Goal: Information Seeking & Learning: Learn about a topic

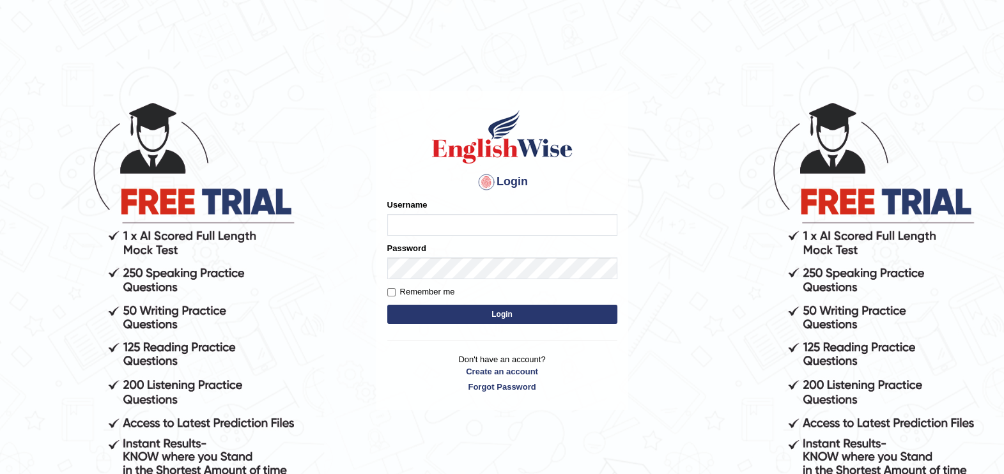
type input "paramjeet84"
click at [461, 310] on button "Login" at bounding box center [502, 314] width 230 height 19
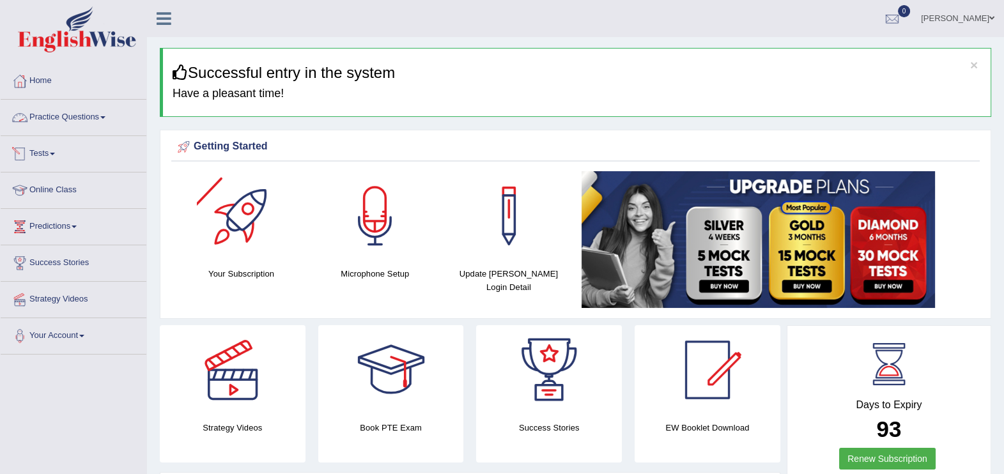
click at [75, 117] on link "Practice Questions" at bounding box center [74, 116] width 146 height 32
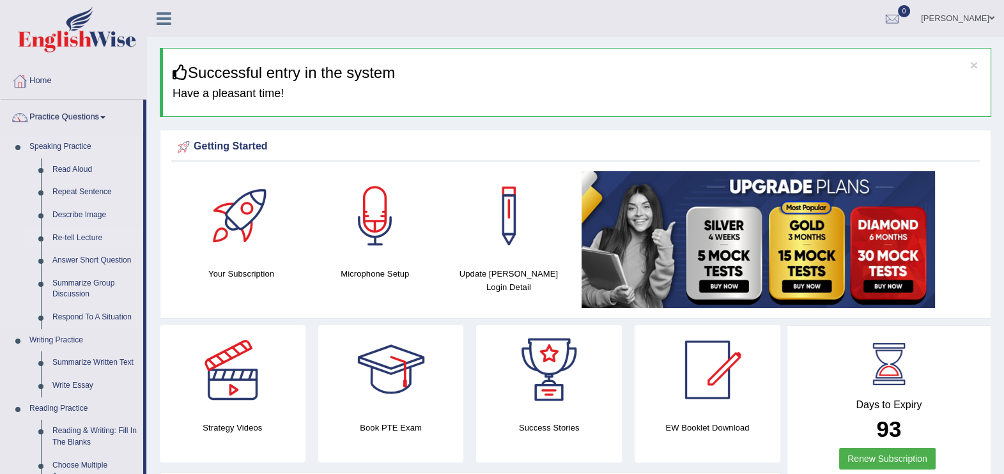
click at [80, 238] on link "Re-tell Lecture" at bounding box center [95, 238] width 96 height 23
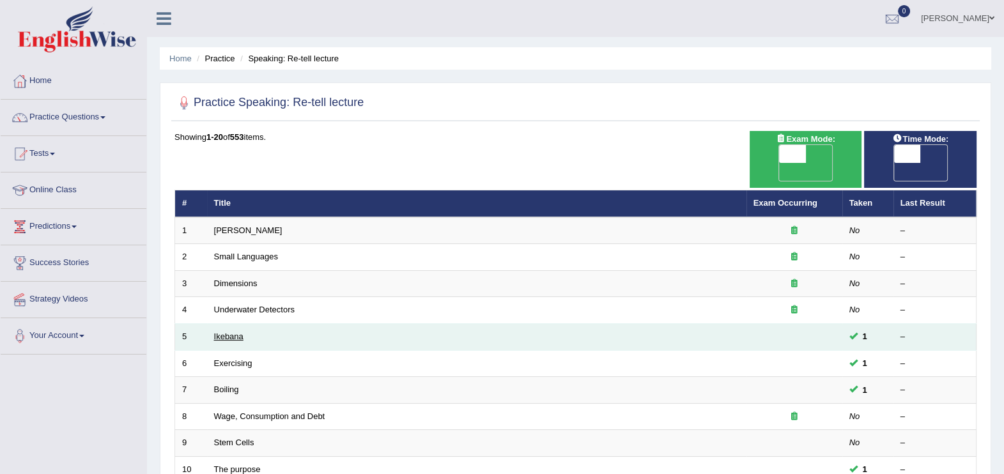
click at [237, 332] on link "Ikebana" at bounding box center [228, 337] width 29 height 10
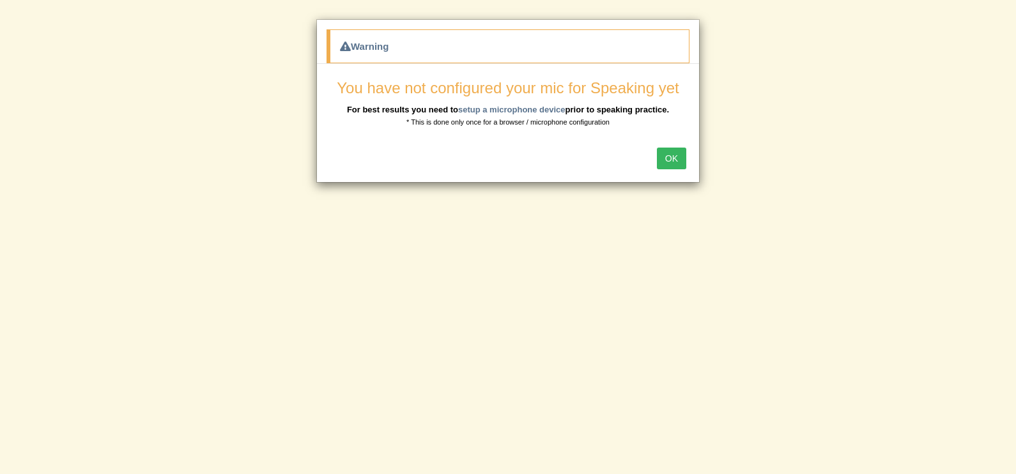
click at [664, 154] on button "OK" at bounding box center [671, 159] width 29 height 22
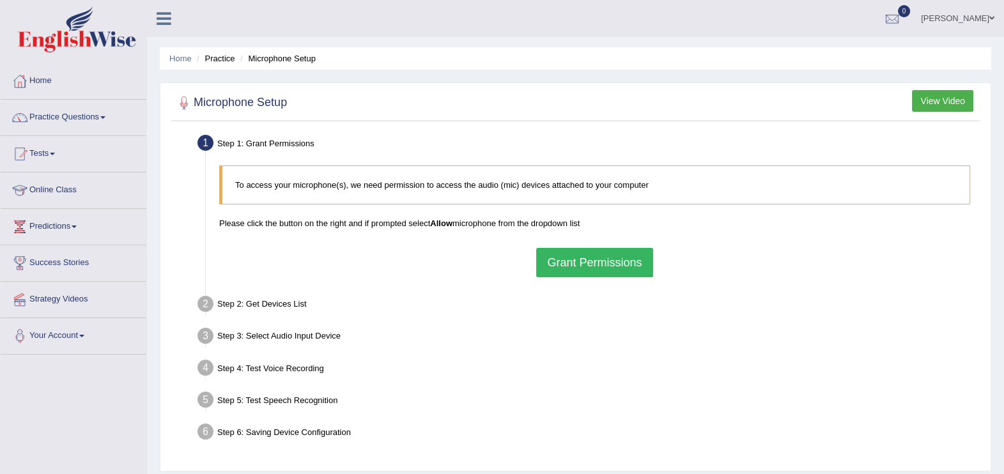
click at [586, 254] on button "Grant Permissions" at bounding box center [594, 262] width 116 height 29
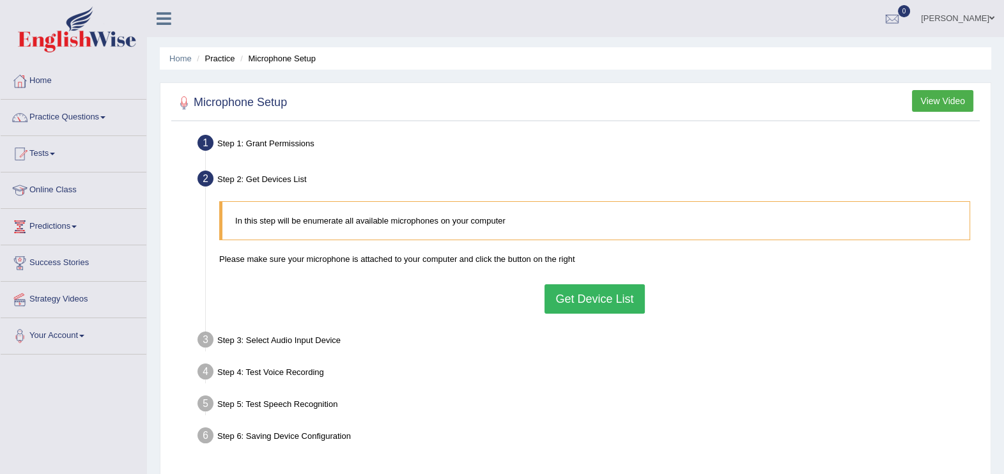
click at [599, 287] on button "Get Device List" at bounding box center [594, 298] width 100 height 29
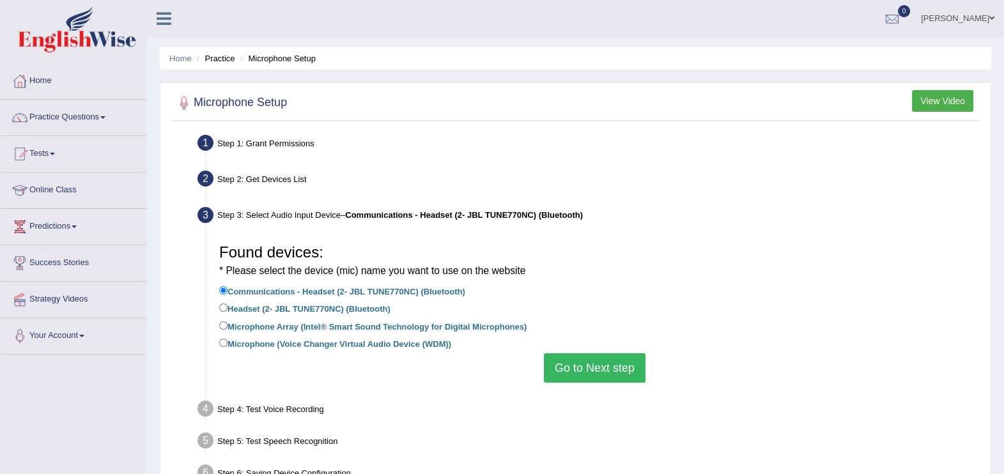
click at [300, 306] on label "Headset (2- JBL TUNE770NC) (Bluetooth)" at bounding box center [304, 308] width 171 height 14
click at [227, 306] on input "Headset (2- JBL TUNE770NC) (Bluetooth)" at bounding box center [223, 307] width 8 height 8
radio input "true"
click at [597, 372] on button "Go to Next step" at bounding box center [595, 367] width 102 height 29
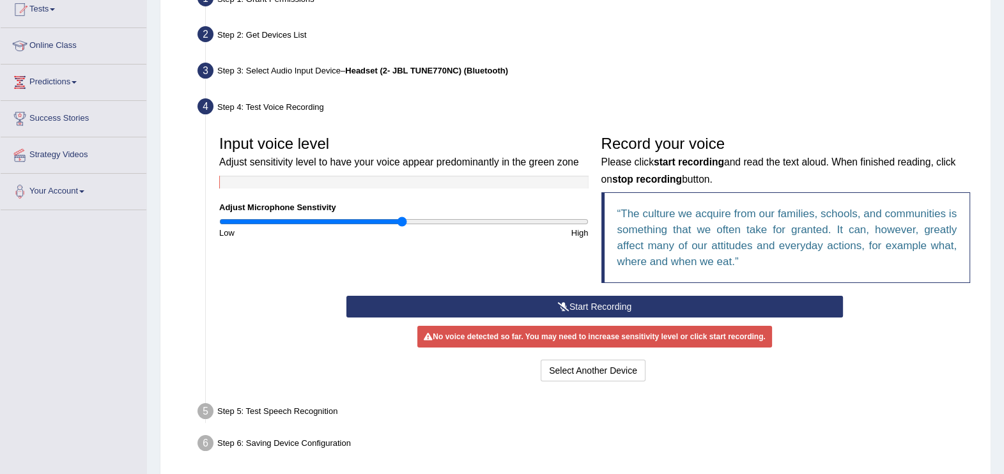
scroll to position [159, 0]
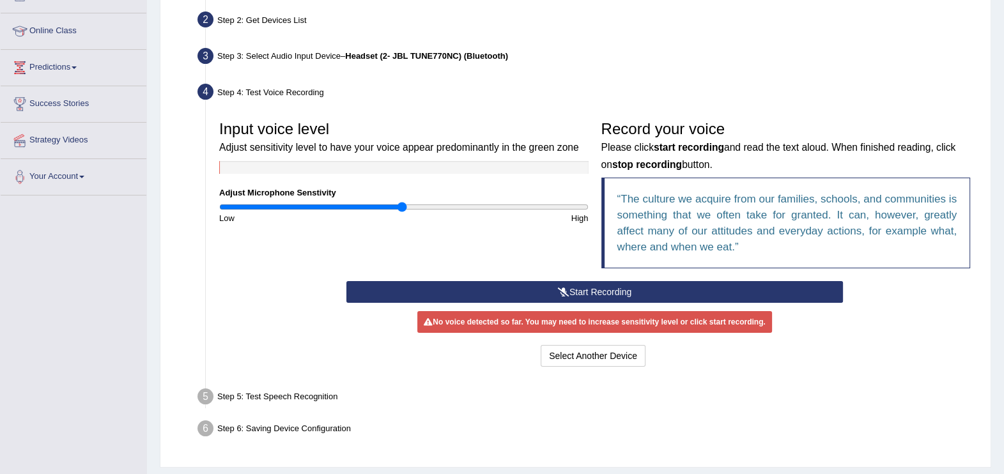
click at [595, 289] on button "Start Recording" at bounding box center [594, 292] width 496 height 22
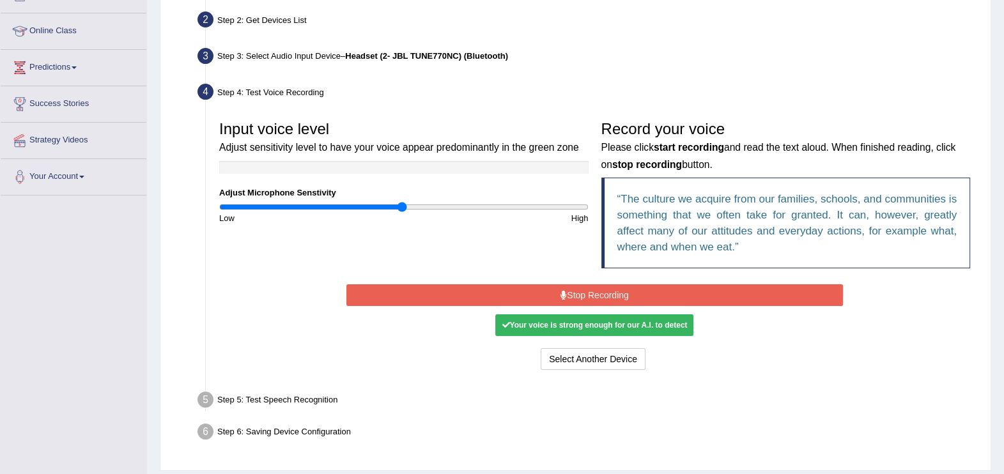
click at [597, 289] on button "Stop Recording" at bounding box center [594, 295] width 496 height 22
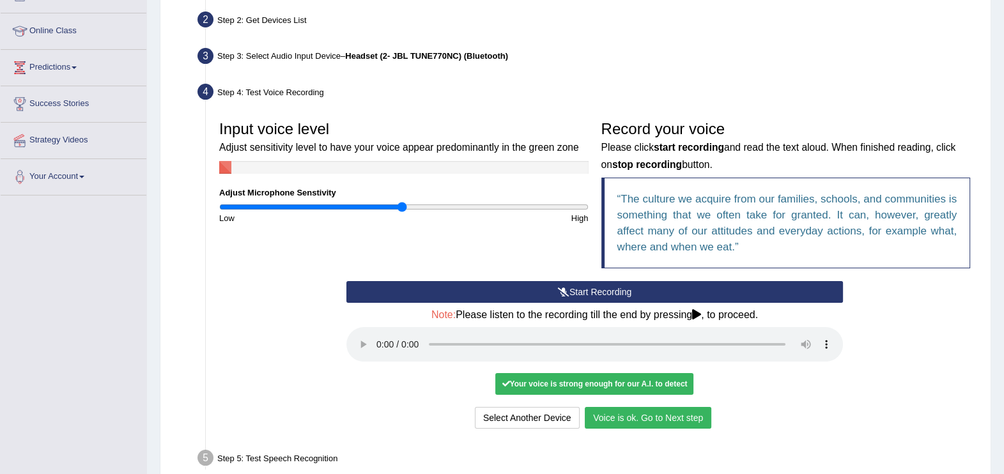
click at [661, 415] on button "Voice is ok. Go to Next step" at bounding box center [648, 418] width 126 height 22
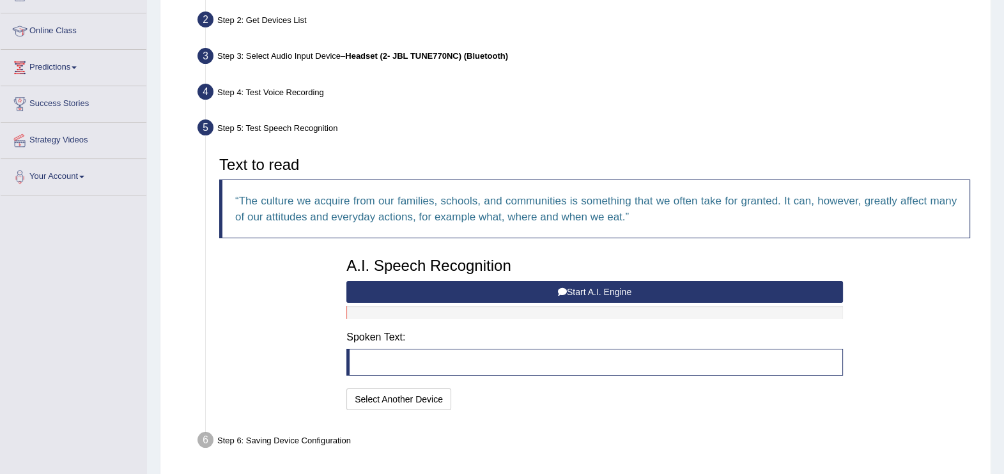
scroll to position [192, 0]
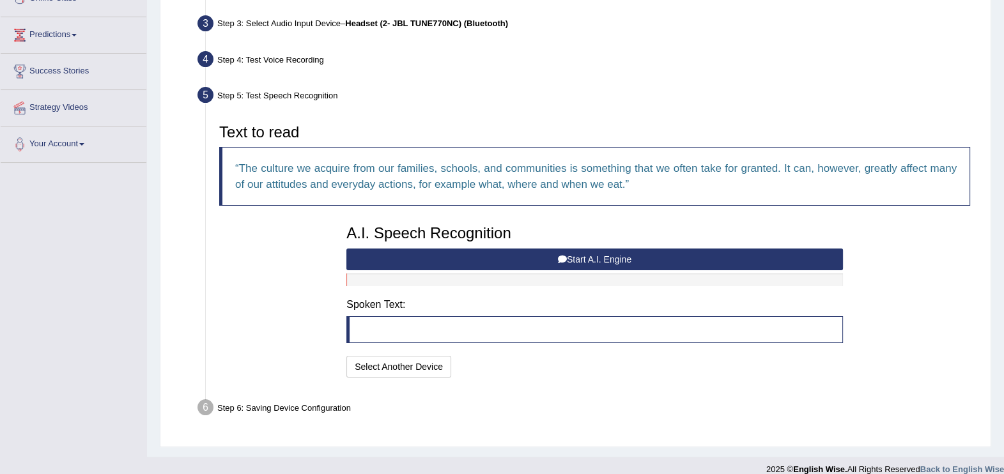
click at [595, 259] on button "Start A.I. Engine" at bounding box center [594, 259] width 496 height 22
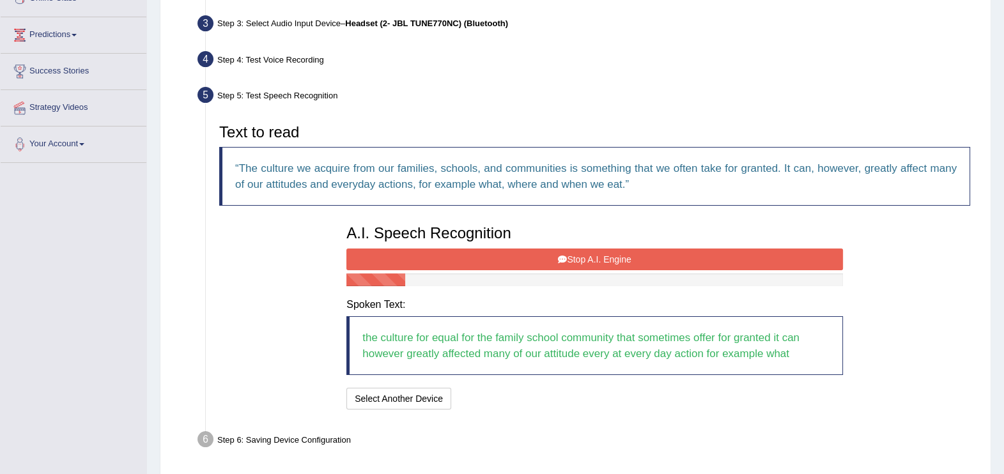
click at [595, 259] on button "Stop A.I. Engine" at bounding box center [594, 259] width 496 height 22
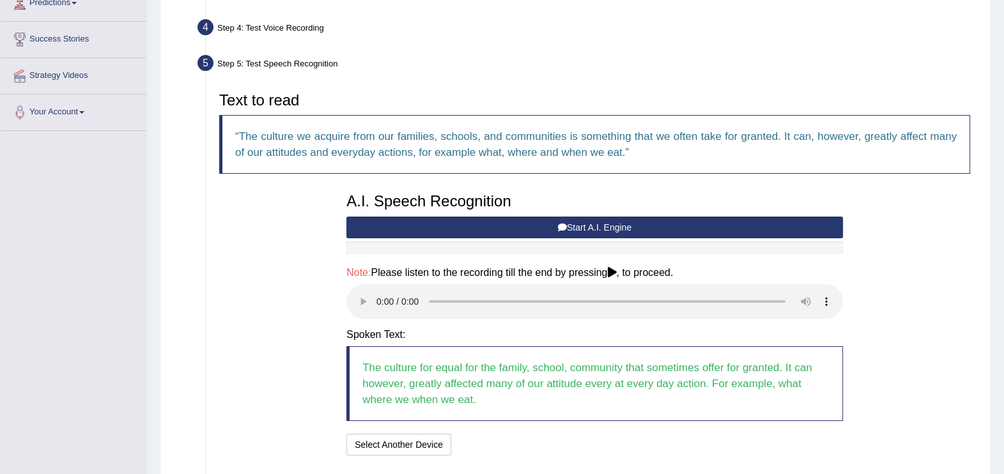
scroll to position [315, 0]
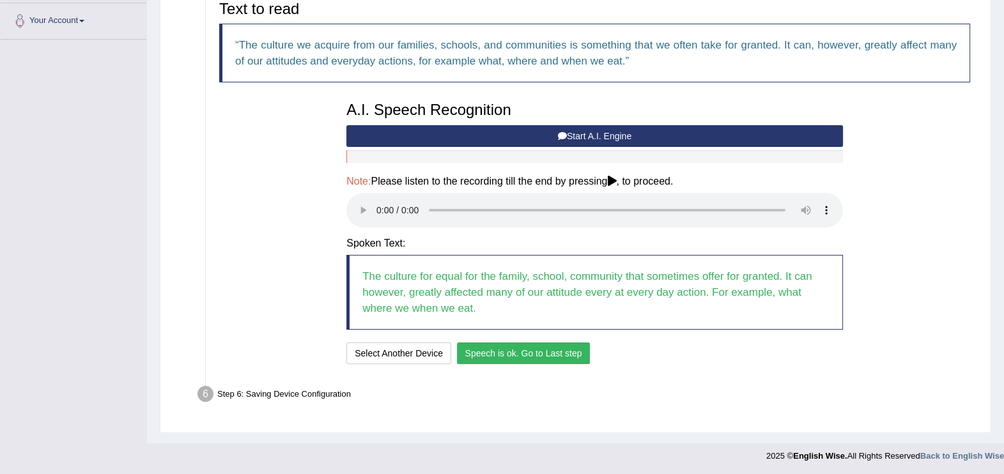
click at [530, 357] on button "Speech is ok. Go to Last step" at bounding box center [524, 353] width 134 height 22
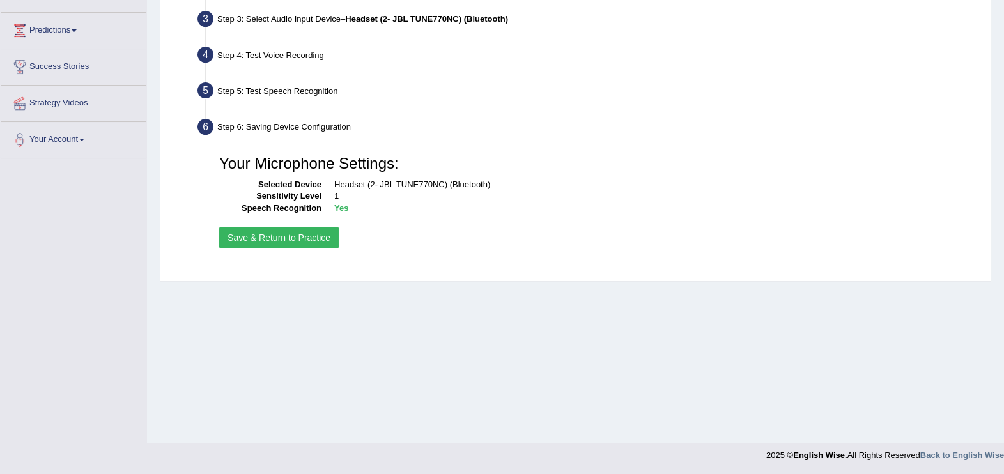
click at [303, 240] on button "Save & Return to Practice" at bounding box center [278, 238] width 119 height 22
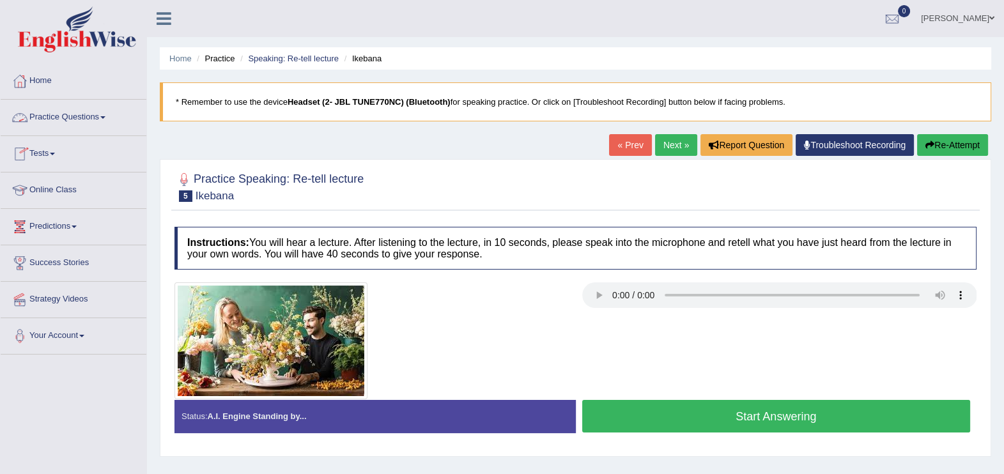
click at [70, 121] on link "Practice Questions" at bounding box center [74, 116] width 146 height 32
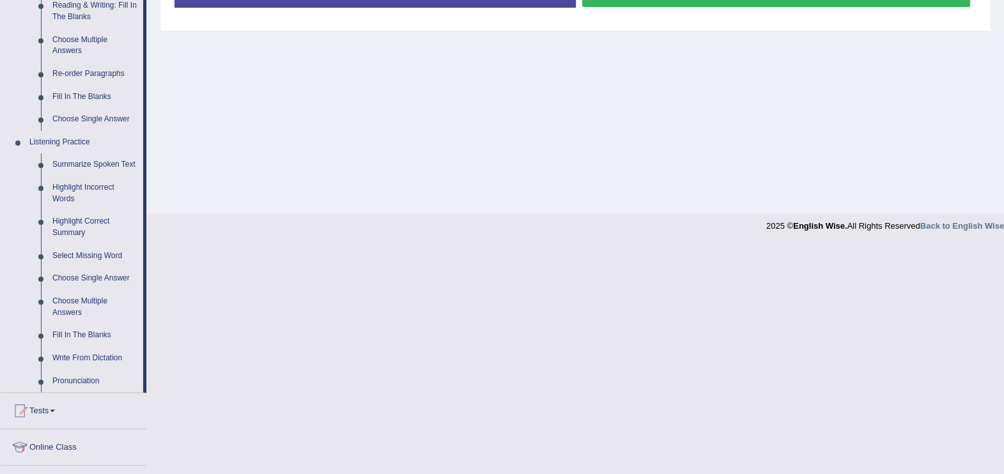
scroll to position [457, 0]
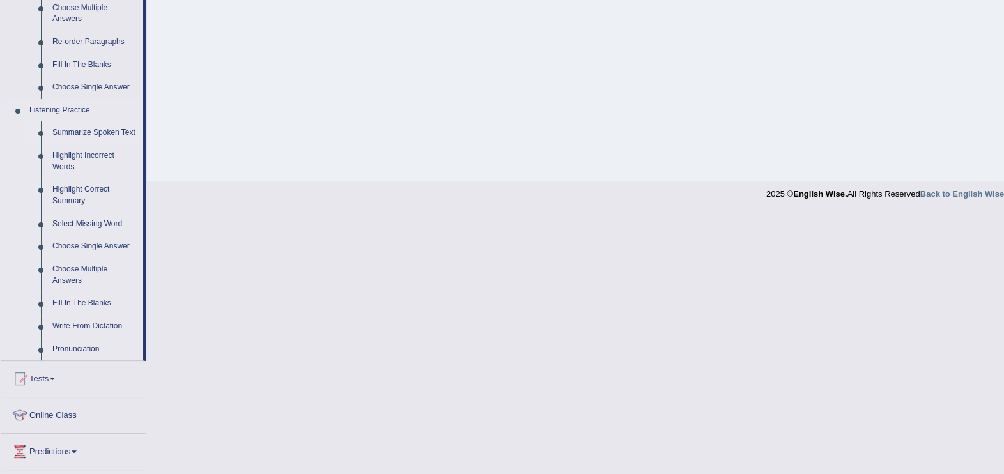
click at [93, 132] on link "Summarize Spoken Text" at bounding box center [95, 132] width 96 height 23
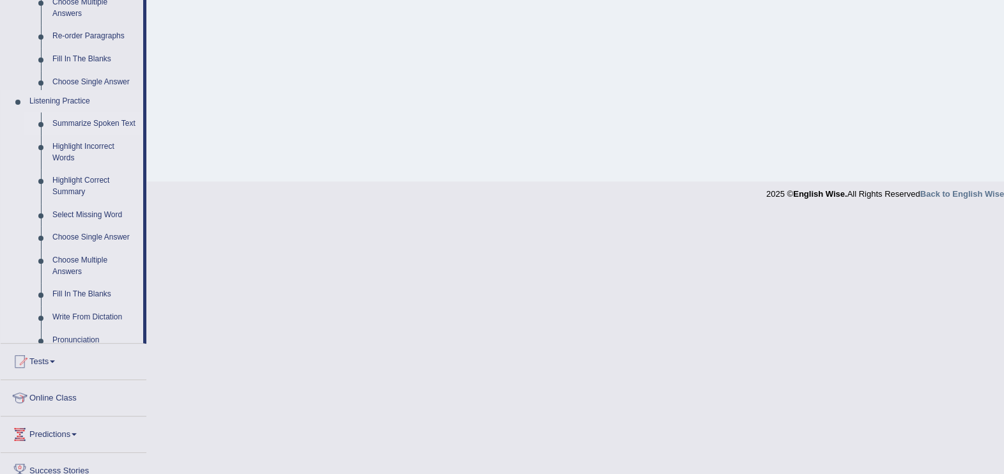
scroll to position [196, 0]
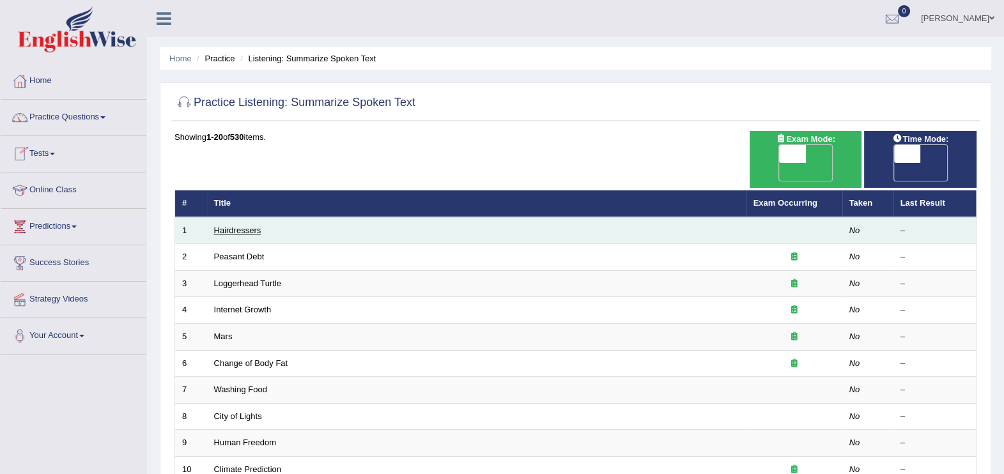
click at [223, 225] on link "Hairdressers" at bounding box center [237, 230] width 47 height 10
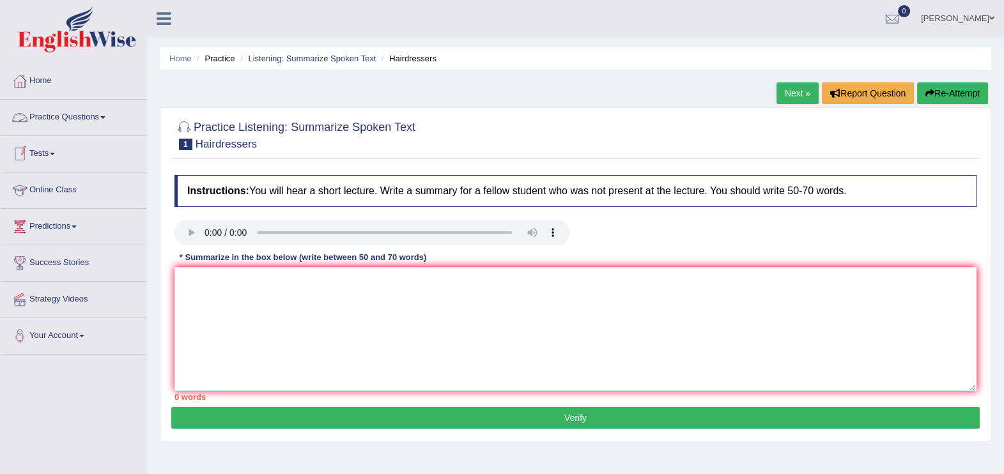
click at [66, 116] on link "Practice Questions" at bounding box center [74, 116] width 146 height 32
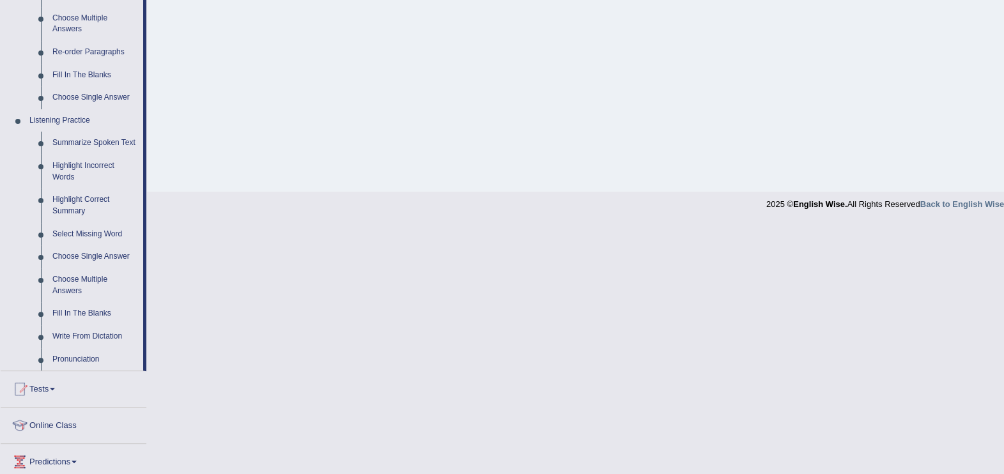
scroll to position [489, 0]
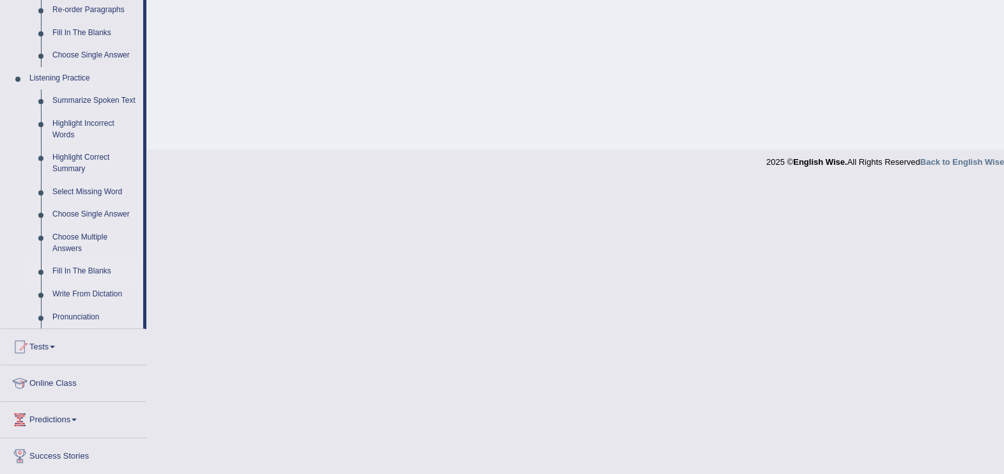
click at [78, 268] on link "Fill In The Blanks" at bounding box center [95, 271] width 96 height 23
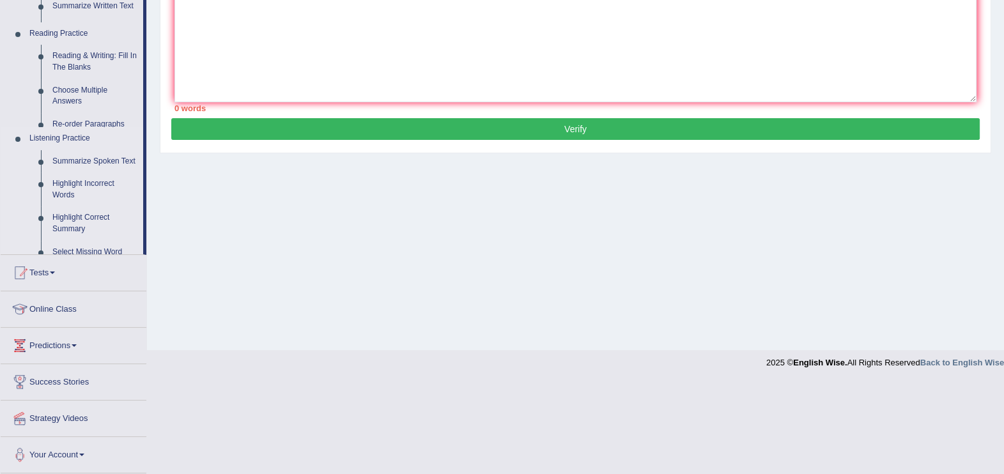
scroll to position [196, 0]
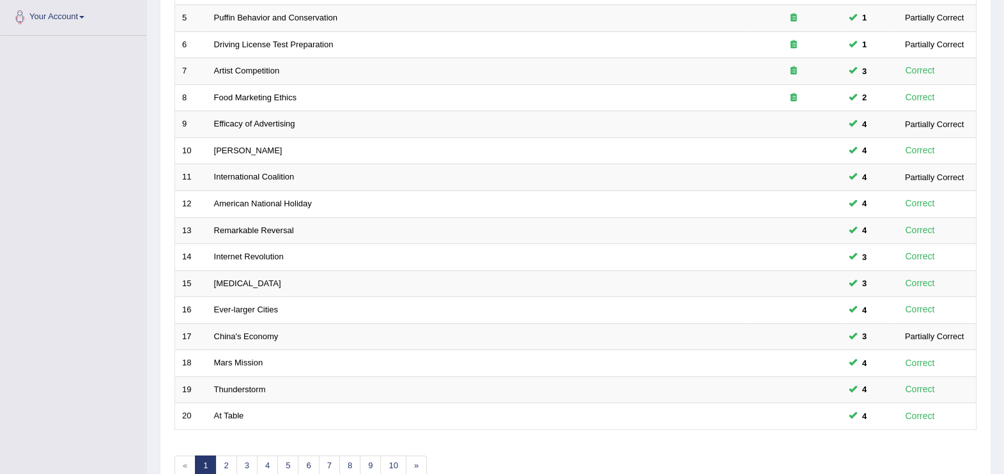
scroll to position [351, 0]
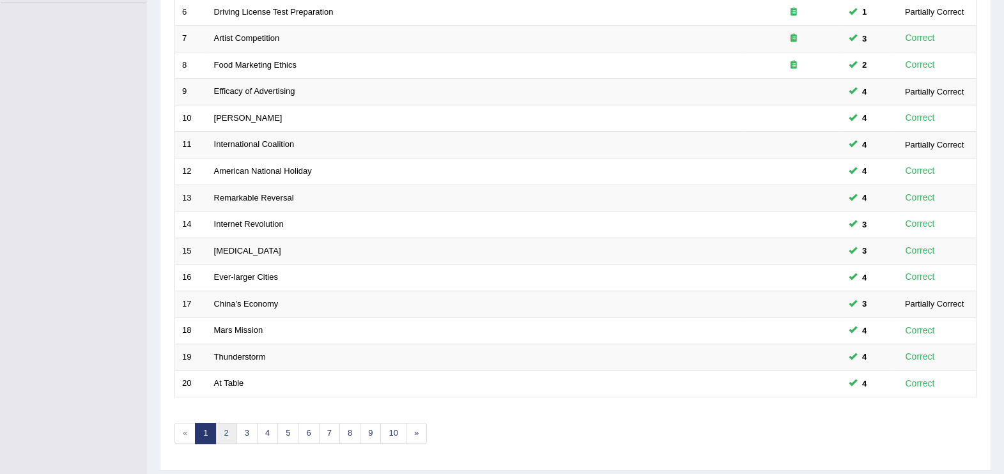
click at [224, 423] on link "2" at bounding box center [225, 433] width 21 height 21
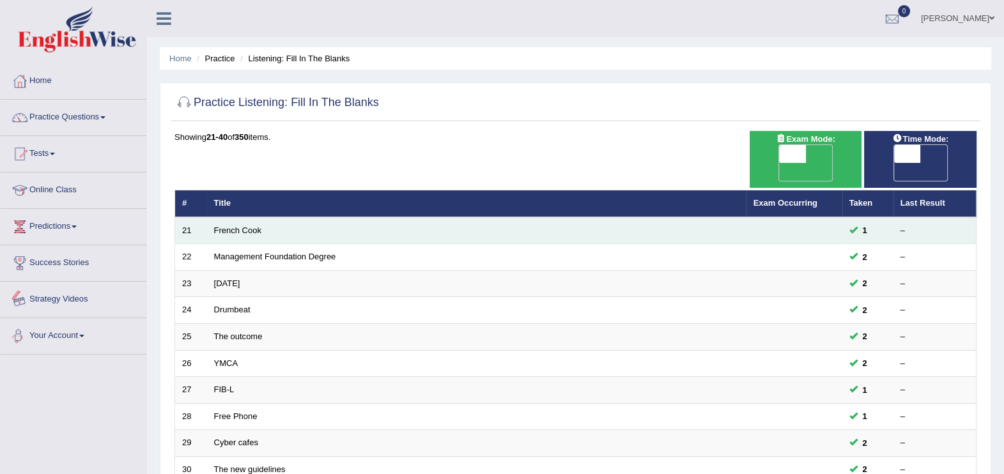
click at [229, 217] on td "French Cook" at bounding box center [476, 230] width 539 height 27
click at [234, 225] on link "French Cook" at bounding box center [237, 230] width 47 height 10
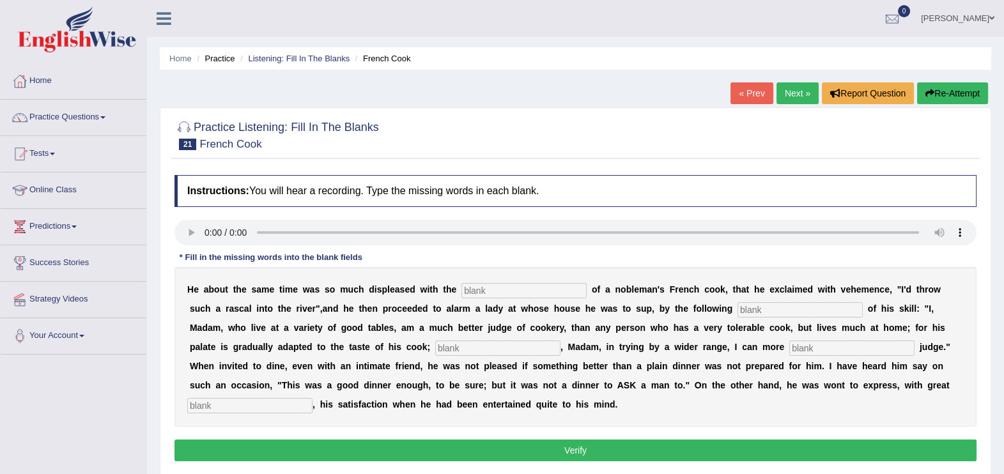
click at [475, 301] on div "H e a b o u t t h e s a m e t i m e w a s s o m u c h d i s p l e a s e d w i t…" at bounding box center [575, 347] width 802 height 160
click at [470, 291] on input "text" at bounding box center [523, 290] width 125 height 15
type input "profession"
click at [737, 310] on input "text" at bounding box center [799, 309] width 125 height 15
click at [737, 310] on input "mainfesto" at bounding box center [799, 309] width 125 height 15
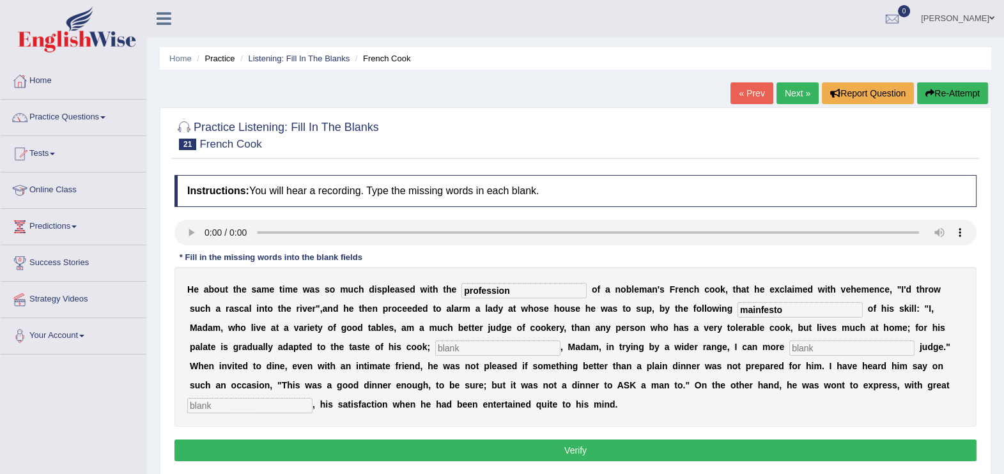
click at [737, 311] on input "mainfesto" at bounding box center [799, 309] width 125 height 15
type input "manifesto"
click at [435, 348] on input "text" at bounding box center [497, 347] width 125 height 15
type input "e"
type input "whereas"
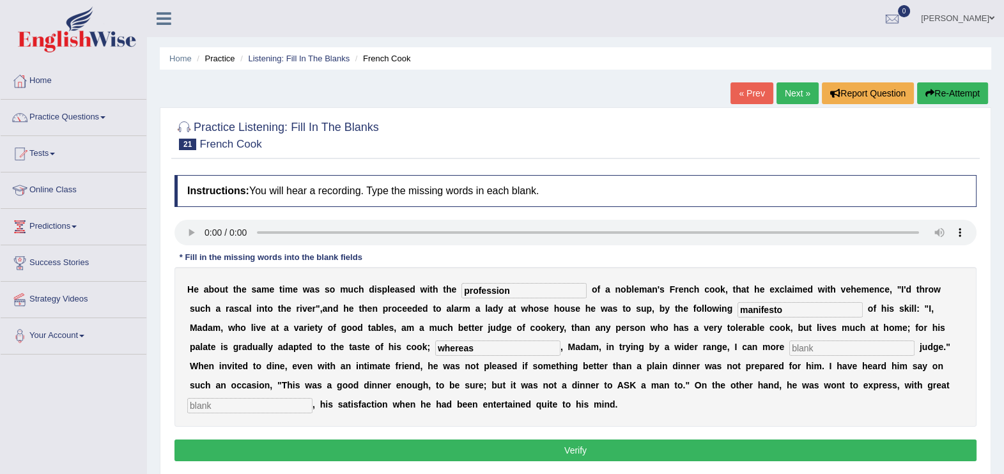
click at [789, 340] on input "text" at bounding box center [851, 347] width 125 height 15
type input "expectly"
click at [312, 398] on input "text" at bounding box center [249, 405] width 125 height 15
type input "lee"
click at [604, 439] on button "Verify" at bounding box center [575, 450] width 802 height 22
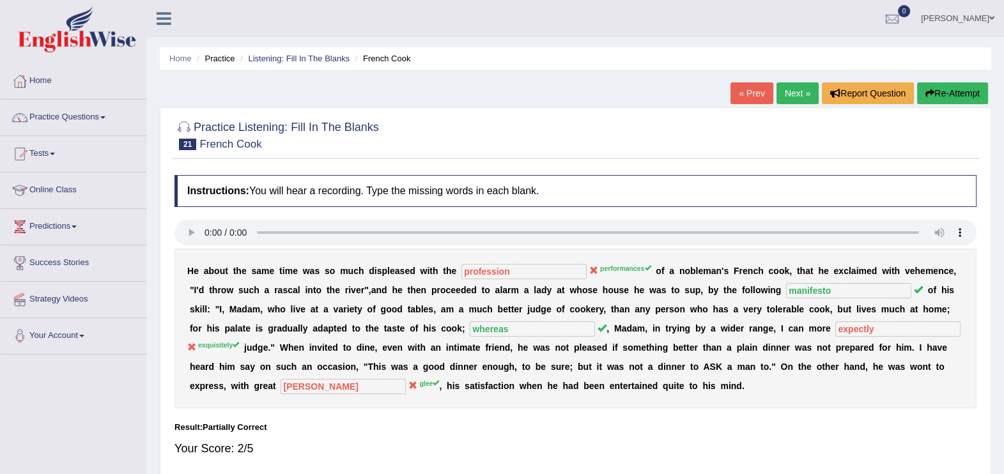
click at [712, 313] on b "h" at bounding box center [715, 309] width 6 height 10
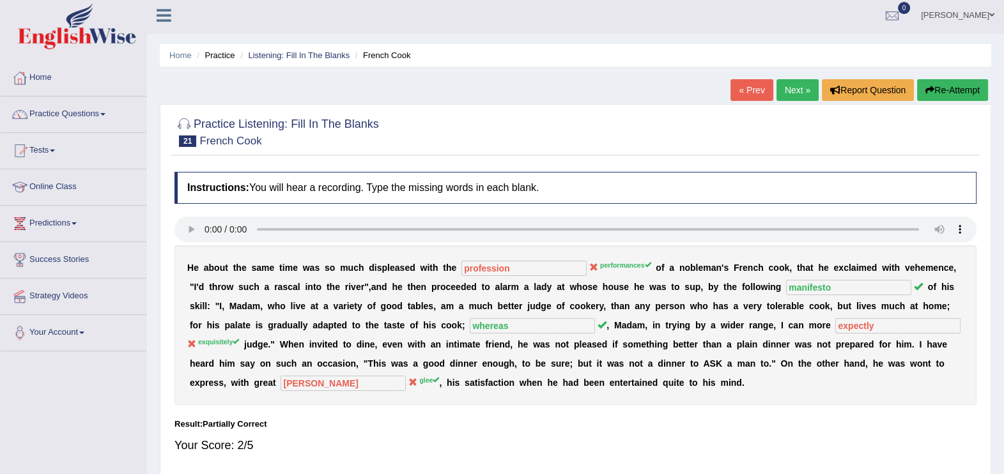
scroll to position [4, 0]
click at [939, 91] on button "Re-Attempt" at bounding box center [952, 90] width 71 height 22
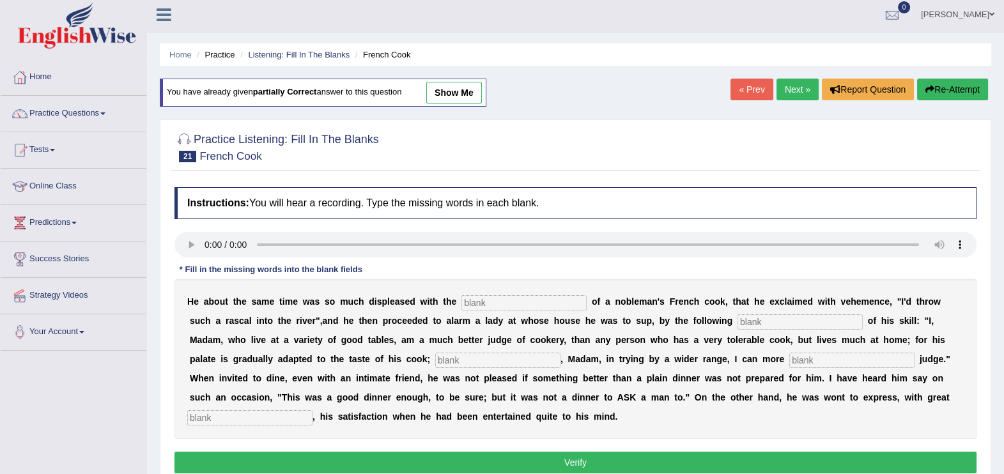
click at [491, 302] on input "text" at bounding box center [523, 302] width 125 height 15
type input "performances"
click at [737, 323] on input "text" at bounding box center [799, 321] width 125 height 15
type input "manifesto"
click at [435, 359] on input "text" at bounding box center [497, 360] width 125 height 15
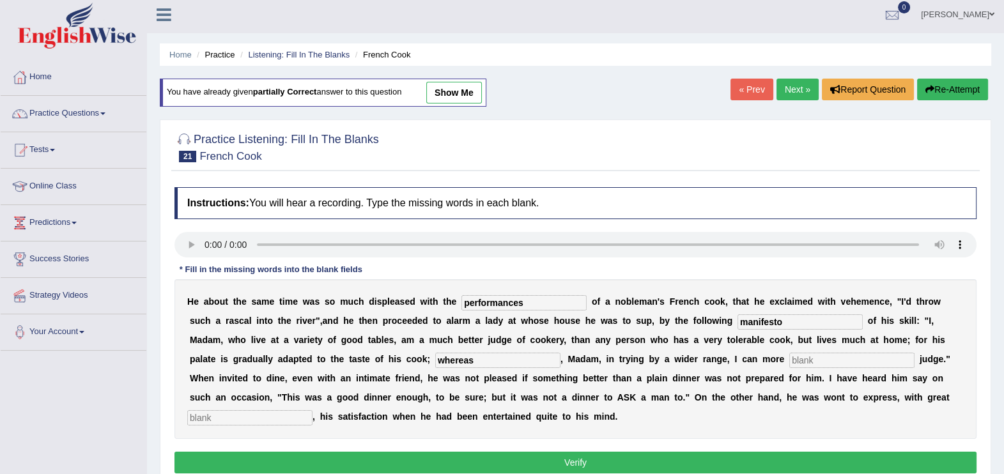
type input "whereas"
click at [563, 350] on div "H e a b o u t t h e s a m e t i m e w a s s o m u c h d i s p l e a s e d w i t…" at bounding box center [575, 359] width 802 height 160
click at [789, 358] on input "text" at bounding box center [851, 360] width 125 height 15
type input "exquistely"
click at [312, 410] on input "text" at bounding box center [249, 417] width 125 height 15
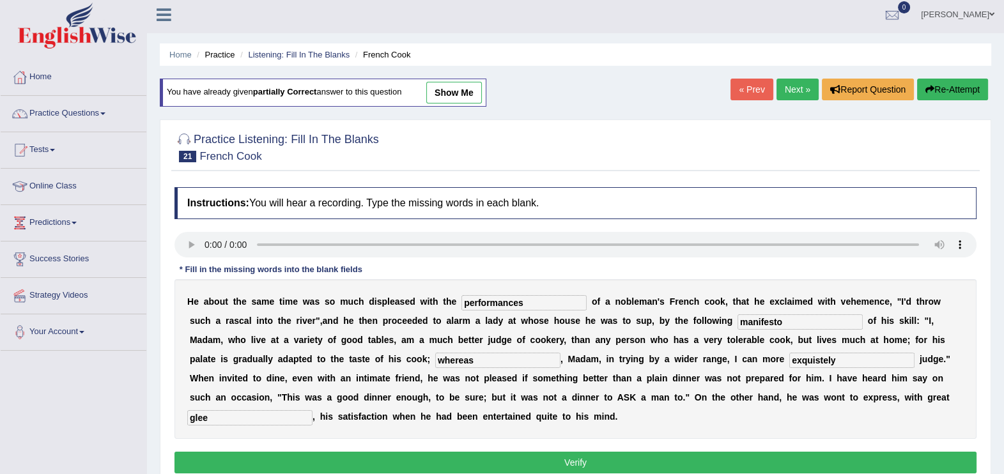
type input "glee"
click at [583, 452] on button "Verify" at bounding box center [575, 463] width 802 height 22
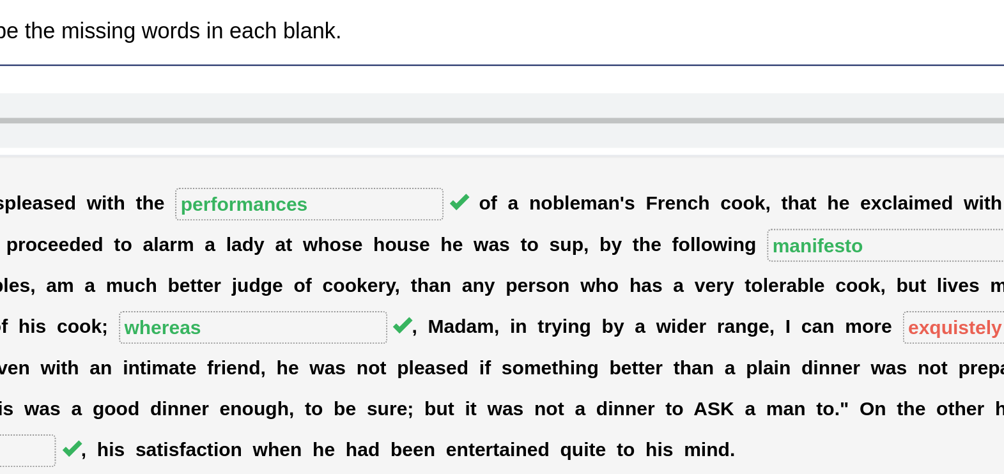
scroll to position [4, 0]
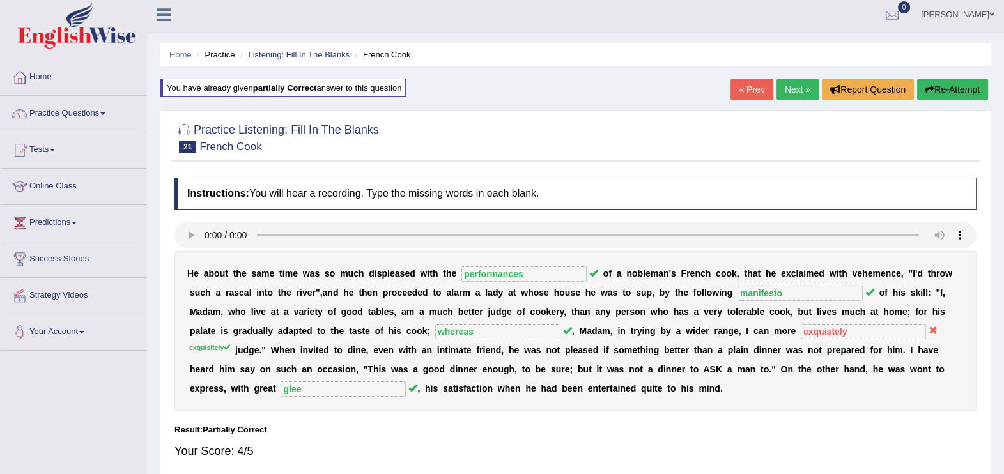
click at [939, 86] on button "Re-Attempt" at bounding box center [952, 90] width 71 height 22
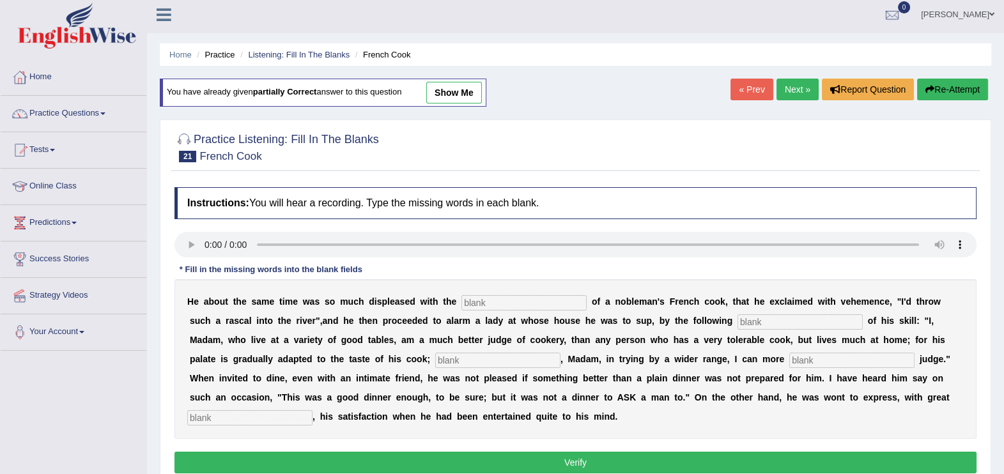
click at [461, 300] on input "text" at bounding box center [523, 302] width 125 height 15
type input "performances"
click at [737, 322] on input "text" at bounding box center [799, 321] width 125 height 15
type input "manifesto"
click at [435, 362] on input "text" at bounding box center [497, 360] width 125 height 15
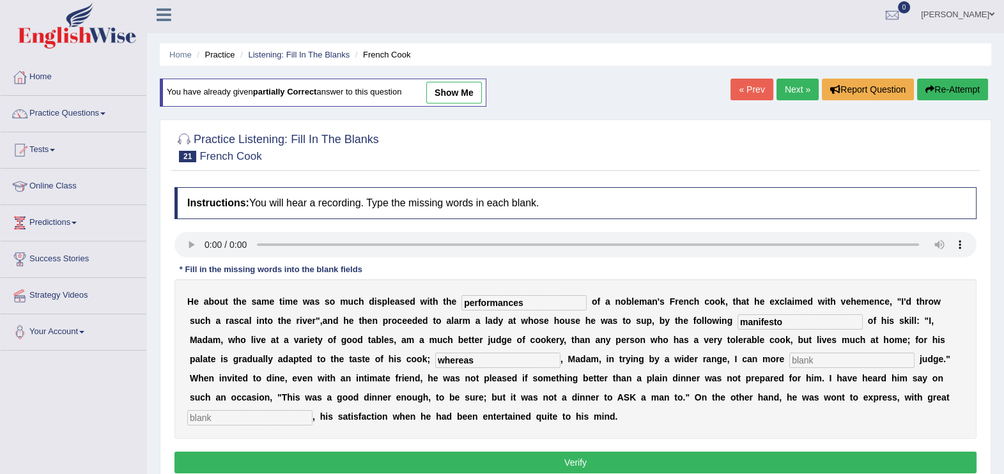
type input "whereas"
click at [789, 360] on input "text" at bounding box center [851, 360] width 125 height 15
type input "acquisitely"
click at [312, 410] on input "text" at bounding box center [249, 417] width 125 height 15
type input "glee"
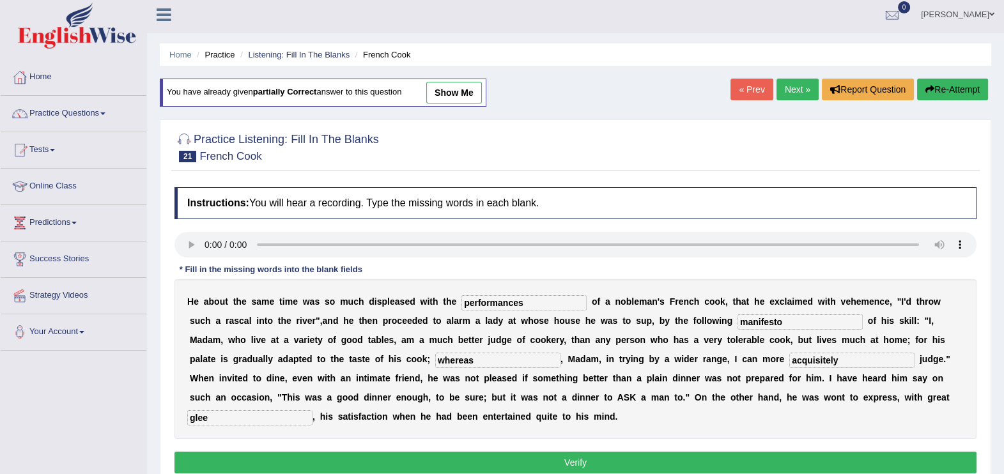
click at [568, 452] on button "Verify" at bounding box center [575, 463] width 802 height 22
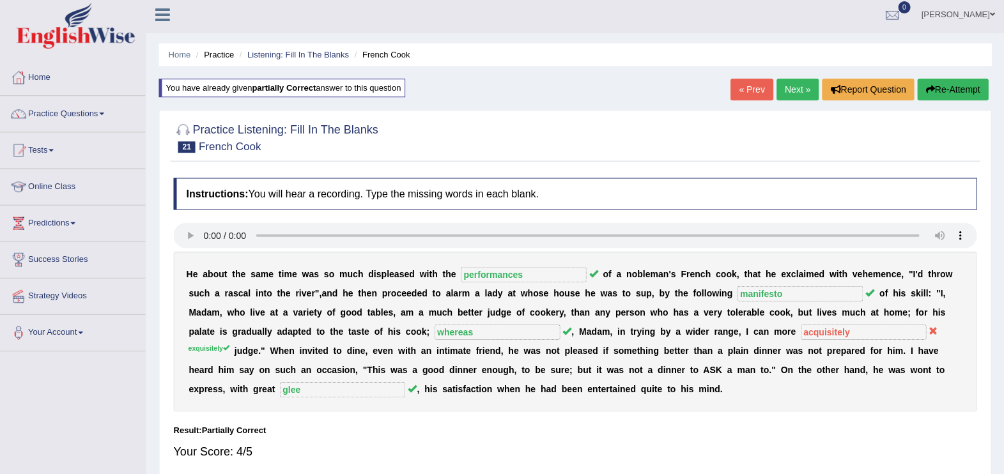
scroll to position [3, 0]
click at [948, 91] on button "Re-Attempt" at bounding box center [952, 90] width 71 height 22
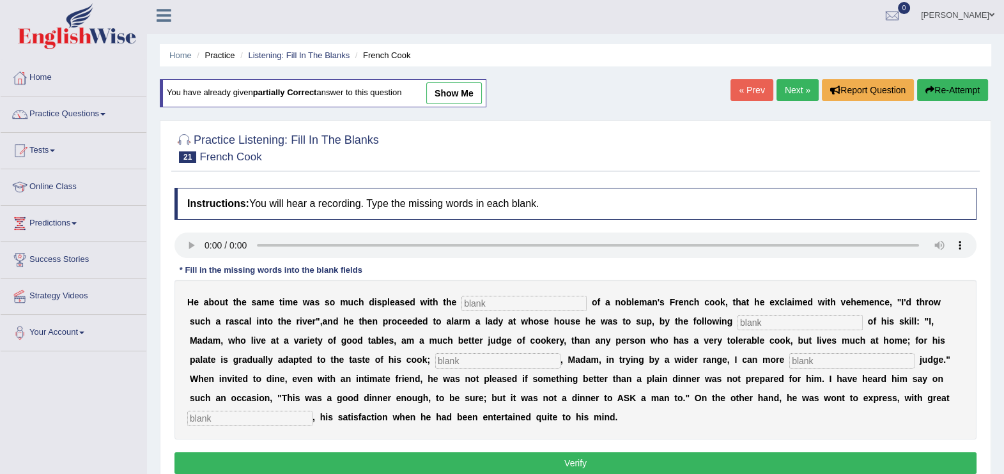
click at [463, 303] on input "text" at bounding box center [523, 303] width 125 height 15
type input "performances"
click at [737, 317] on input "text" at bounding box center [799, 322] width 125 height 15
type input "manifesto"
click at [435, 363] on input "text" at bounding box center [497, 360] width 125 height 15
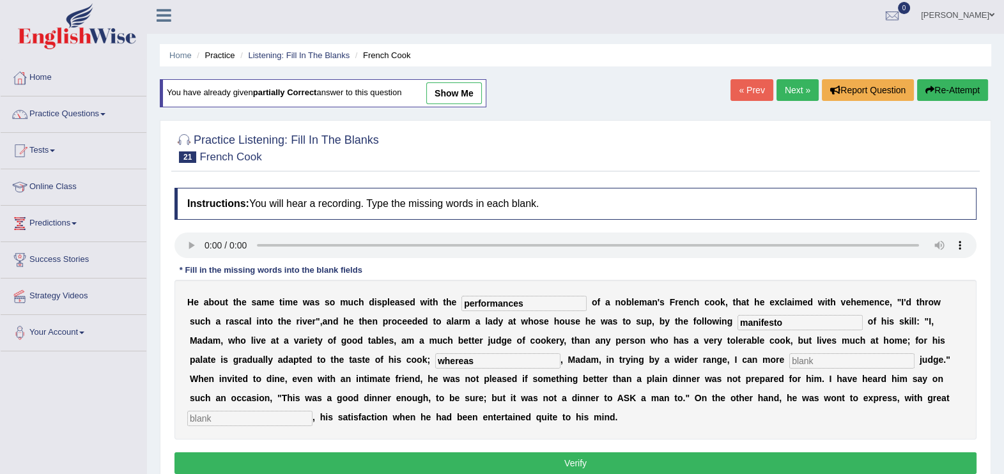
type input "whereas"
click at [789, 361] on input "text" at bounding box center [851, 360] width 125 height 15
click at [789, 360] on input "equisitely" at bounding box center [851, 360] width 125 height 15
type input "exquisitely"
click at [312, 411] on input "text" at bounding box center [249, 418] width 125 height 15
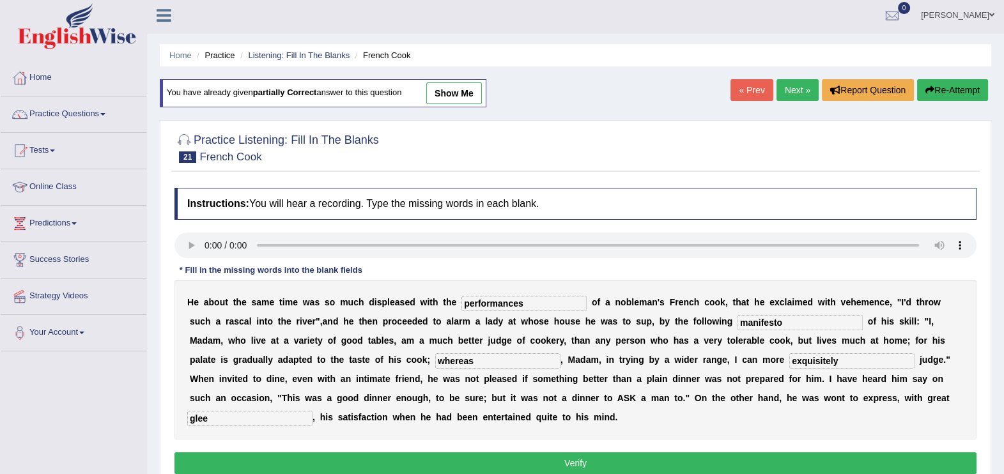
type input "glee"
click at [569, 452] on button "Verify" at bounding box center [575, 463] width 802 height 22
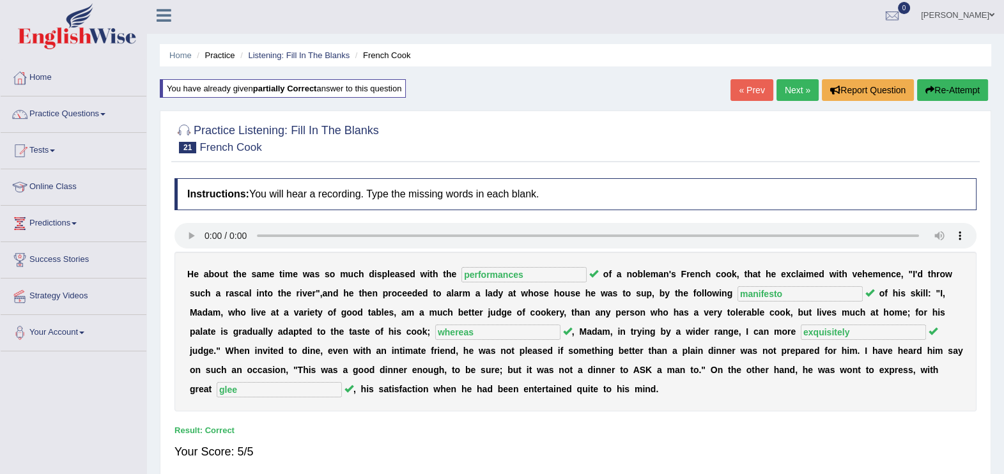
click at [799, 94] on link "Next »" at bounding box center [797, 90] width 42 height 22
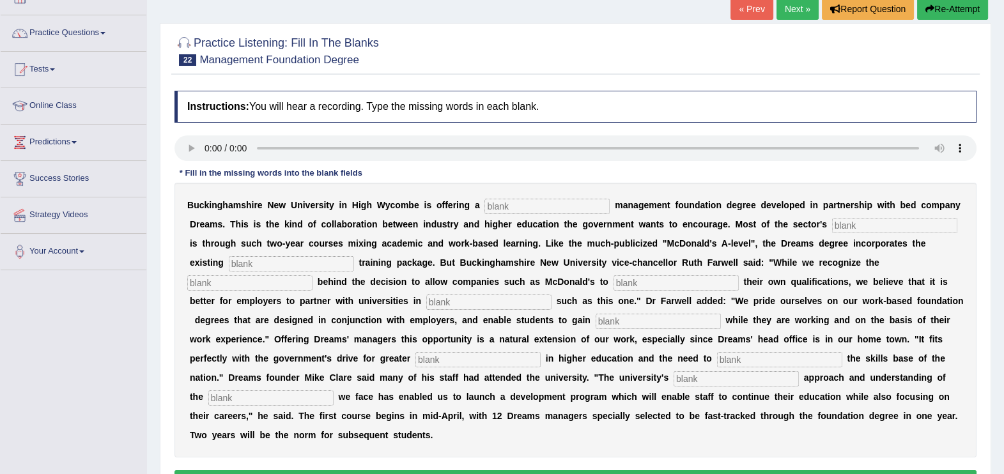
scroll to position [96, 0]
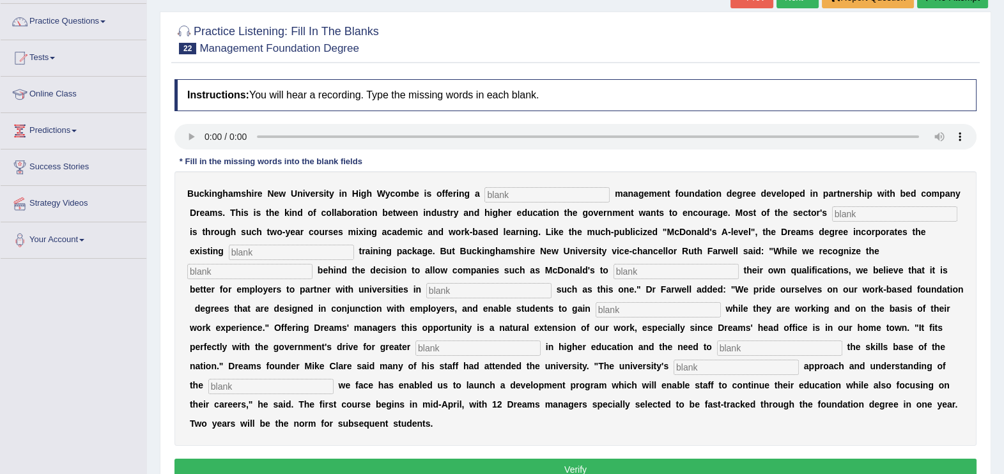
click at [493, 192] on input "text" at bounding box center [546, 194] width 125 height 15
type input "retail"
click at [767, 222] on div "B u c k i n g h a m s h i r e N e w U n i v e r s i t y i n H i g h W y c o m b…" at bounding box center [575, 308] width 802 height 275
click at [832, 217] on input "text" at bounding box center [894, 213] width 125 height 15
type input "comapny"
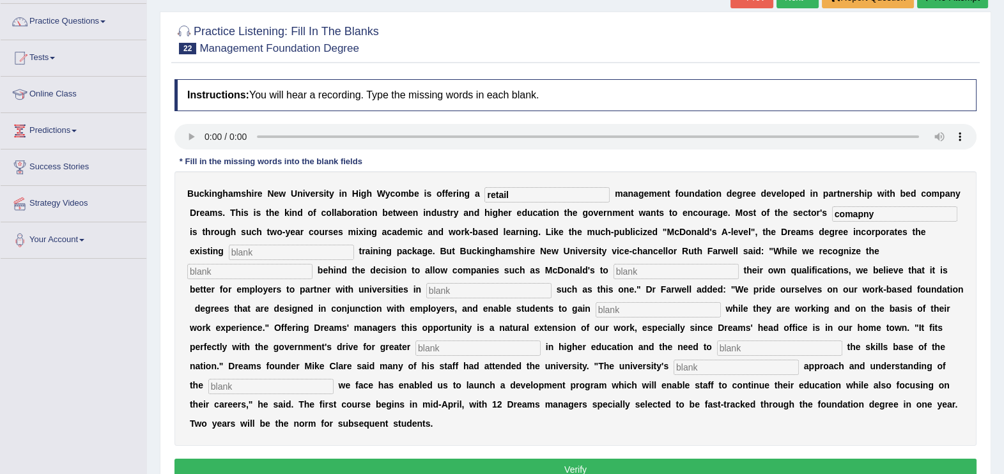
click at [354, 245] on input "text" at bounding box center [291, 252] width 125 height 15
type input "imptense"
click at [312, 264] on input "text" at bounding box center [249, 271] width 125 height 15
type input "award"
click at [613, 266] on input "text" at bounding box center [675, 271] width 125 height 15
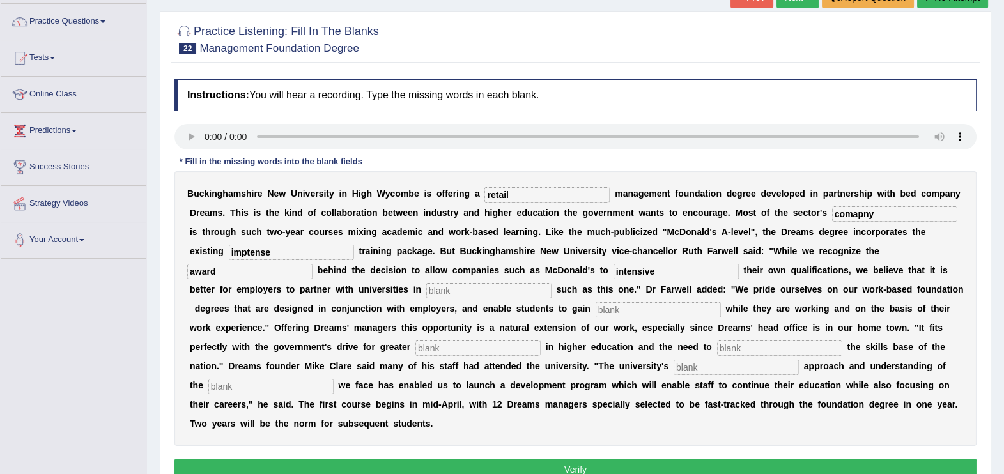
type input "intensive"
click at [426, 291] on input "text" at bounding box center [488, 290] width 125 height 15
type input "qualification"
click at [595, 309] on input "text" at bounding box center [657, 309] width 125 height 15
drag, startPoint x: 802, startPoint y: 216, endPoint x: 399, endPoint y: 274, distance: 407.3
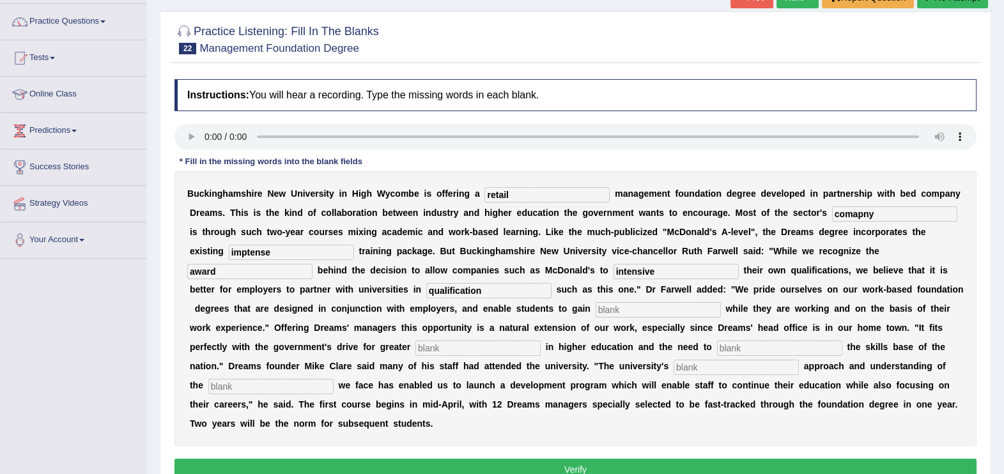
click at [399, 274] on div "B u c k i n g h a m s h i r e N e w U n i v e r s i t y i n H i g h W y c o m b…" at bounding box center [575, 308] width 802 height 275
type input "expension"
drag, startPoint x: 719, startPoint y: 253, endPoint x: 447, endPoint y: 291, distance: 274.7
click at [447, 291] on div "B u c k i n g h a m s h i r e N e w U n i v e r s i t y i n H i g h W y c o m b…" at bounding box center [575, 308] width 802 height 275
type input "company"
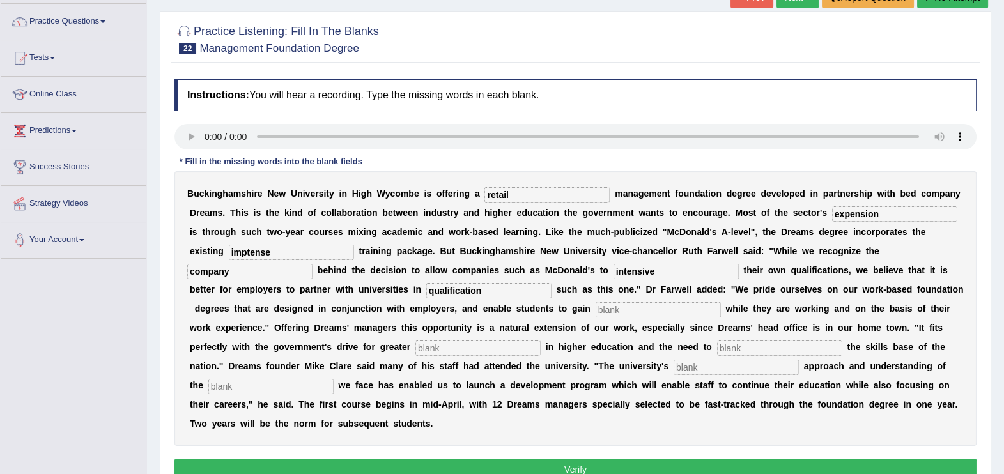
drag, startPoint x: 399, startPoint y: 275, endPoint x: 80, endPoint y: 318, distance: 322.3
click at [80, 318] on div "Toggle navigation Home Practice Questions Speaking Practice Read Aloud Repeat S…" at bounding box center [502, 236] width 1004 height 664
type input "imptense"
drag, startPoint x: 176, startPoint y: 293, endPoint x: 0, endPoint y: 307, distance: 176.3
click at [0, 307] on html "Toggle navigation Home Practice Questions Speaking Practice Read Aloud Repeat S…" at bounding box center [502, 141] width 1004 height 474
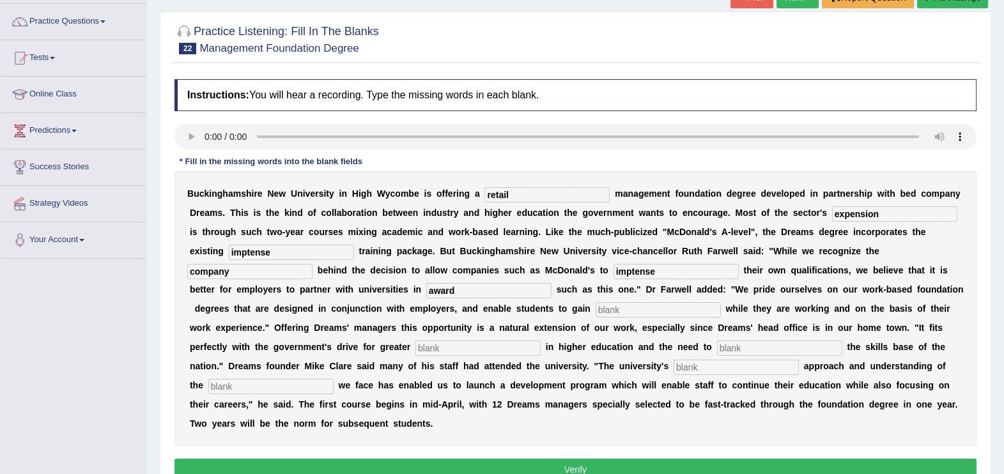
type input "award"
click at [326, 319] on div "B u c k i n g h a m s h i r e N e w U n i v e r s i t y i n H i g h W y c o m b…" at bounding box center [575, 308] width 802 height 275
click at [595, 309] on input "text" at bounding box center [657, 309] width 125 height 15
type input "intensive"
click at [540, 340] on input "text" at bounding box center [477, 347] width 125 height 15
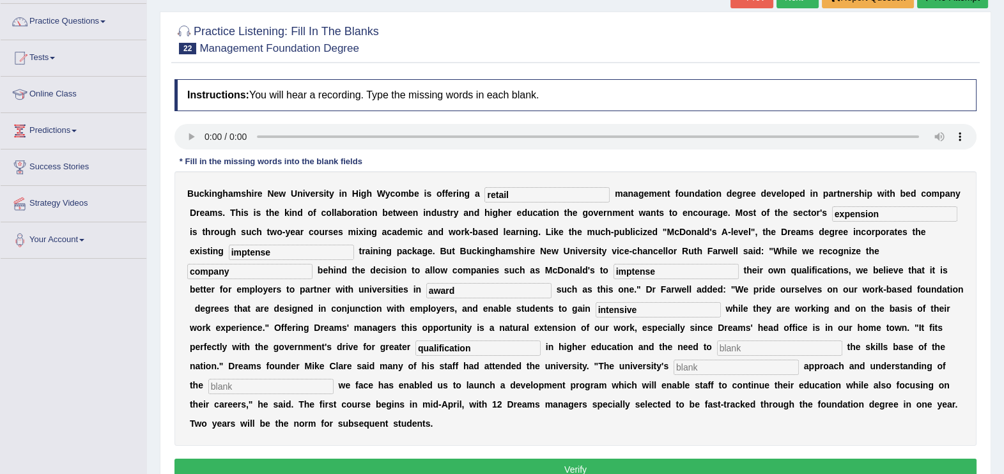
type input "qualification"
click at [717, 351] on input "text" at bounding box center [779, 347] width 125 height 15
type input "participation"
click at [673, 365] on input "text" at bounding box center [735, 367] width 125 height 15
click at [501, 203] on div "B u c k i n g h a m s h i r e N e w U n i v e r s i t y i n H i g h W y c o m b…" at bounding box center [575, 308] width 802 height 275
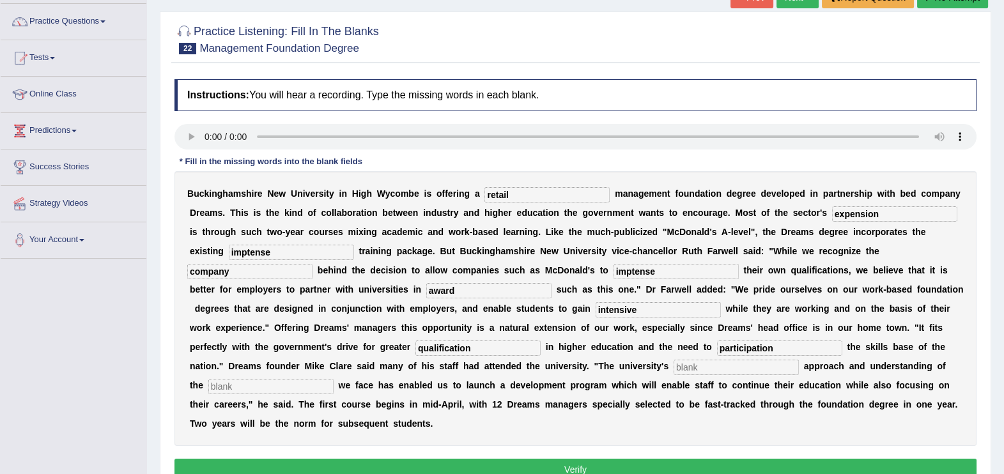
click at [312, 264] on input "company" at bounding box center [249, 271] width 125 height 15
click at [613, 276] on input "imptense" at bounding box center [675, 271] width 125 height 15
click at [426, 293] on input "award" at bounding box center [488, 290] width 125 height 15
click at [595, 316] on input "intensive" at bounding box center [657, 309] width 125 height 15
click at [717, 355] on input "participation" at bounding box center [779, 347] width 125 height 15
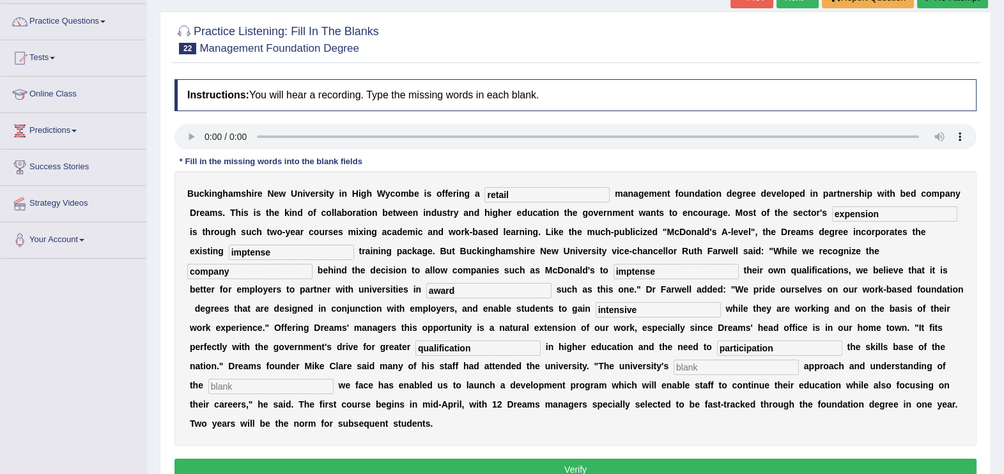
click at [540, 340] on input "qualification" at bounding box center [477, 347] width 125 height 15
click at [673, 367] on input "text" at bounding box center [735, 367] width 125 height 15
click at [832, 217] on input "expension" at bounding box center [894, 213] width 125 height 15
type input "expenssion"
drag, startPoint x: 878, startPoint y: 233, endPoint x: 669, endPoint y: 218, distance: 209.5
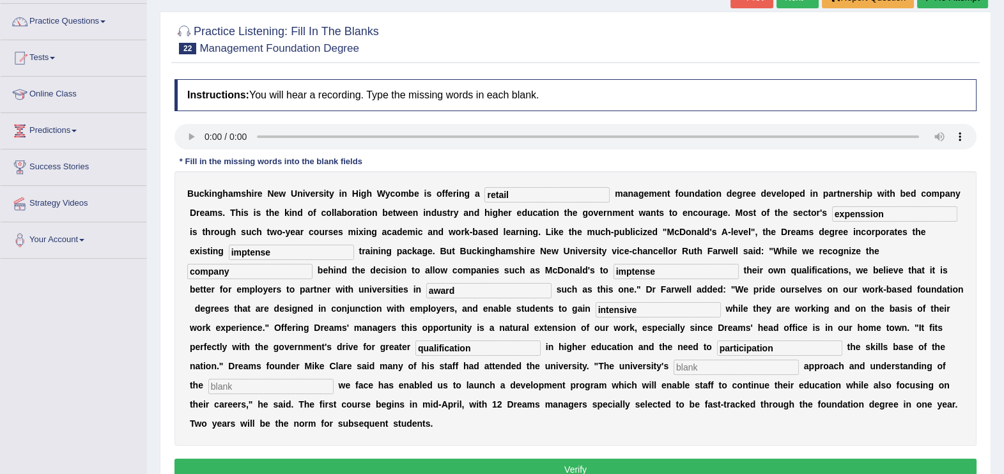
click at [669, 218] on div "B u c k i n g h a m s h i r e N e w U n i v e r s i t y i n H i g h W y c o m b…" at bounding box center [575, 308] width 802 height 275
type input "comapany"
drag, startPoint x: 741, startPoint y: 255, endPoint x: 580, endPoint y: 249, distance: 161.1
click at [580, 249] on div "B u c k i n g h a m s h i r e N e w U n i v e r s i t y i n H i g h W y c o m b…" at bounding box center [575, 308] width 802 height 275
type input "imptense"
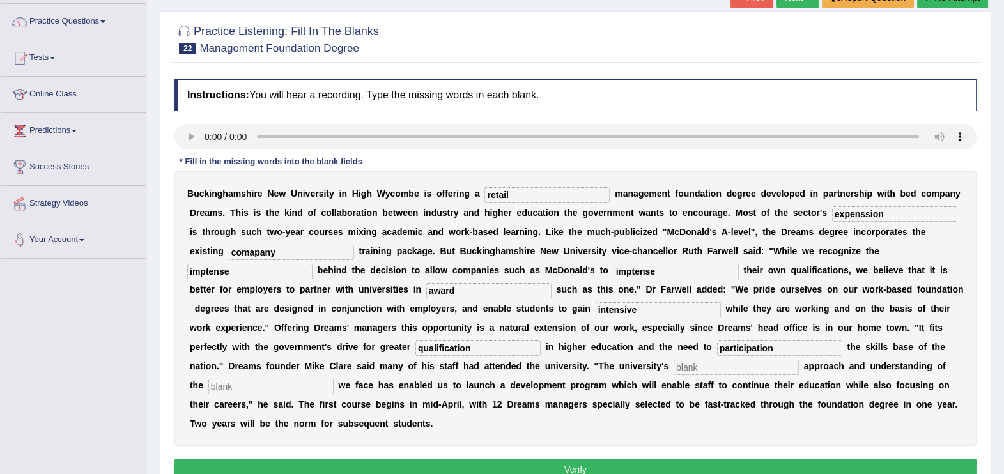
click at [613, 264] on input "imptense" at bounding box center [675, 271] width 125 height 15
drag, startPoint x: 377, startPoint y: 263, endPoint x: 181, endPoint y: 291, distance: 198.1
click at [181, 291] on div "B u c k i n g h a m s h i r e N e w U n i v e r s i t y i n H i g h W y c o m b…" at bounding box center [575, 308] width 802 height 275
type input "award"
drag, startPoint x: 261, startPoint y: 293, endPoint x: 0, endPoint y: 276, distance: 261.2
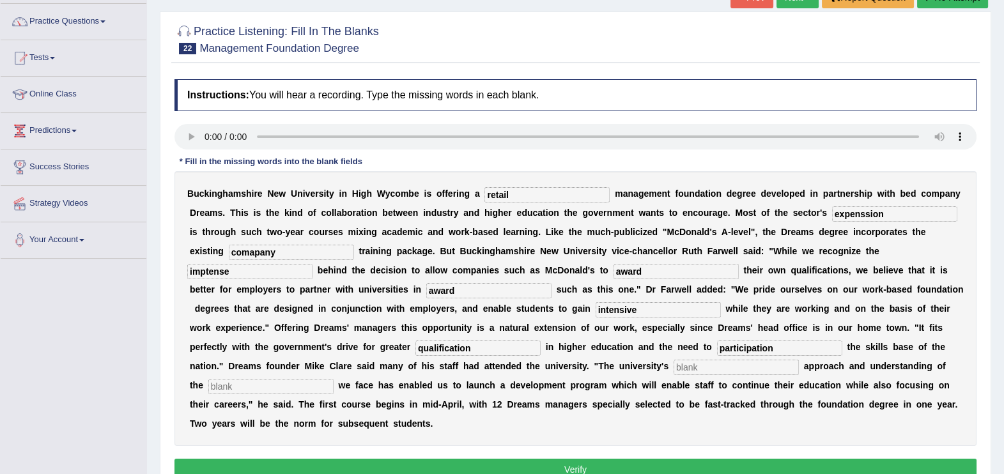
click at [0, 276] on html "Toggle navigation Home Practice Questions Speaking Practice Read Aloud Repeat S…" at bounding box center [502, 141] width 1004 height 474
type input "insetive"
drag, startPoint x: 355, startPoint y: 312, endPoint x: 108, endPoint y: 348, distance: 249.7
click at [108, 348] on div "Toggle navigation Home Practice Questions Speaking Practice Read Aloud Repeat S…" at bounding box center [502, 236] width 1004 height 664
click at [595, 312] on input "text" at bounding box center [657, 309] width 125 height 15
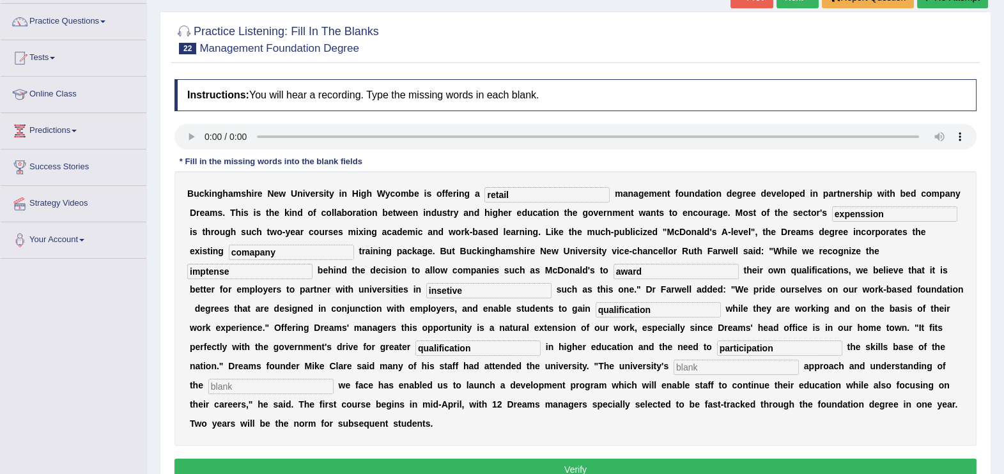
type input "qualification"
drag, startPoint x: 844, startPoint y: 326, endPoint x: 468, endPoint y: 353, distance: 377.2
click at [468, 353] on div "B u c k i n g h a m s h i r e N e w U n i v e r s i t y i n H i g h W y c o m b…" at bounding box center [575, 308] width 802 height 275
type input "particiption"
drag, startPoint x: 396, startPoint y: 348, endPoint x: 144, endPoint y: 402, distance: 258.2
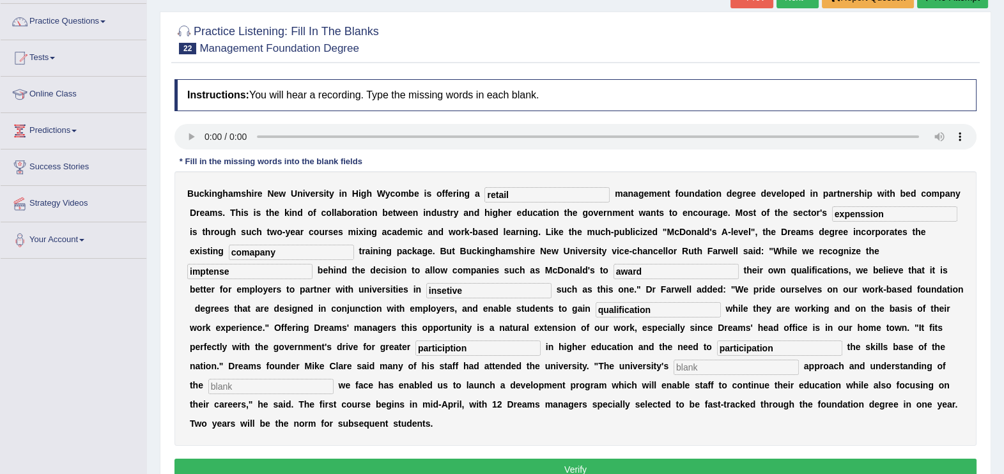
click at [144, 402] on div "Toggle navigation Home Practice Questions Speaking Practice Read Aloud Repeat S…" at bounding box center [502, 236] width 1004 height 664
type input "enchance"
click at [673, 367] on input "text" at bounding box center [735, 367] width 125 height 15
type input "pragmatic"
click at [333, 379] on input "text" at bounding box center [270, 386] width 125 height 15
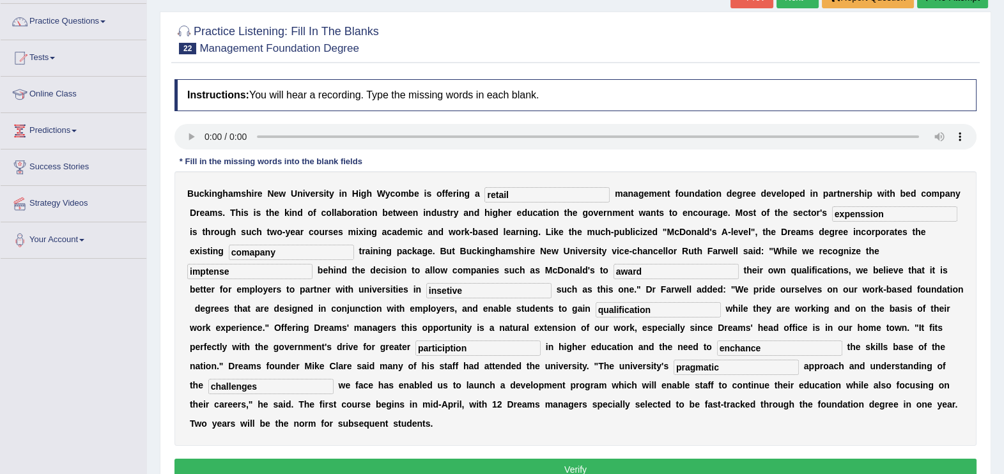
type input "challenges"
click at [585, 459] on button "Verify" at bounding box center [575, 470] width 802 height 22
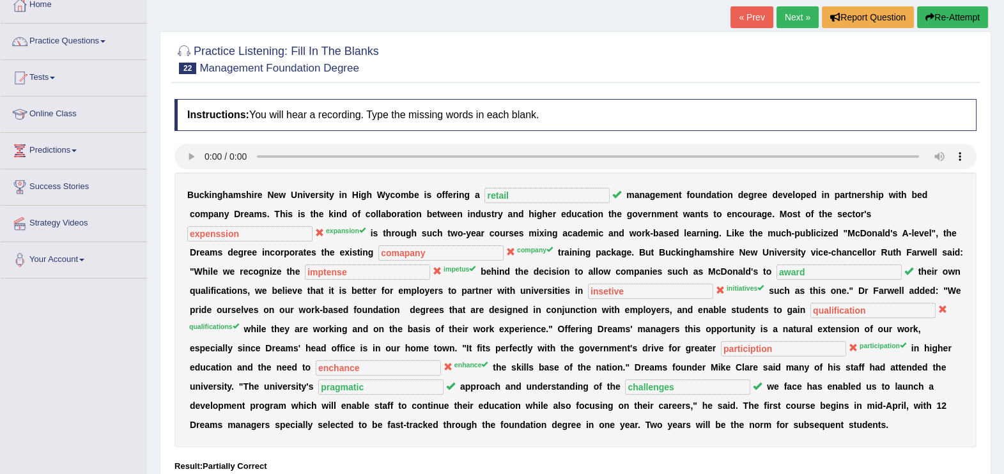
scroll to position [0, 0]
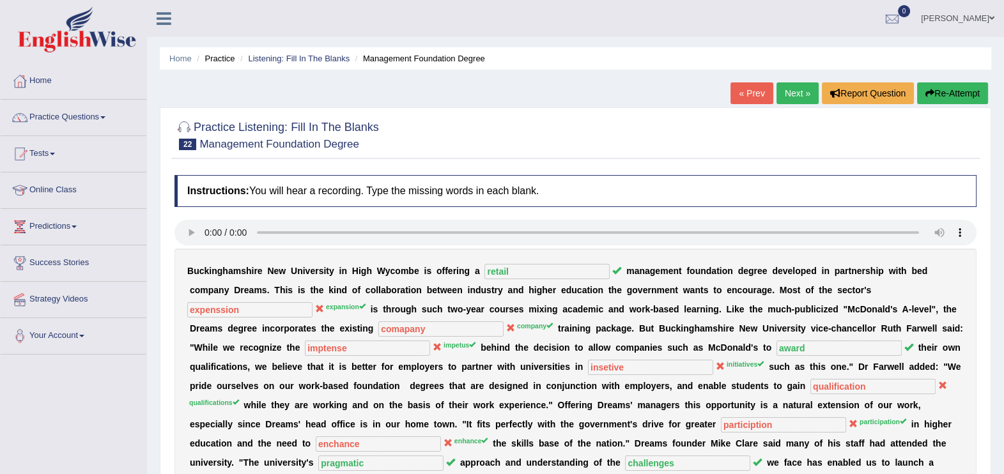
click at [955, 94] on button "Re-Attempt" at bounding box center [952, 93] width 71 height 22
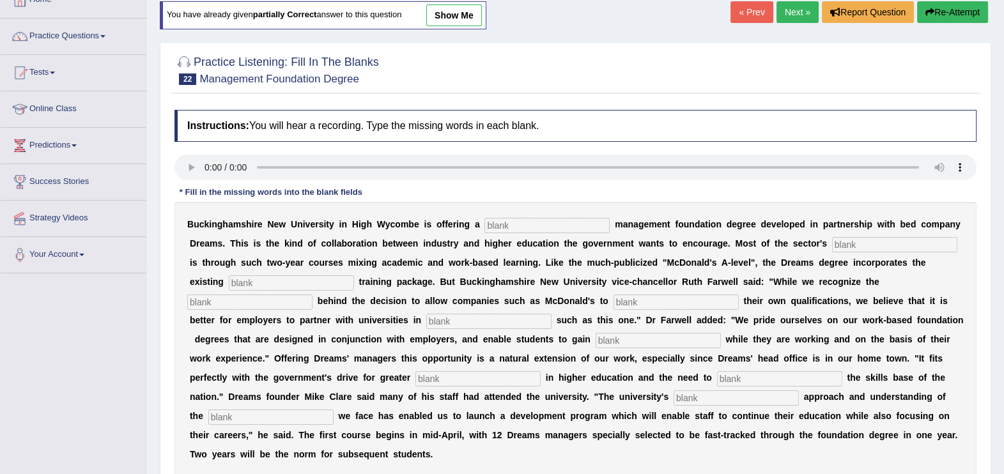
scroll to position [96, 0]
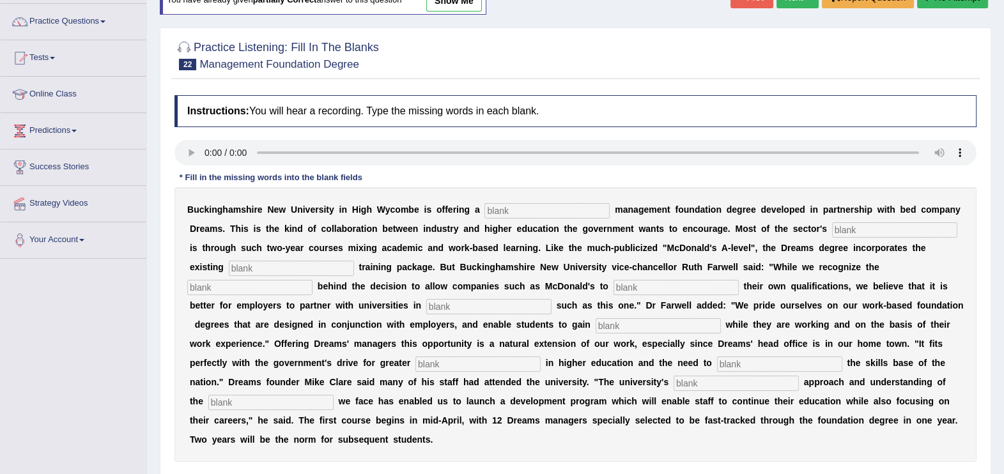
click at [506, 211] on input "text" at bounding box center [546, 210] width 125 height 15
type input "retail"
click at [832, 228] on input "text" at bounding box center [894, 229] width 125 height 15
type input "expansion"
click at [354, 261] on input "text" at bounding box center [291, 268] width 125 height 15
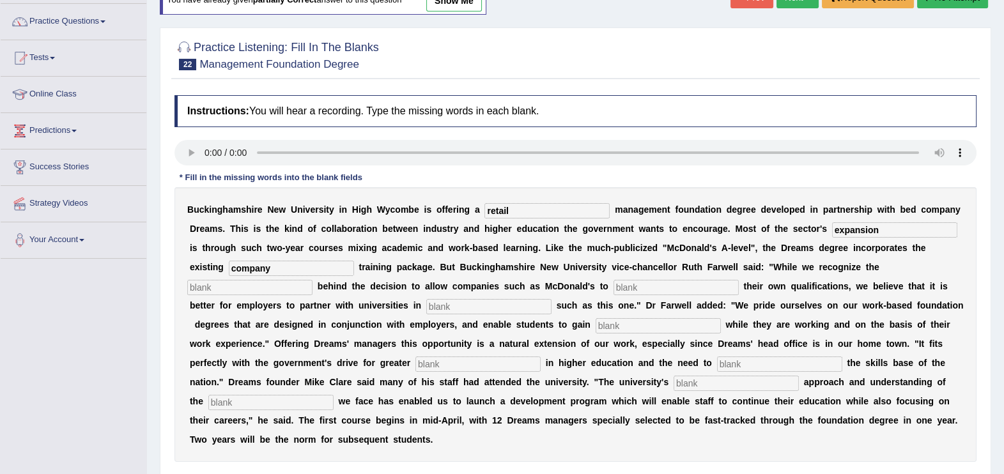
type input "company"
click at [613, 291] on input "text" at bounding box center [675, 287] width 125 height 15
type input "impetus"
click at [426, 310] on input "text" at bounding box center [488, 306] width 125 height 15
type input "award"
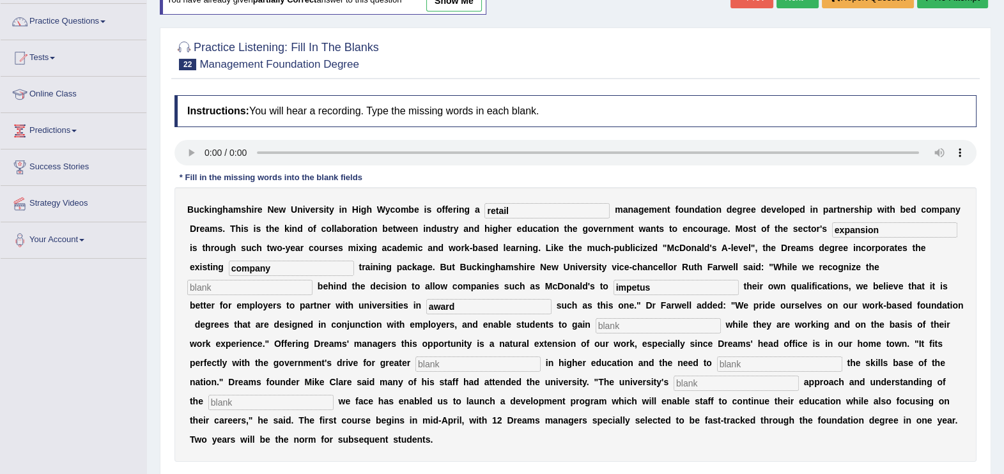
click at [595, 324] on input "text" at bounding box center [657, 325] width 125 height 15
type input "initiatives"
click at [540, 356] on input "text" at bounding box center [477, 363] width 125 height 15
type input "qualifications"
click at [717, 365] on input "text" at bounding box center [779, 363] width 125 height 15
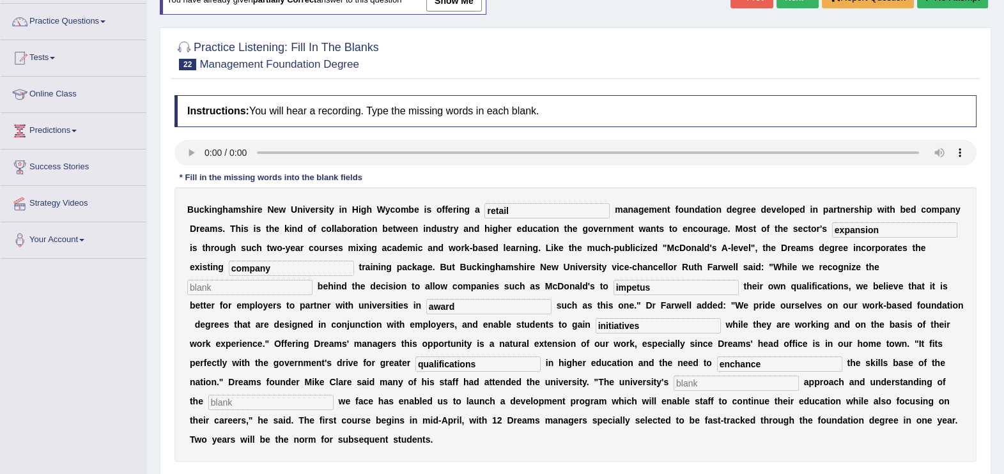
type input "enchance"
click at [673, 386] on input "text" at bounding box center [735, 383] width 125 height 15
type input "pragmatic"
click at [333, 395] on input "text" at bounding box center [270, 402] width 125 height 15
type input "challenges"
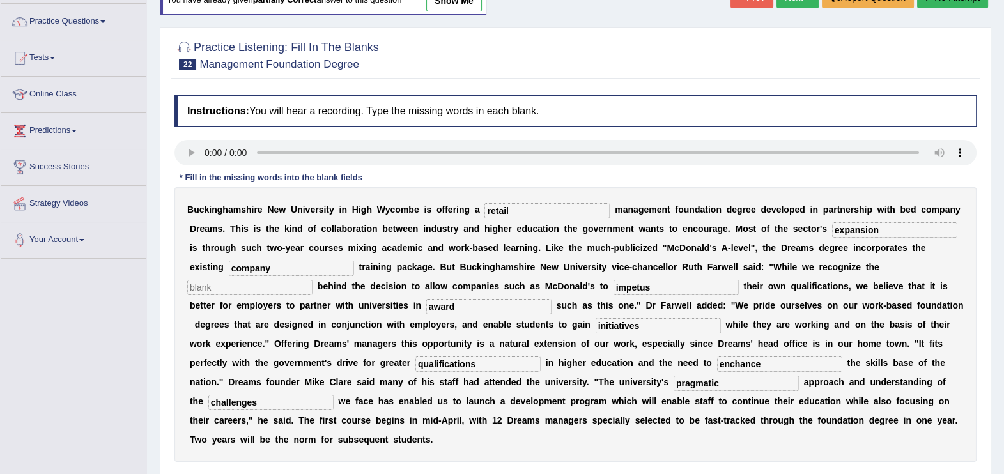
click at [312, 280] on input "text" at bounding box center [249, 287] width 125 height 15
type input "impetus"
drag, startPoint x: 417, startPoint y: 285, endPoint x: 0, endPoint y: 436, distance: 443.5
click at [0, 378] on html "Toggle navigation Home Practice Questions Speaking Practice Read Aloud Repeat S…" at bounding box center [502, 141] width 1004 height 474
type input "award"
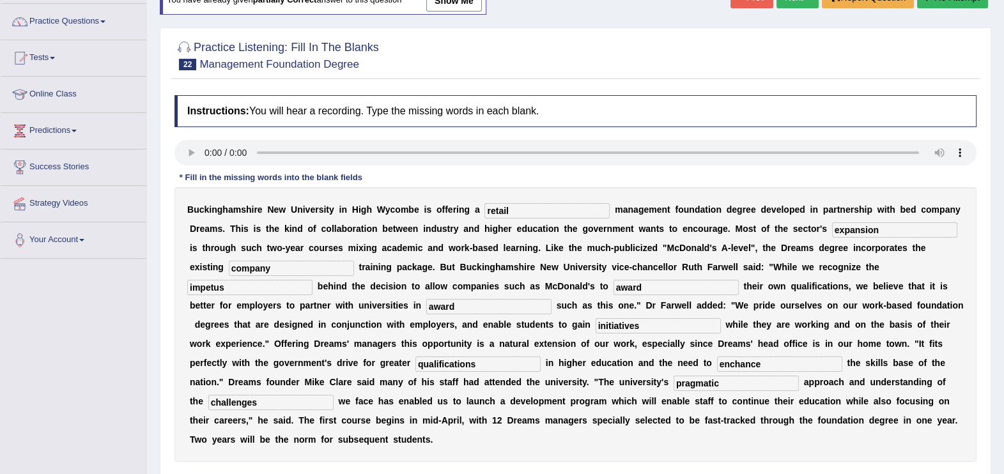
click at [252, 314] on div "B u c k i n g h a m s h i r e N e w U n i v e r s i t y i n H i g h W y c o m b…" at bounding box center [575, 324] width 802 height 275
drag, startPoint x: 250, startPoint y: 306, endPoint x: 0, endPoint y: 343, distance: 252.5
click at [0, 344] on html "Toggle navigation Home Practice Questions Speaking Practice Read Aloud Repeat S…" at bounding box center [502, 141] width 1004 height 474
type input "initiatives"
drag, startPoint x: 362, startPoint y: 320, endPoint x: 0, endPoint y: 345, distance: 362.4
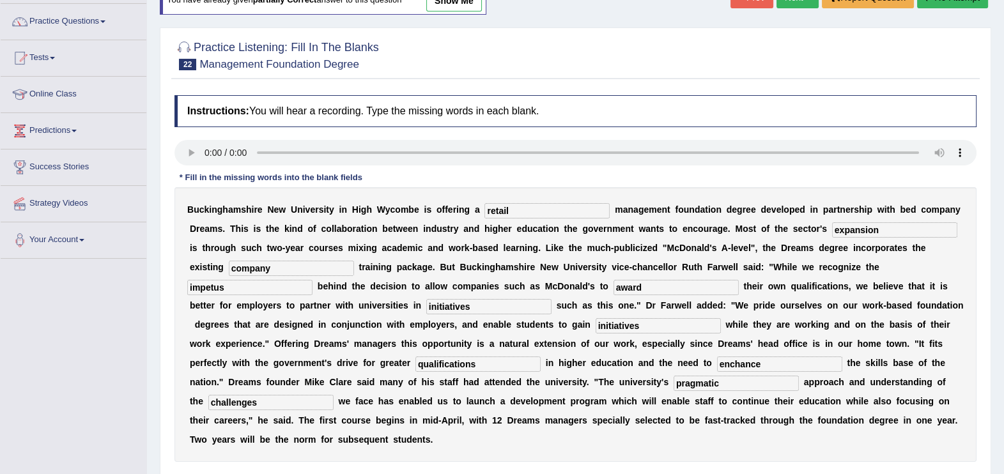
click at [0, 345] on html "Toggle navigation Home Practice Questions Speaking Practice Read Aloud Repeat S…" at bounding box center [502, 141] width 1004 height 474
type input "qualifications"
drag, startPoint x: 874, startPoint y: 346, endPoint x: 259, endPoint y: 448, distance: 623.5
click at [259, 448] on div "Instructions: You will hear a recording. Type the missing words in each blank. …" at bounding box center [575, 298] width 808 height 418
type input "participation"
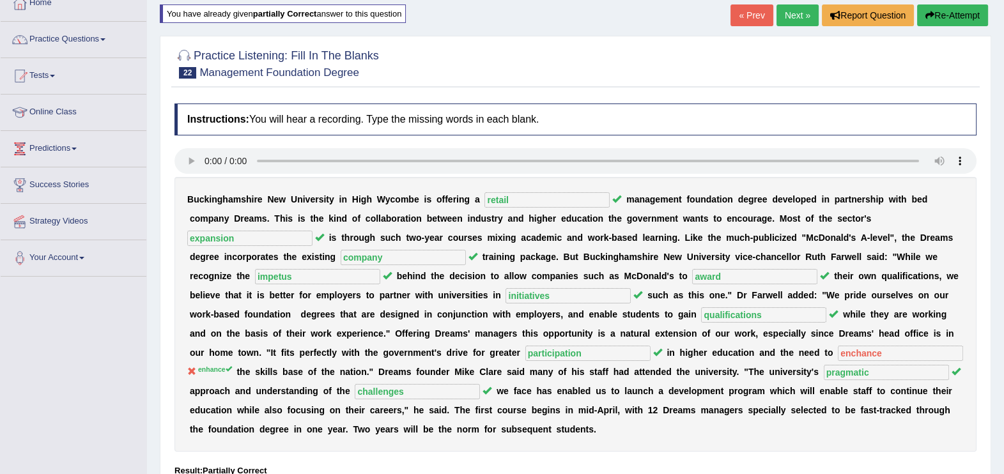
scroll to position [63, 0]
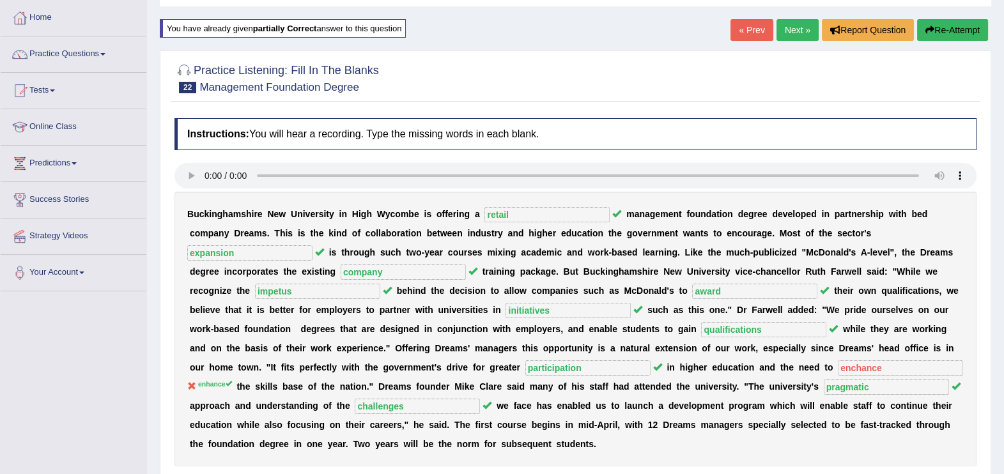
click at [945, 36] on button "Re-Attempt" at bounding box center [952, 30] width 71 height 22
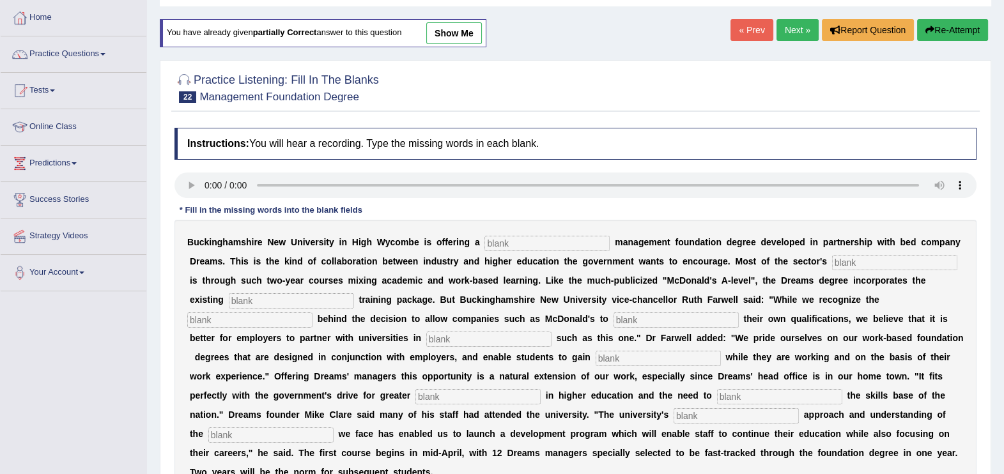
click at [491, 243] on input "text" at bounding box center [546, 243] width 125 height 15
type input "retail"
click at [832, 264] on input "text" at bounding box center [894, 262] width 125 height 15
type input "expansion"
click at [354, 293] on input "text" at bounding box center [291, 300] width 125 height 15
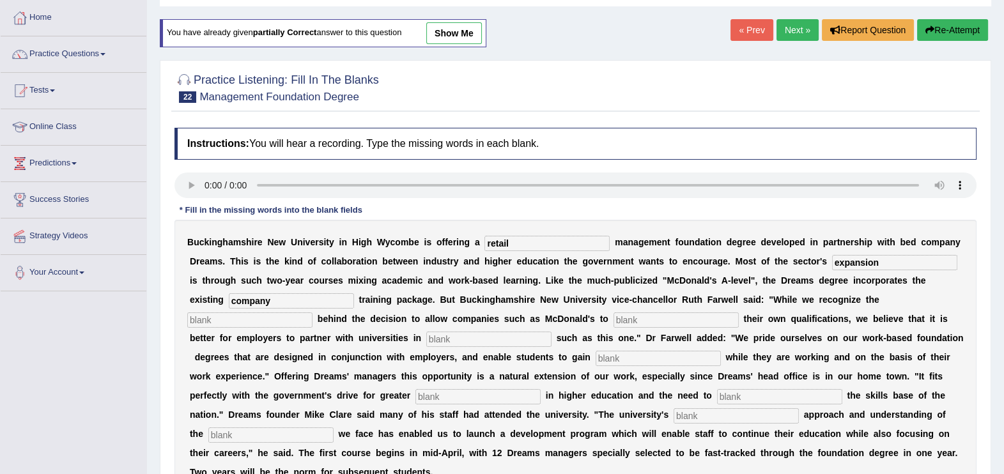
type input "company"
click at [312, 312] on input "text" at bounding box center [249, 319] width 125 height 15
type input "impetus"
click at [613, 319] on input "text" at bounding box center [675, 319] width 125 height 15
type input "award"
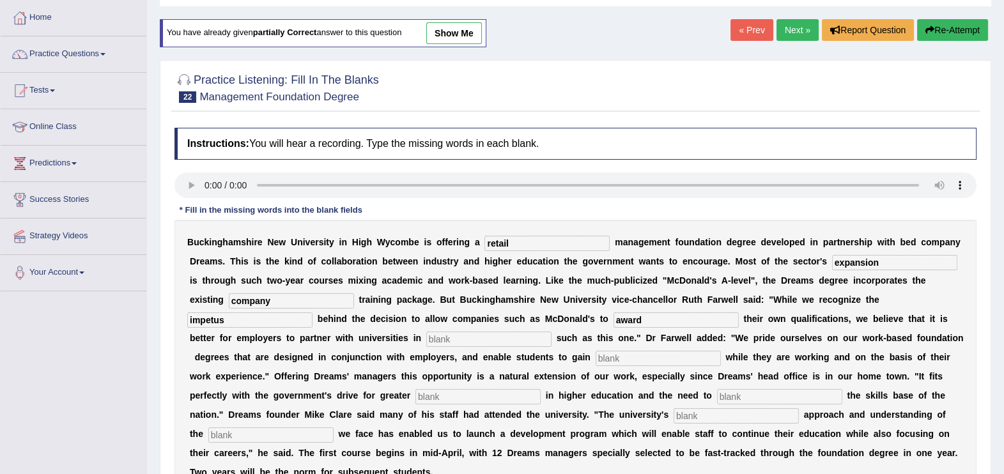
click at [426, 333] on input "text" at bounding box center [488, 339] width 125 height 15
type input "initiatives"
click at [595, 358] on input "text" at bounding box center [657, 358] width 125 height 15
type input "qualifications"
click at [540, 389] on input "text" at bounding box center [477, 396] width 125 height 15
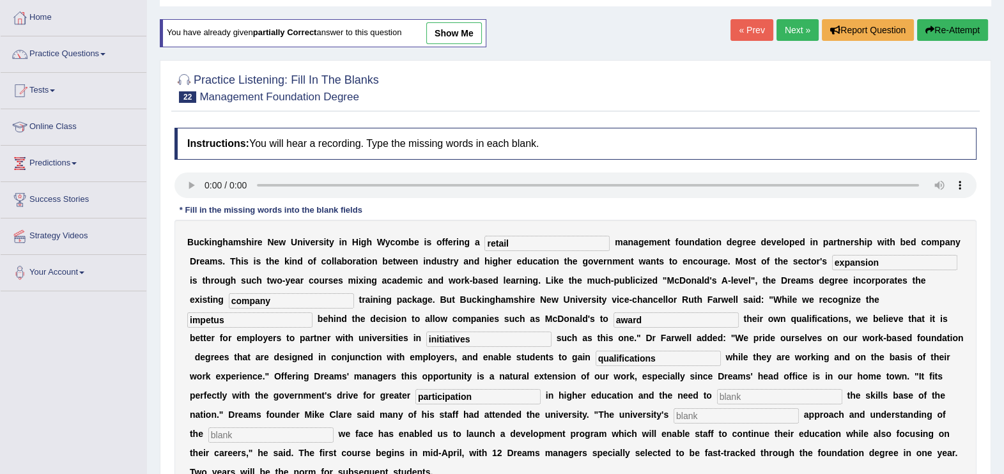
type input "participation"
click at [717, 399] on input "text" at bounding box center [779, 396] width 125 height 15
type input "enhance"
click at [673, 415] on input "text" at bounding box center [735, 415] width 125 height 15
type input "pragmatic"
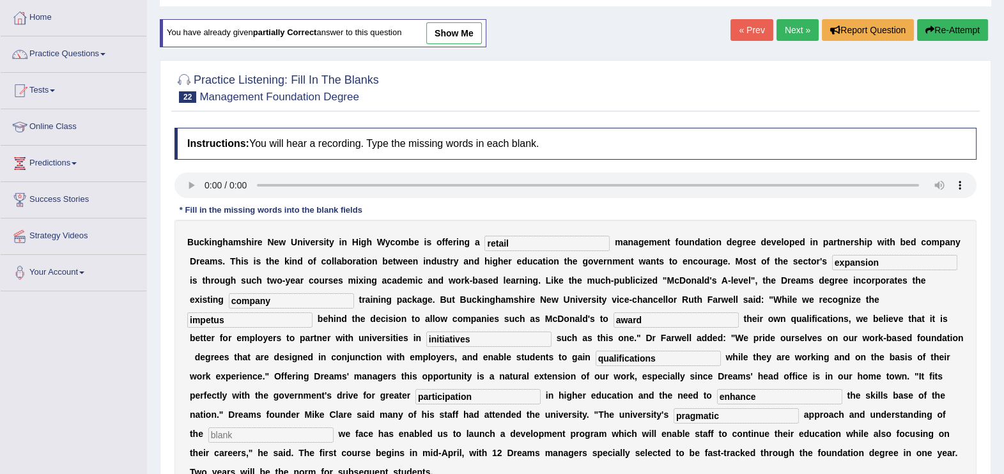
click at [333, 427] on input "text" at bounding box center [270, 434] width 125 height 15
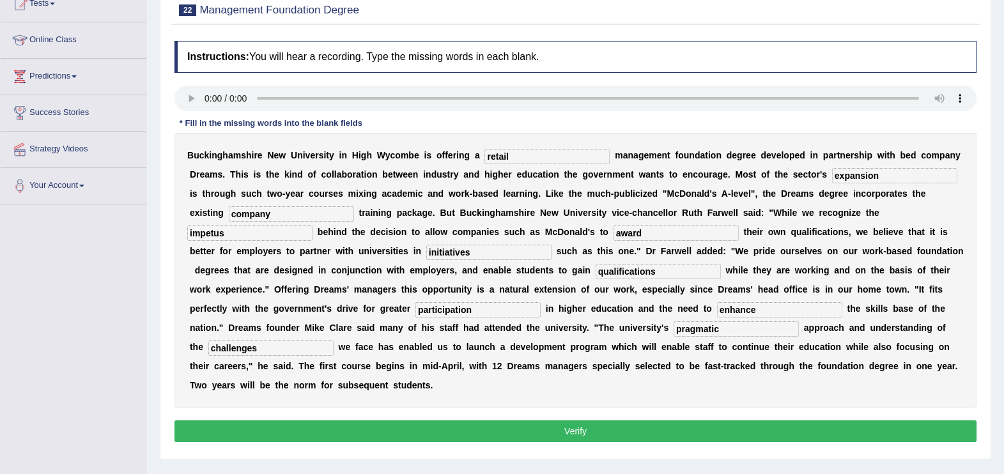
scroll to position [159, 0]
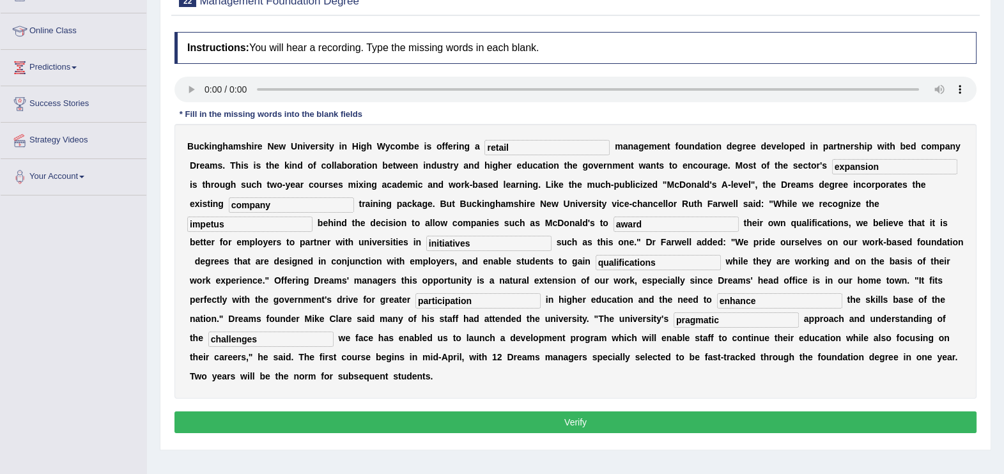
type input "challenges"
click at [580, 411] on button "Verify" at bounding box center [575, 422] width 802 height 22
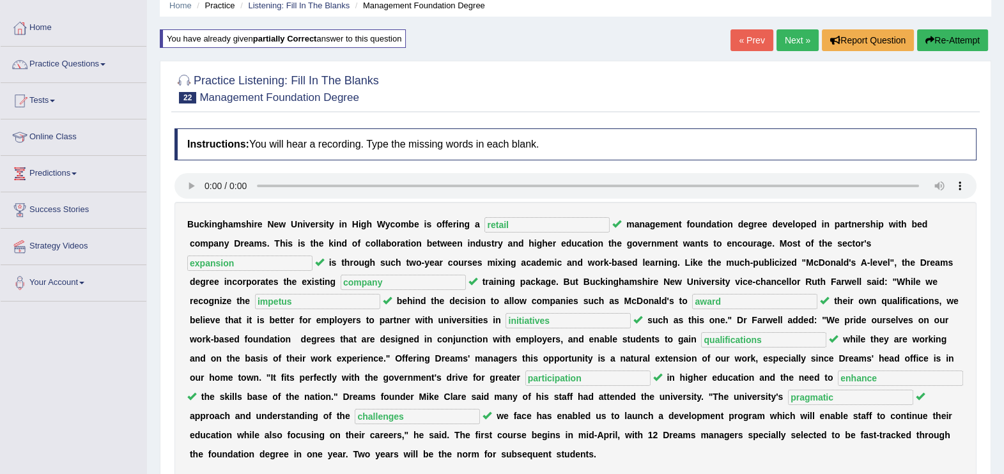
scroll to position [0, 0]
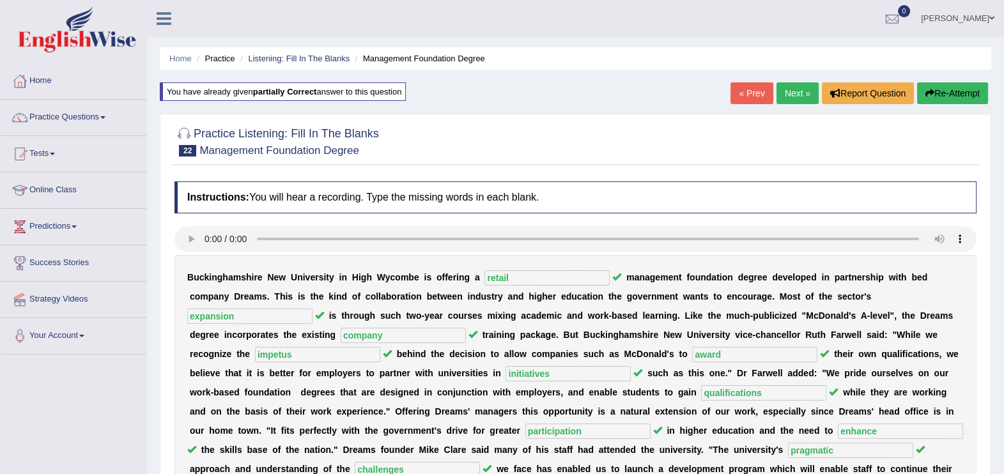
click at [797, 96] on link "Next »" at bounding box center [797, 93] width 42 height 22
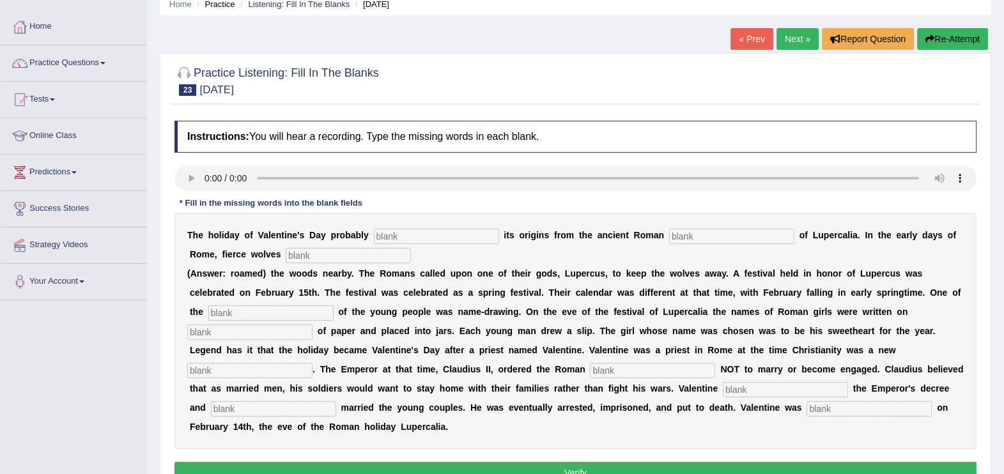
scroll to position [63, 0]
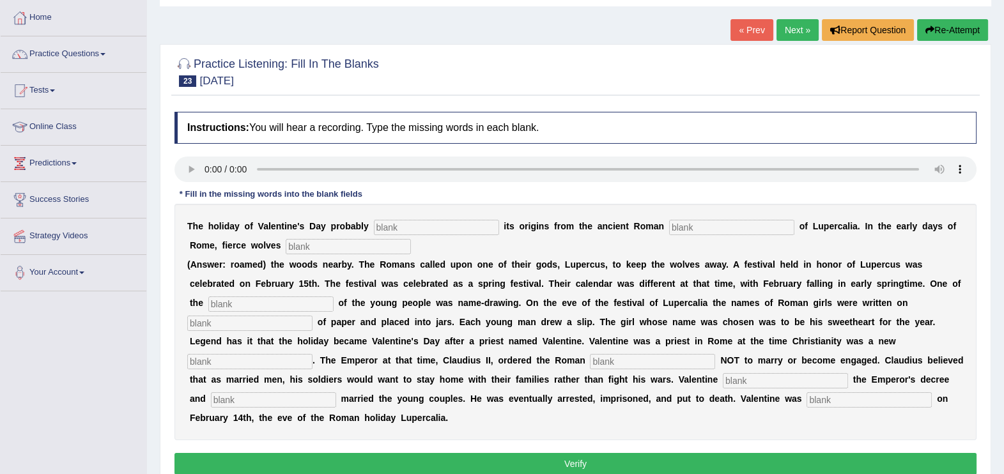
click at [411, 220] on input "text" at bounding box center [436, 227] width 125 height 15
type input "drives"
click at [669, 232] on input "text" at bounding box center [731, 227] width 125 height 15
type input "roamed"
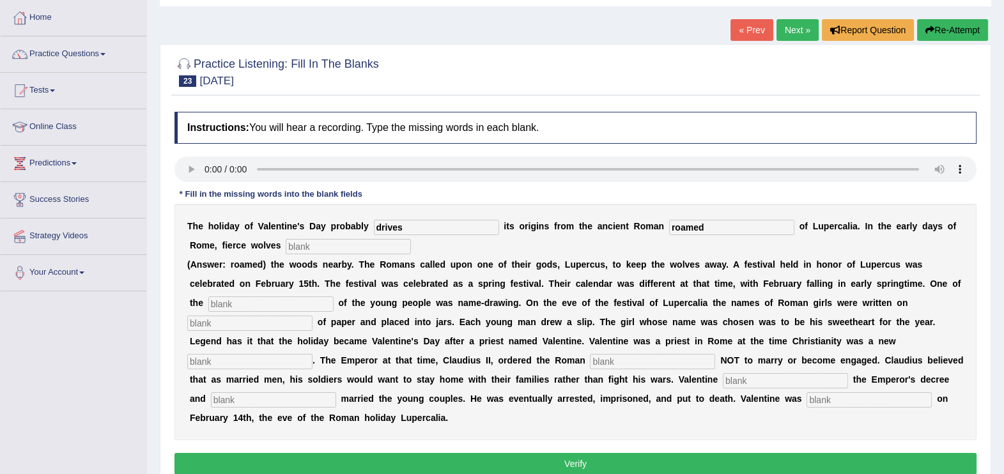
click at [300, 243] on input "text" at bounding box center [348, 246] width 125 height 15
click at [286, 243] on input "text" at bounding box center [348, 246] width 125 height 15
drag, startPoint x: 682, startPoint y: 224, endPoint x: 86, endPoint y: 392, distance: 619.2
click at [86, 392] on div "Toggle navigation Home Practice Questions Speaking Practice Read Aloud Repeat S…" at bounding box center [502, 269] width 1004 height 664
type input "feast"
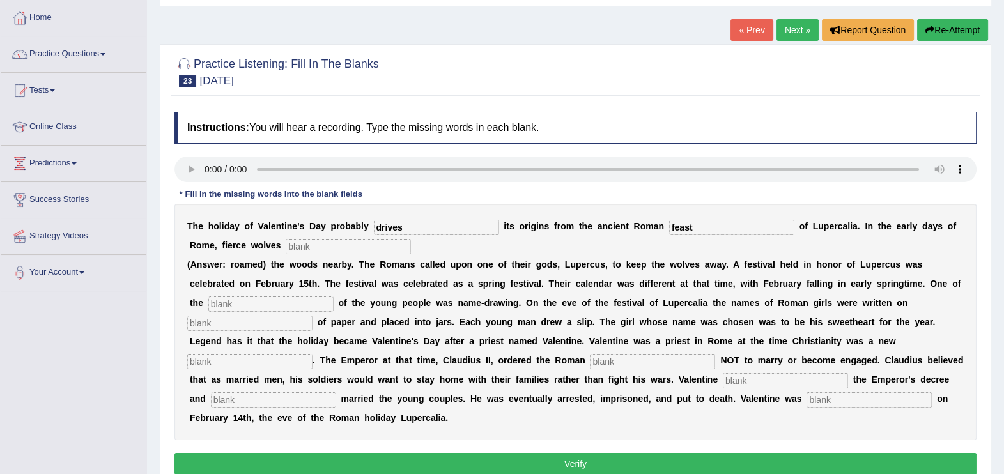
click at [244, 236] on div "T h e h o l i d a y o f V a l e n t i n e ' s D a y p r o b a b l y drives i t …" at bounding box center [575, 322] width 802 height 236
click at [286, 243] on input "text" at bounding box center [348, 246] width 125 height 15
type input "roamed"
click at [254, 303] on input "text" at bounding box center [270, 303] width 125 height 15
type input "custome"
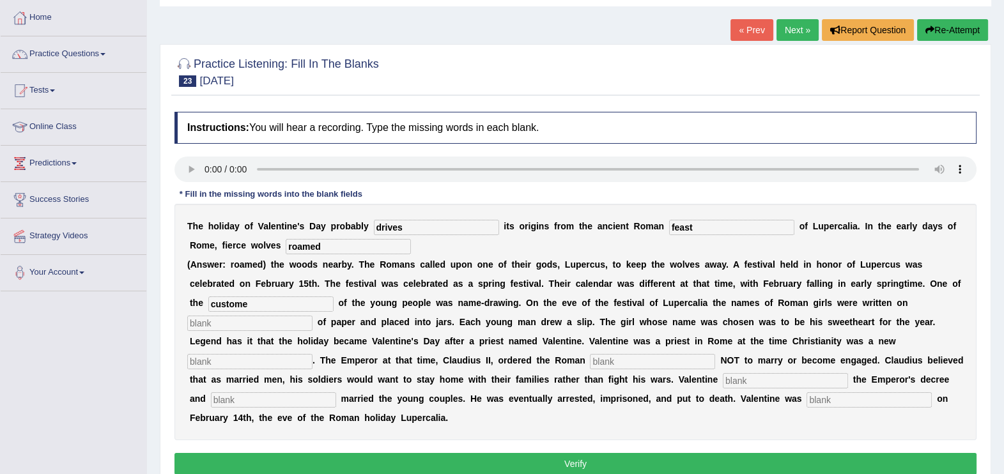
click at [312, 316] on input "text" at bounding box center [249, 323] width 125 height 15
type input "piece"
click at [312, 354] on input "text" at bounding box center [249, 361] width 125 height 15
type input "religion"
click at [590, 362] on input "text" at bounding box center [652, 361] width 125 height 15
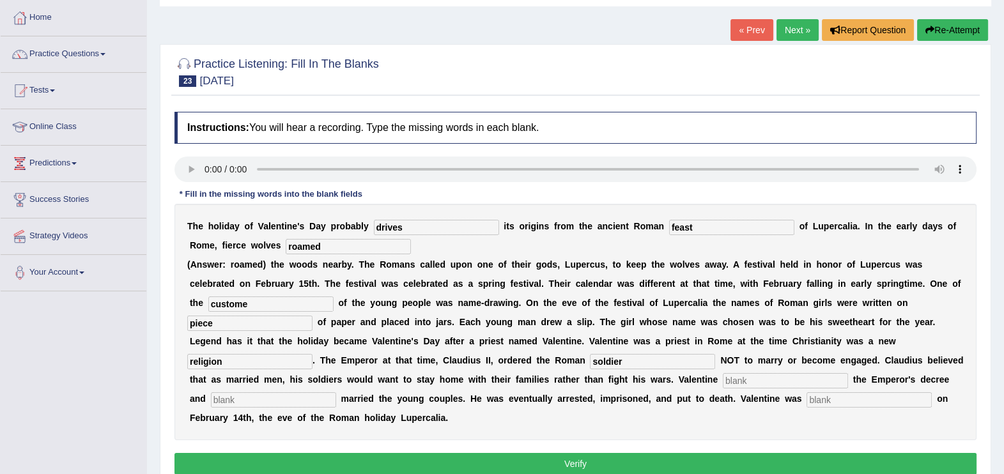
type input "soldier"
click at [722, 377] on input "text" at bounding box center [784, 380] width 125 height 15
type input "defined"
click at [336, 392] on input "text" at bounding box center [273, 399] width 125 height 15
type input "secretely"
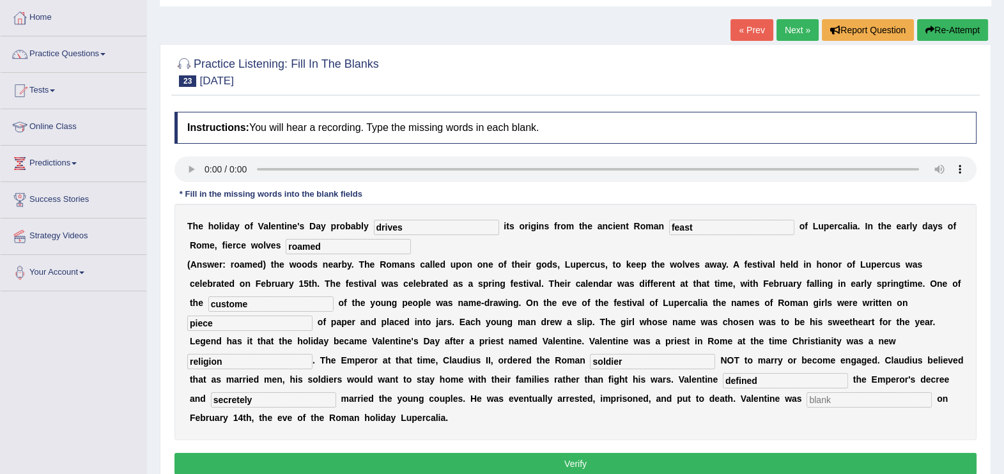
click at [806, 396] on input "text" at bounding box center [868, 399] width 125 height 15
type input "behaded"
click at [634, 453] on button "Verify" at bounding box center [575, 464] width 802 height 22
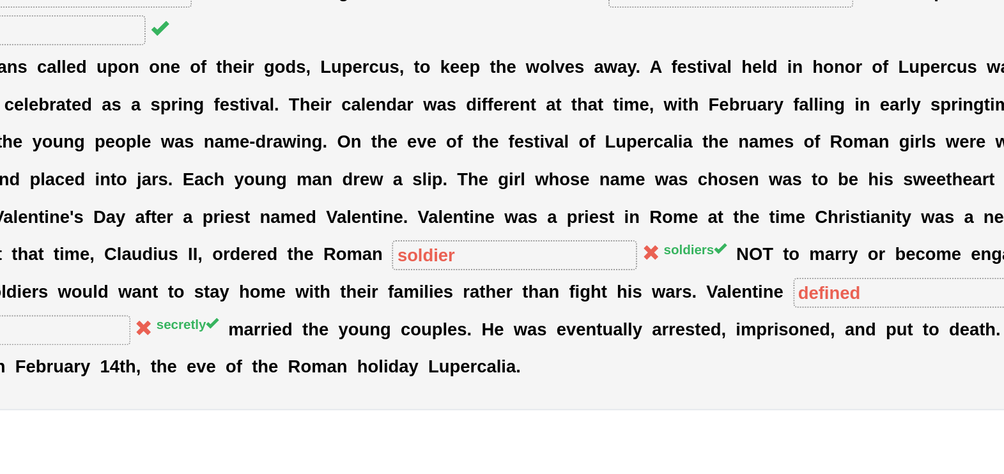
scroll to position [57, 0]
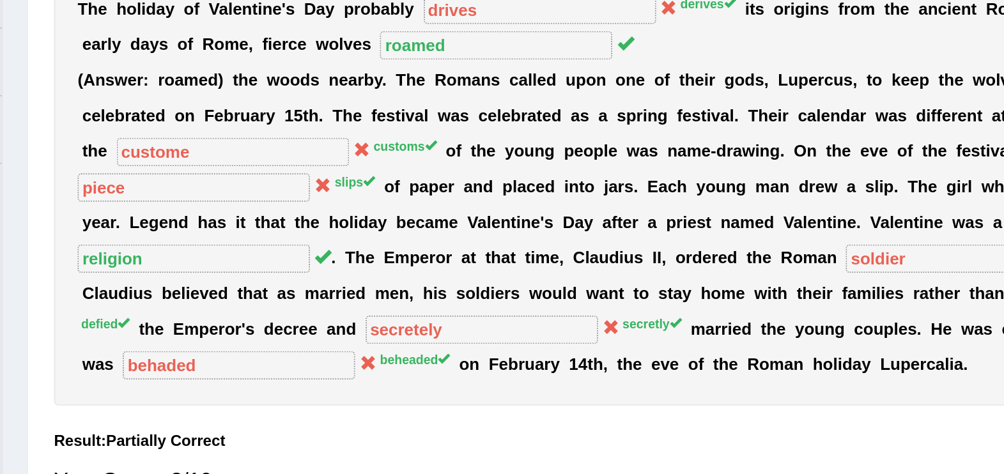
click at [254, 415] on div "T h e h o l i d a y o f V a l e n t i n e ' s D a y p r o b a b l y drives deri…" at bounding box center [575, 310] width 802 height 236
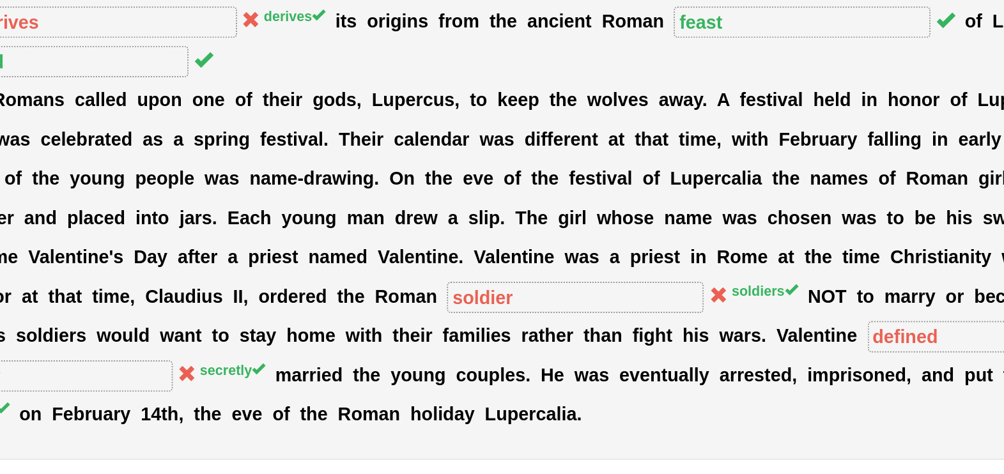
scroll to position [59, 0]
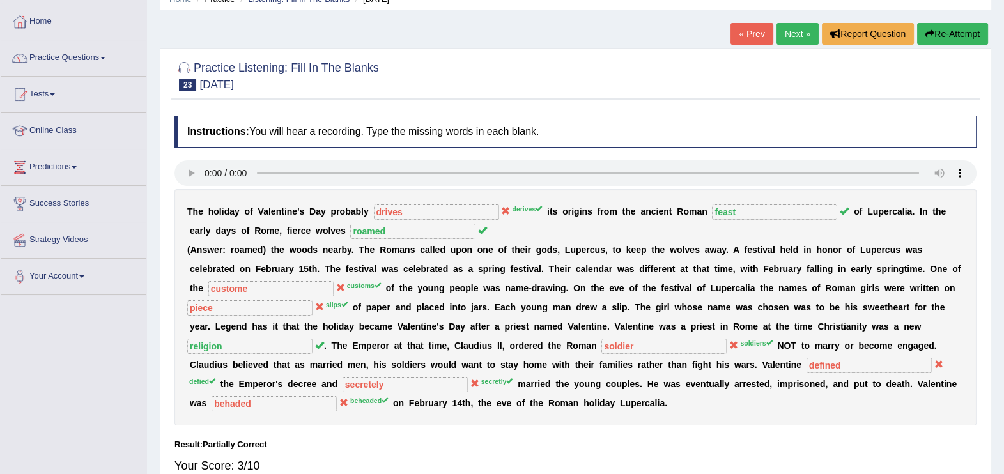
click at [972, 44] on button "Re-Attempt" at bounding box center [952, 34] width 71 height 22
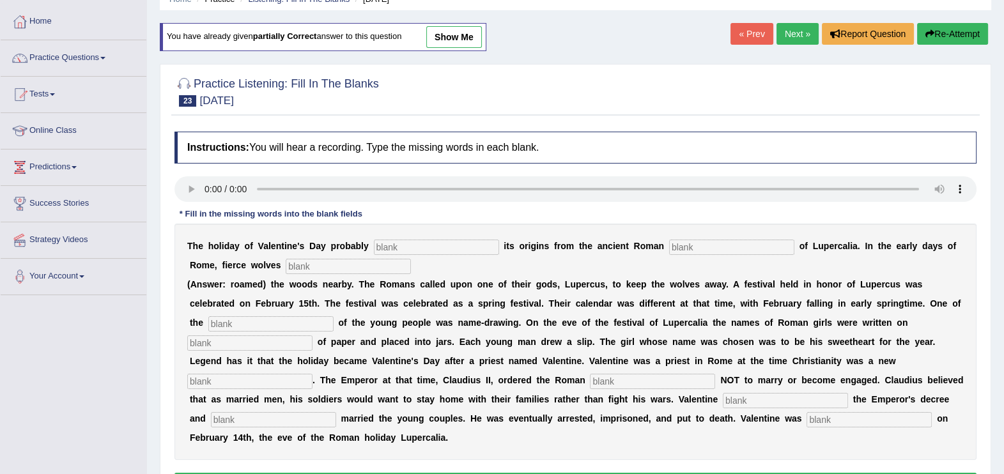
click at [394, 248] on input "text" at bounding box center [436, 247] width 125 height 15
type input "derives"
click at [669, 250] on input "text" at bounding box center [731, 247] width 125 height 15
type input "feast"
click at [286, 263] on input "text" at bounding box center [348, 266] width 125 height 15
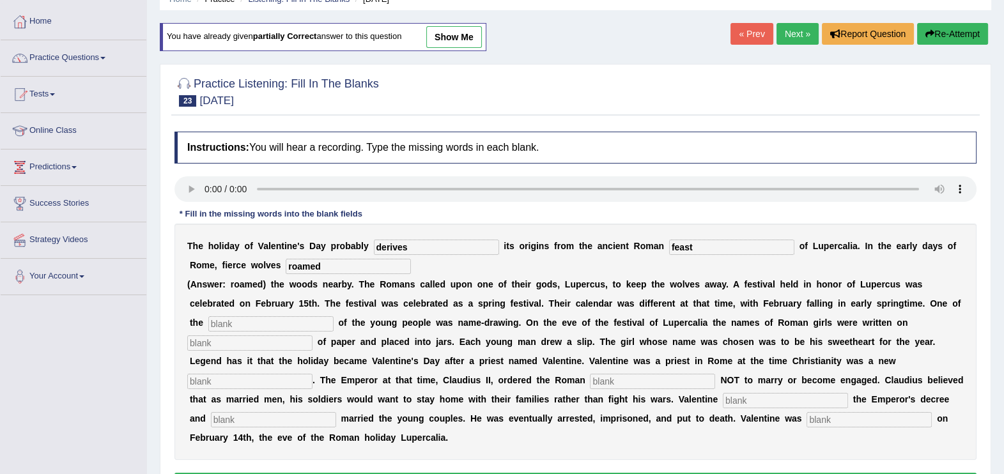
type input "roamed"
click at [208, 326] on input "text" at bounding box center [270, 323] width 125 height 15
type input "customs"
click at [312, 335] on input "text" at bounding box center [249, 342] width 125 height 15
type input "slips"
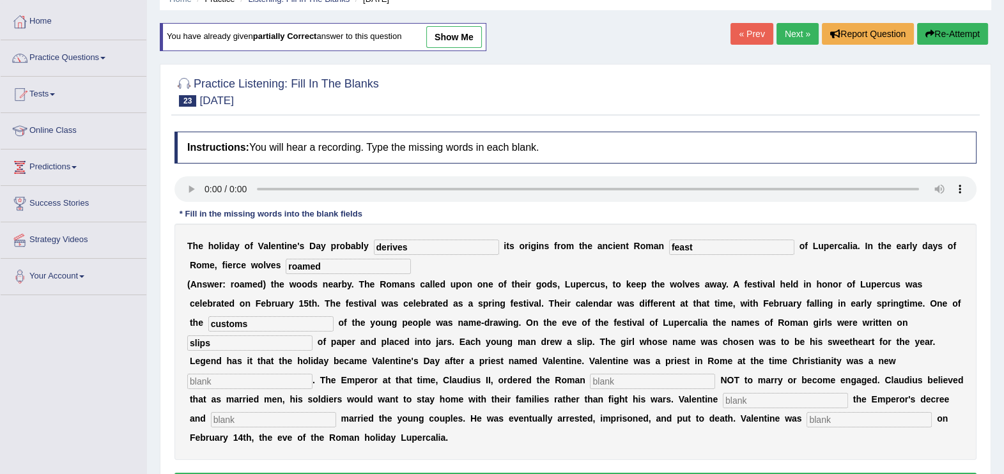
click at [312, 374] on input "text" at bounding box center [249, 381] width 125 height 15
type input "religion"
click at [590, 384] on input "text" at bounding box center [652, 381] width 125 height 15
type input "soldiers"
click at [722, 399] on input "text" at bounding box center [784, 400] width 125 height 15
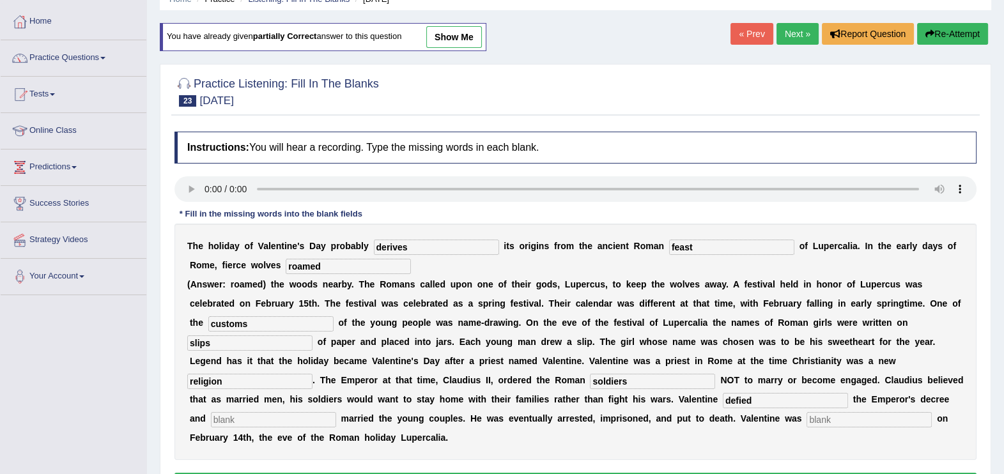
type input "defied"
click at [336, 412] on input "text" at bounding box center [273, 419] width 125 height 15
type input "secretly"
click at [806, 425] on input "text" at bounding box center [868, 419] width 125 height 15
type input "beheaded"
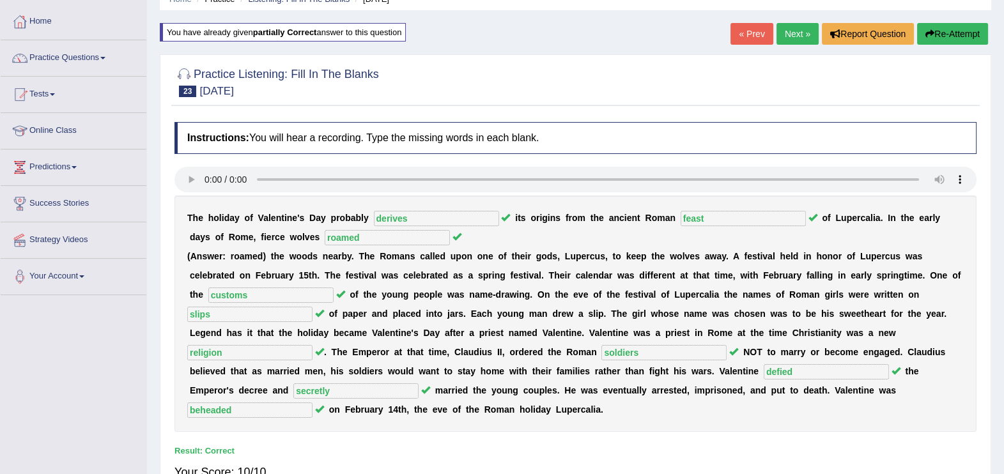
click at [786, 33] on link "Next »" at bounding box center [797, 34] width 42 height 22
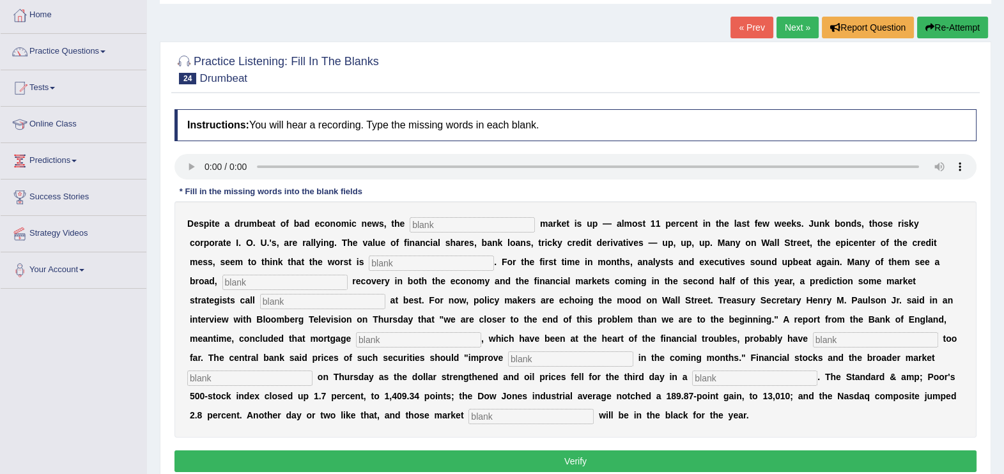
scroll to position [96, 0]
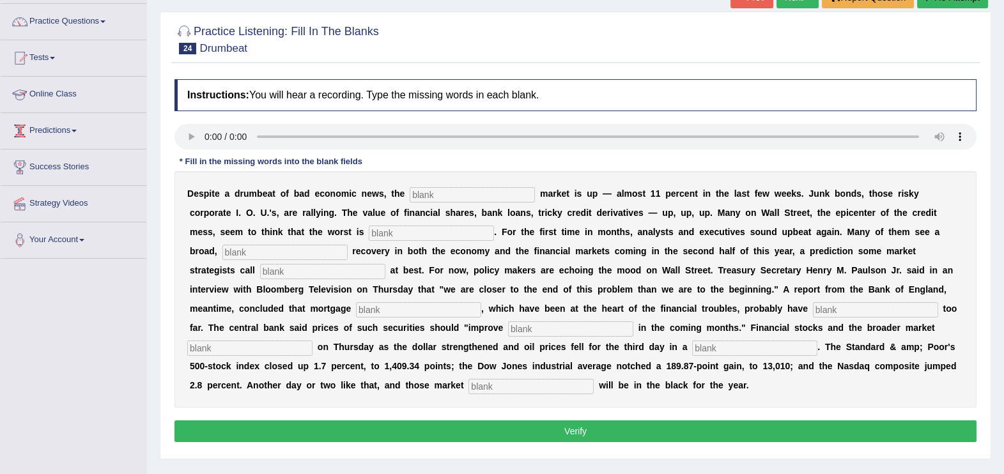
click at [422, 195] on input "text" at bounding box center [471, 194] width 125 height 15
type input "stock"
click at [369, 232] on input "text" at bounding box center [431, 232] width 125 height 15
type input "over"
click at [348, 245] on input "text" at bounding box center [284, 252] width 125 height 15
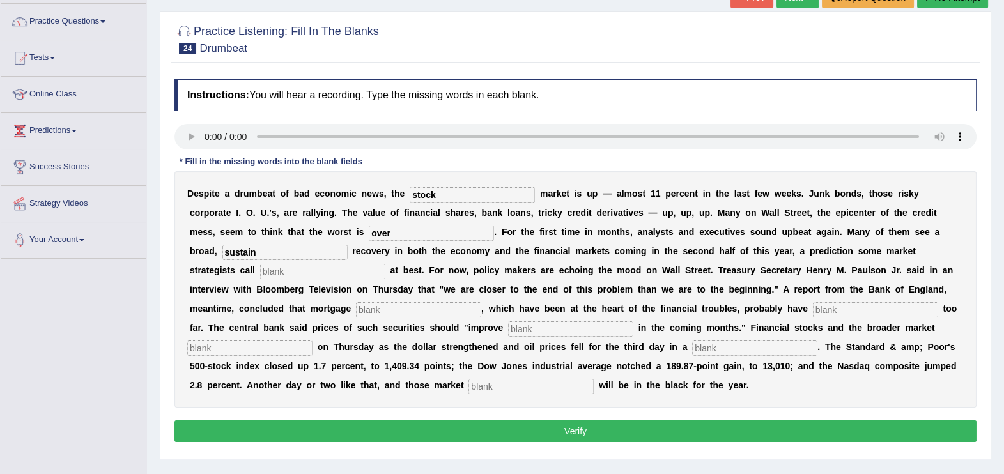
type input "sustain"
click at [385, 264] on input "text" at bounding box center [322, 271] width 125 height 15
type input "hopefully"
click at [481, 302] on input "text" at bounding box center [418, 309] width 125 height 15
type input "securities"
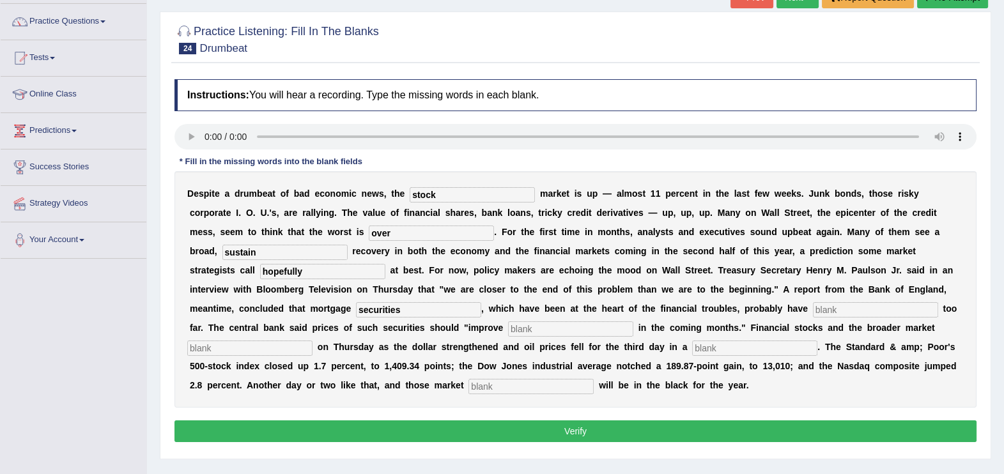
click at [813, 314] on input "text" at bounding box center [875, 309] width 125 height 15
type input "fallen"
click at [821, 319] on div "D e s p i t e a d r u m b e a t o f b a d e c o n o m i c n e w s , t h e stock…" at bounding box center [575, 289] width 802 height 236
click at [633, 321] on input "text" at bounding box center [570, 328] width 125 height 15
type input "gradually"
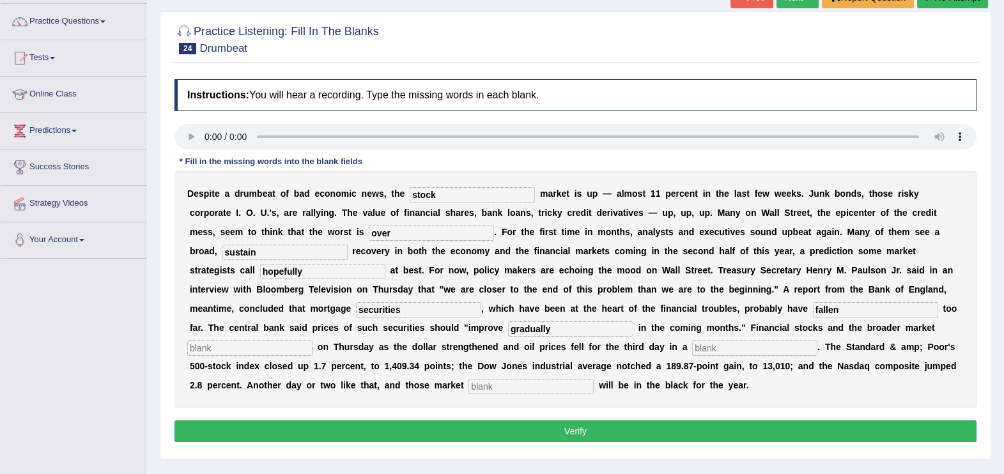
click at [312, 340] on input "text" at bounding box center [249, 347] width 125 height 15
type input "surged"
click at [692, 348] on input "text" at bounding box center [754, 347] width 125 height 15
type input "raw"
click at [593, 379] on input "text" at bounding box center [530, 386] width 125 height 15
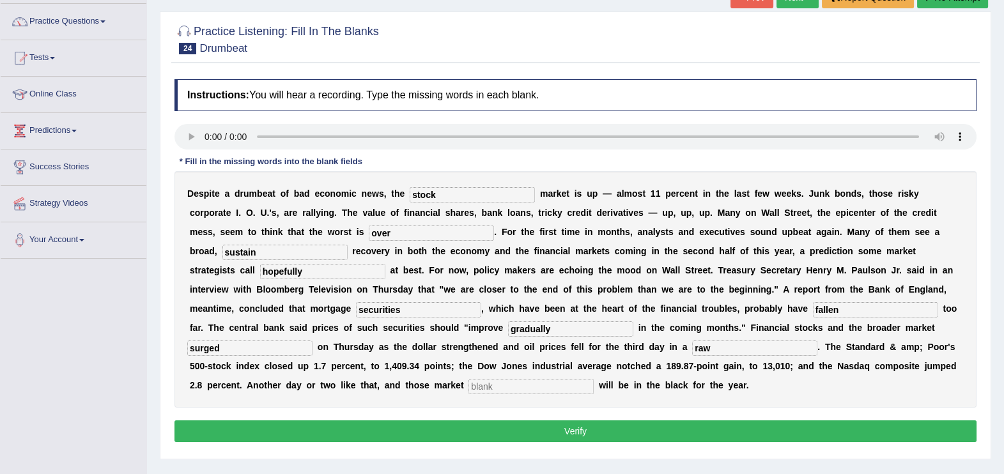
type input "n"
type input "benchmark"
click at [348, 245] on input "sustain" at bounding box center [284, 252] width 125 height 15
type input "sustain"
click at [577, 420] on button "Verify" at bounding box center [575, 431] width 802 height 22
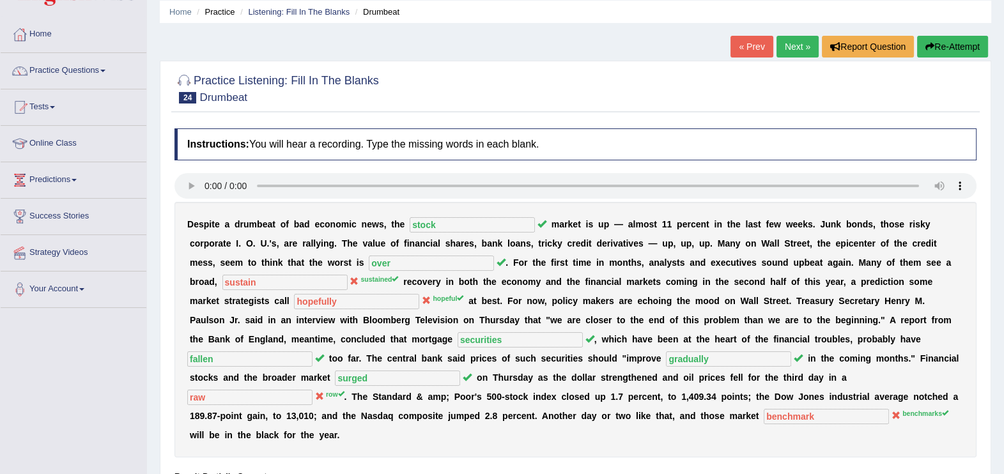
scroll to position [31, 0]
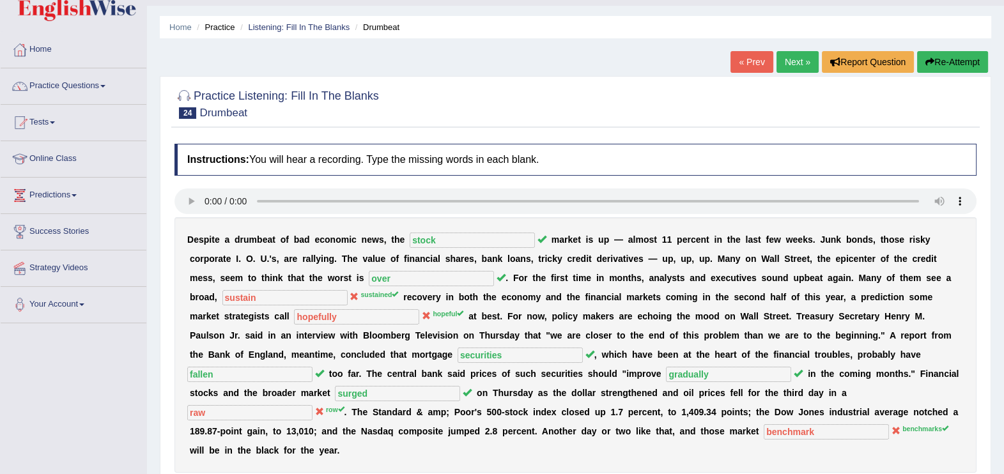
click at [958, 63] on button "Re-Attempt" at bounding box center [952, 62] width 71 height 22
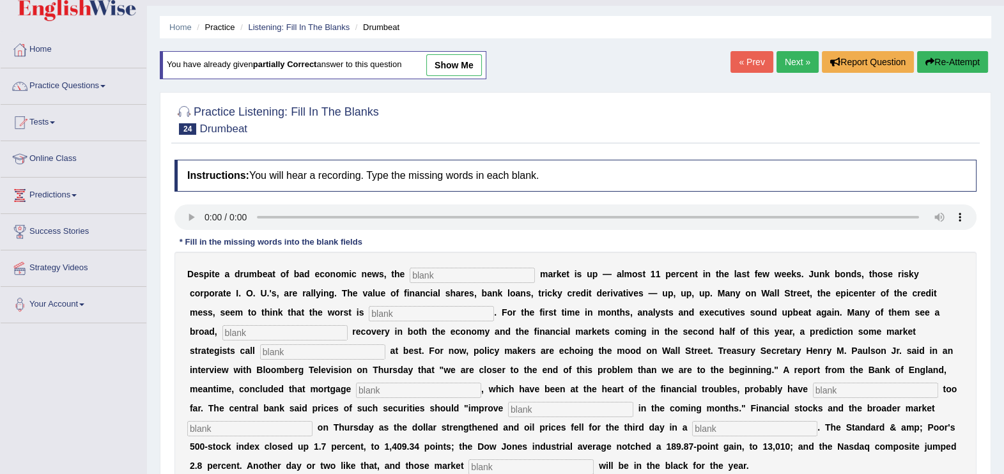
click at [424, 275] on input "text" at bounding box center [471, 275] width 125 height 15
type input "stock"
click at [369, 314] on input "text" at bounding box center [431, 313] width 125 height 15
type input "over"
click at [348, 325] on input "text" at bounding box center [284, 332] width 125 height 15
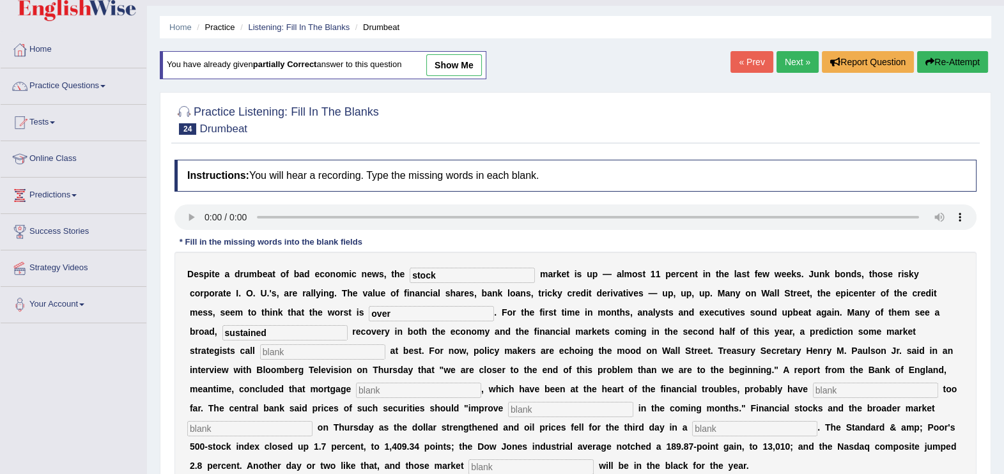
type input "sustained"
click at [385, 344] on input "text" at bounding box center [322, 351] width 125 height 15
type input "hopeful"
click at [481, 383] on input "text" at bounding box center [418, 390] width 125 height 15
type input "securities"
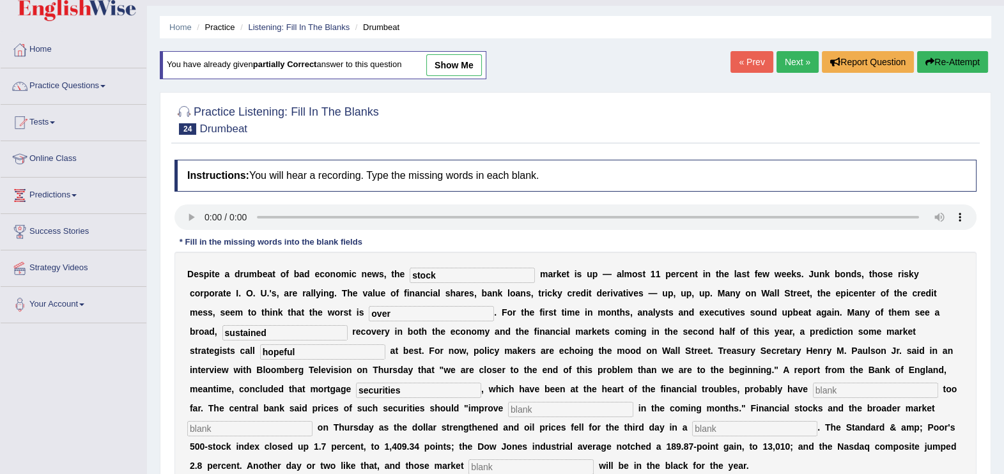
click at [813, 383] on input "text" at bounding box center [875, 390] width 125 height 15
type input "fallen"
click at [633, 402] on input "text" at bounding box center [570, 409] width 125 height 15
type input "gradually"
click at [312, 421] on input "text" at bounding box center [249, 428] width 125 height 15
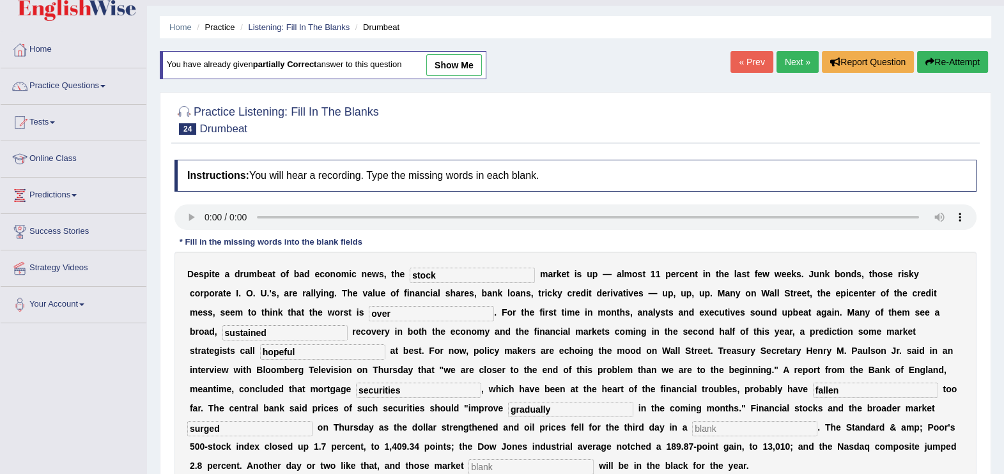
type input "surged"
click at [692, 431] on input "text" at bounding box center [754, 428] width 125 height 15
type input "row"
click at [593, 459] on input "text" at bounding box center [530, 466] width 125 height 15
type input "benchmarks"
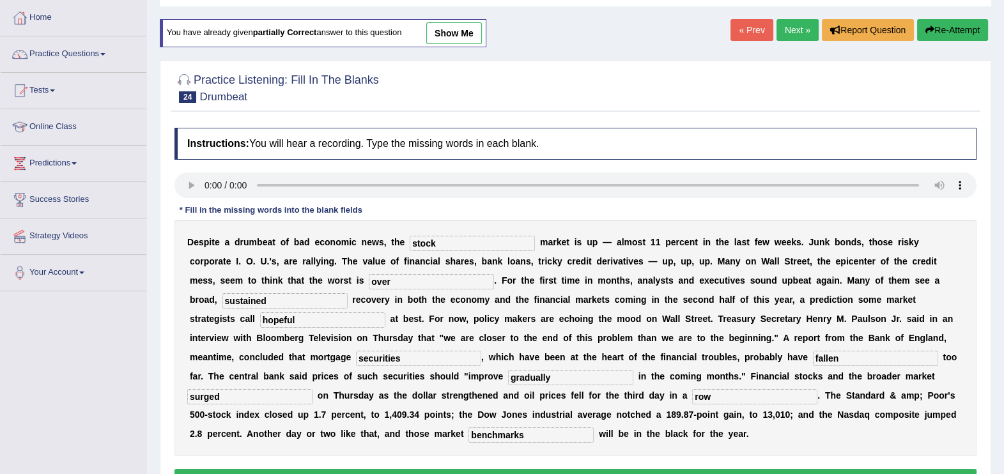
scroll to position [96, 0]
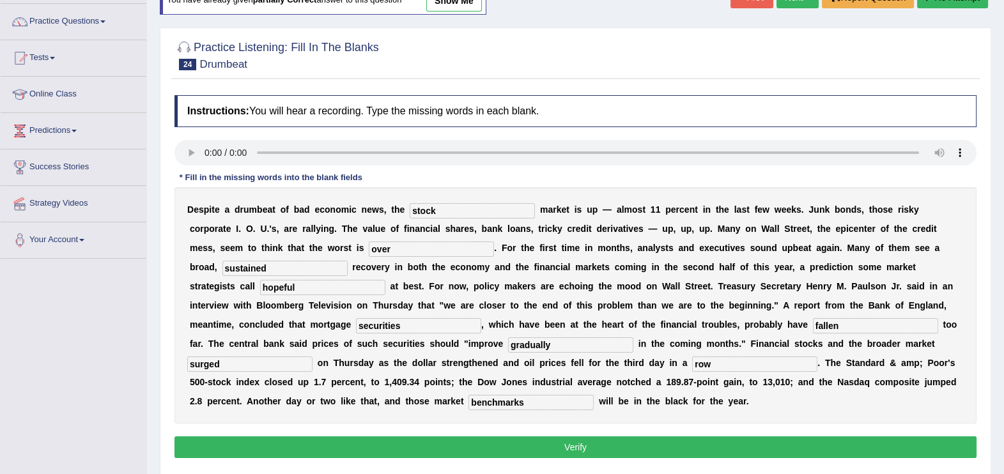
click at [648, 436] on button "Verify" at bounding box center [575, 447] width 802 height 22
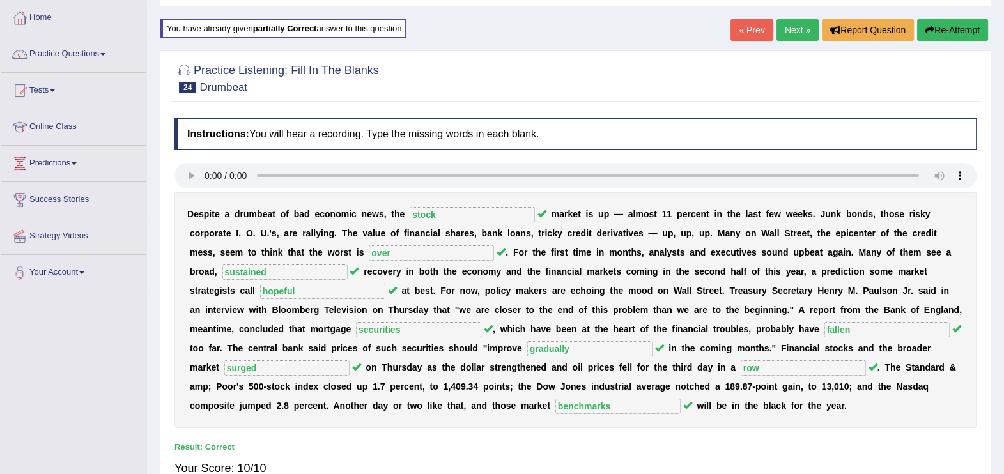
scroll to position [0, 0]
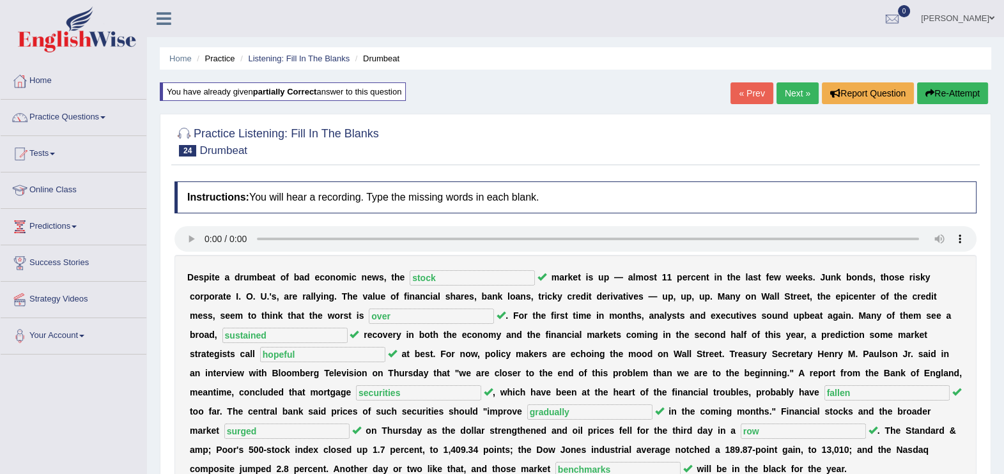
click at [792, 95] on link "Next »" at bounding box center [797, 93] width 42 height 22
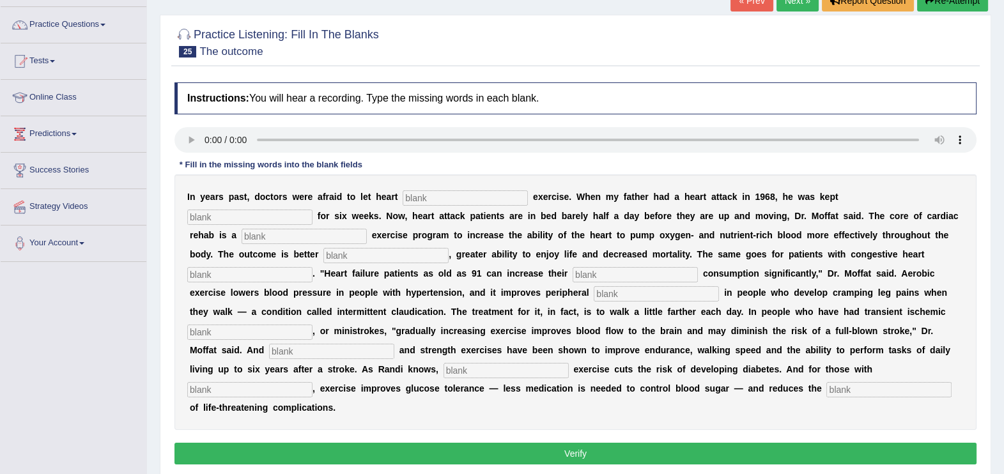
scroll to position [96, 0]
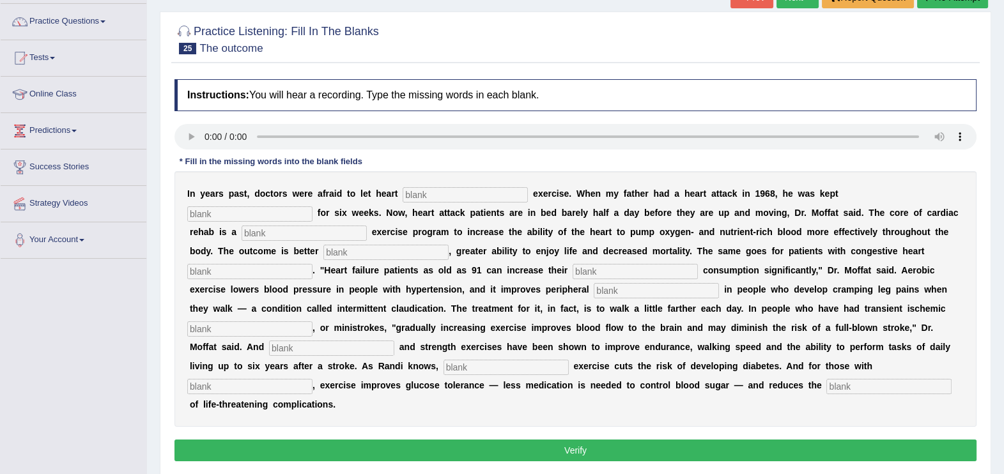
click at [404, 192] on input "text" at bounding box center [464, 194] width 125 height 15
type input "patients"
click at [312, 206] on input "text" at bounding box center [249, 213] width 125 height 15
type input "santary"
click at [367, 225] on input "text" at bounding box center [303, 232] width 125 height 15
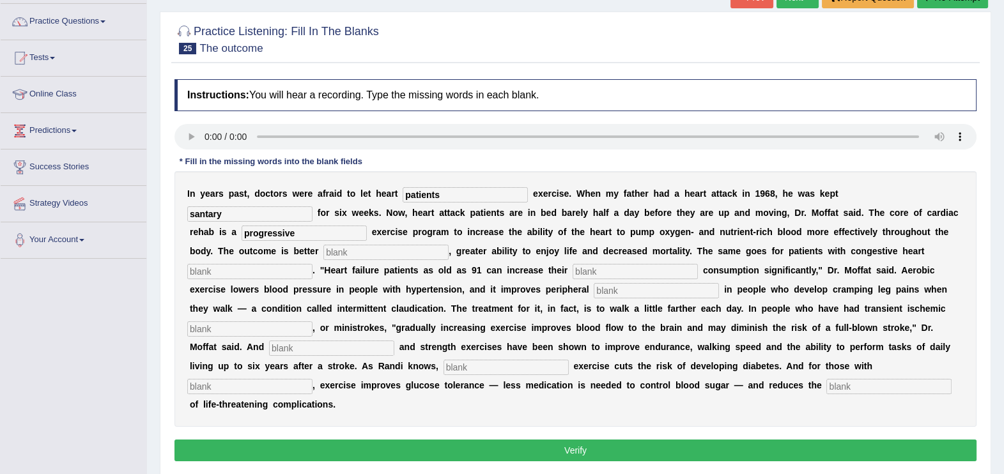
type input "progressive"
click at [843, 224] on div "I n y e a r s p a s t , d o c t o r s w e r e a f r a i d t o l e t h e a r t p…" at bounding box center [575, 299] width 802 height 256
click at [448, 245] on input "text" at bounding box center [385, 252] width 125 height 15
type input "i"
type input "endorsed"
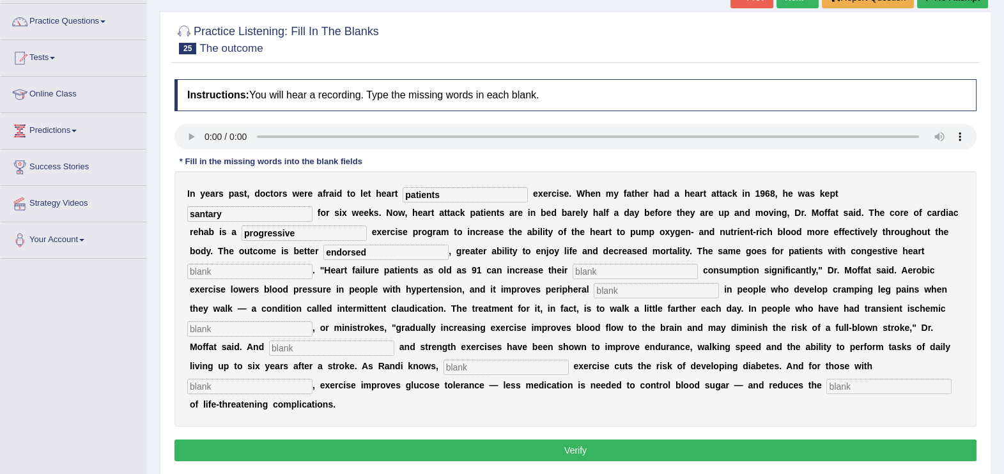
click at [572, 276] on input "text" at bounding box center [634, 271] width 125 height 15
click at [312, 264] on input "text" at bounding box center [249, 271] width 125 height 15
type input "failure"
click at [572, 268] on input "text" at bounding box center [634, 271] width 125 height 15
type input "oxygen"
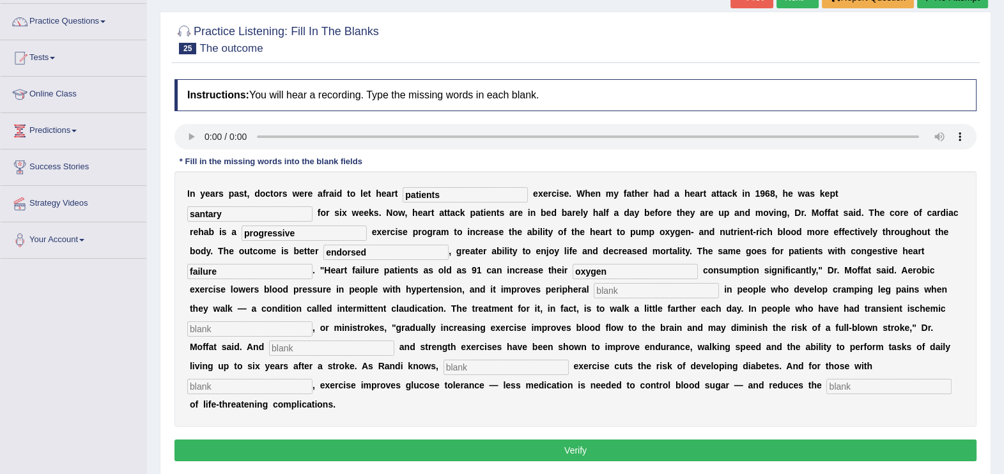
click at [593, 291] on input "text" at bounding box center [655, 290] width 125 height 15
click at [593, 291] on input "c" at bounding box center [655, 290] width 125 height 15
type input "circulation"
click at [312, 321] on input "text" at bounding box center [249, 328] width 125 height 15
click at [312, 321] on input "attacks" at bounding box center [249, 328] width 125 height 15
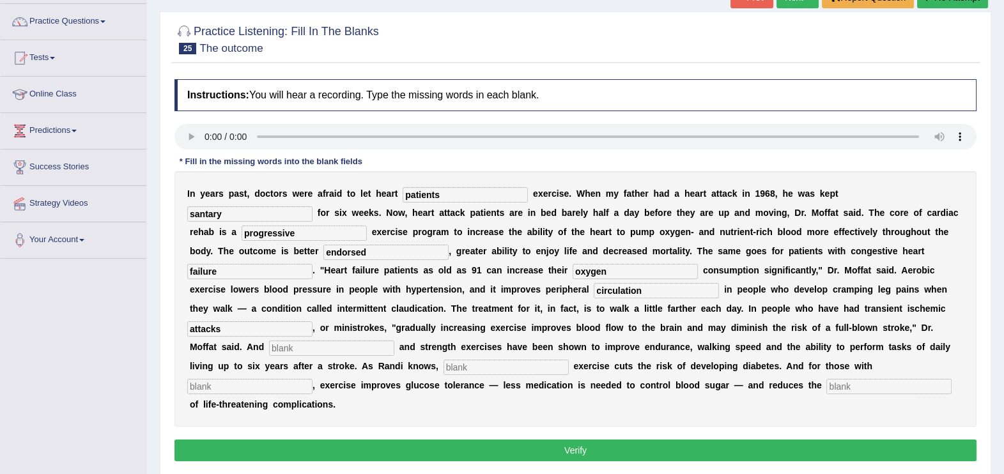
type input "attacks"
click at [394, 340] on input "text" at bounding box center [331, 347] width 125 height 15
type input "aerobic"
click at [569, 360] on input "text" at bounding box center [505, 367] width 125 height 15
type input "moderate"
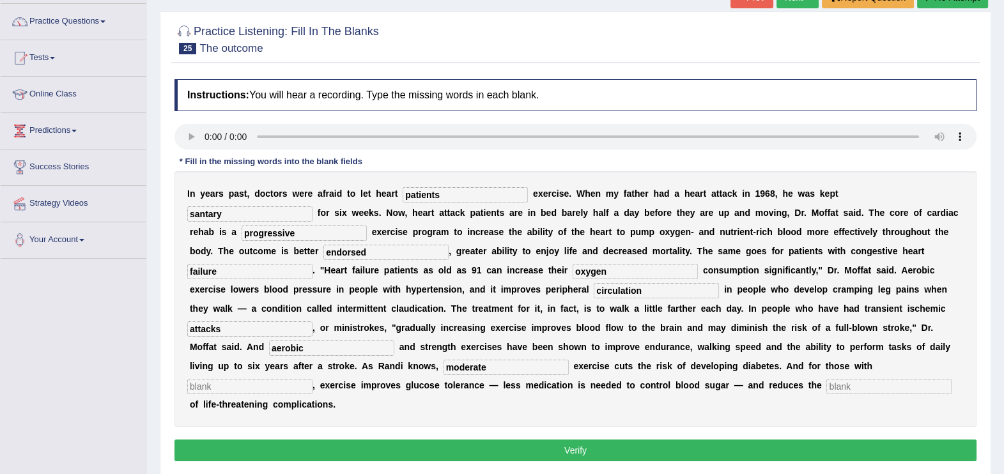
click at [303, 379] on input "text" at bounding box center [249, 386] width 125 height 15
click at [256, 379] on input "text" at bounding box center [249, 386] width 125 height 15
type input "diabets"
click at [834, 379] on input "text" at bounding box center [888, 386] width 125 height 15
type input "risks"
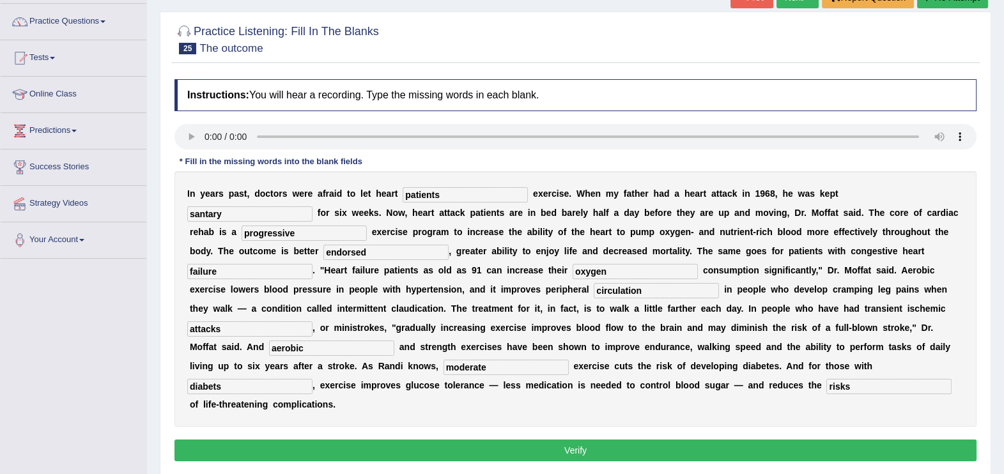
click at [595, 439] on button "Verify" at bounding box center [575, 450] width 802 height 22
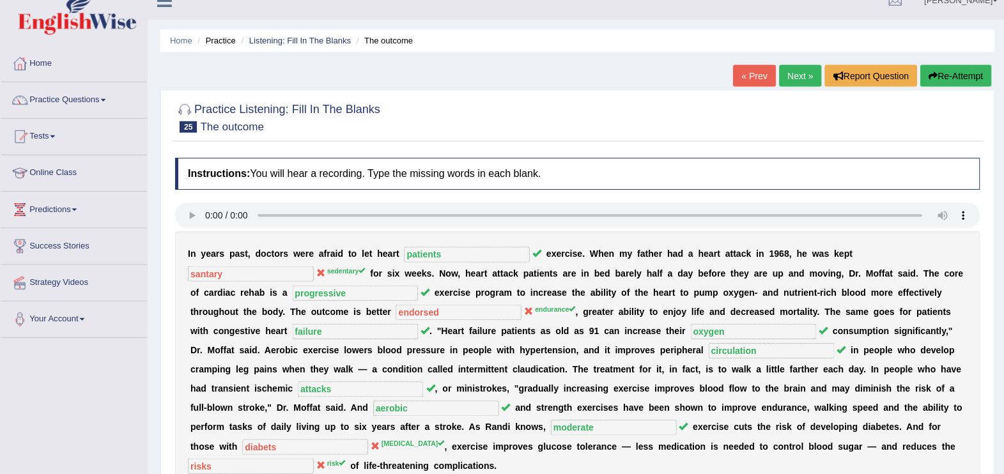
scroll to position [0, 0]
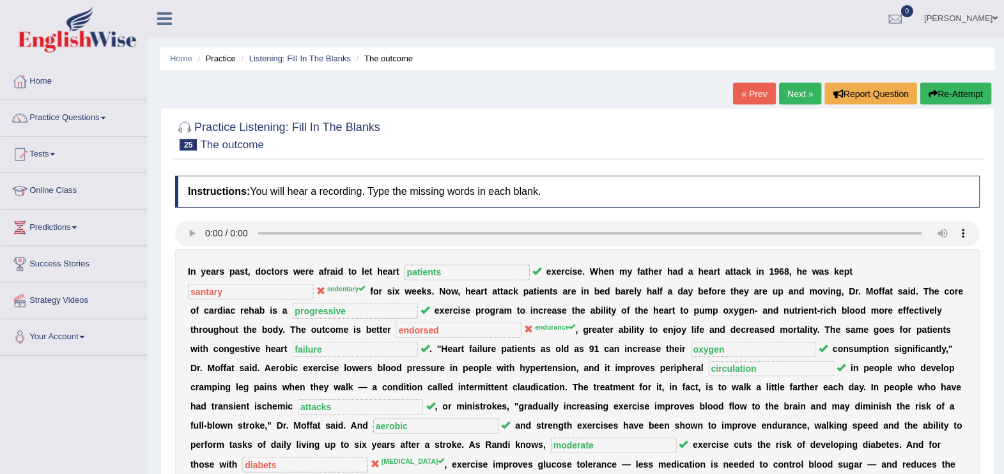
click at [957, 90] on button "Re-Attempt" at bounding box center [952, 93] width 71 height 22
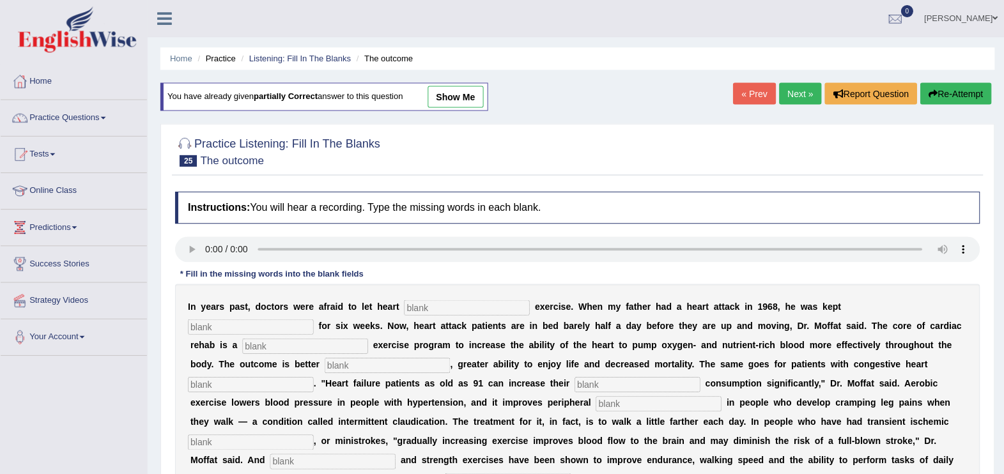
click at [434, 300] on input "text" at bounding box center [464, 306] width 125 height 15
type input "patients"
click at [312, 318] on input "text" at bounding box center [249, 325] width 125 height 15
click at [312, 318] on input "san" at bounding box center [249, 325] width 125 height 15
type input "sedentary"
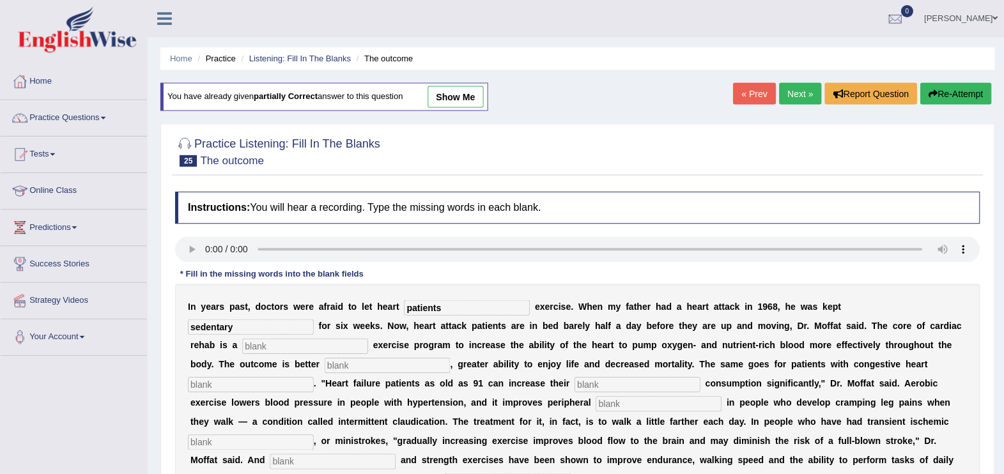
click at [367, 337] on input "text" at bounding box center [303, 344] width 125 height 15
type input "progressive"
click at [448, 356] on input "text" at bounding box center [385, 363] width 125 height 15
type input "endurance"
click at [312, 376] on input "text" at bounding box center [249, 383] width 125 height 15
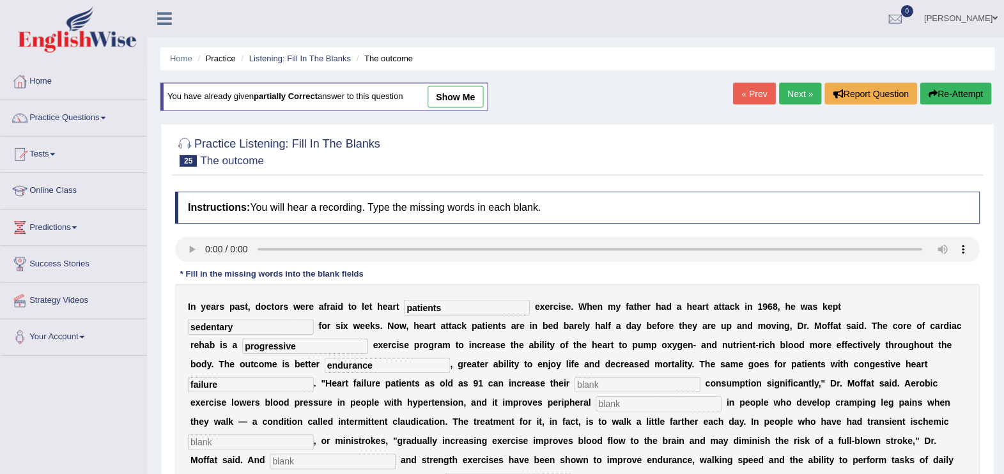
type input "failure"
click at [572, 385] on input "text" at bounding box center [634, 383] width 125 height 15
type input "oxygen"
click at [593, 401] on input "text" at bounding box center [655, 402] width 125 height 15
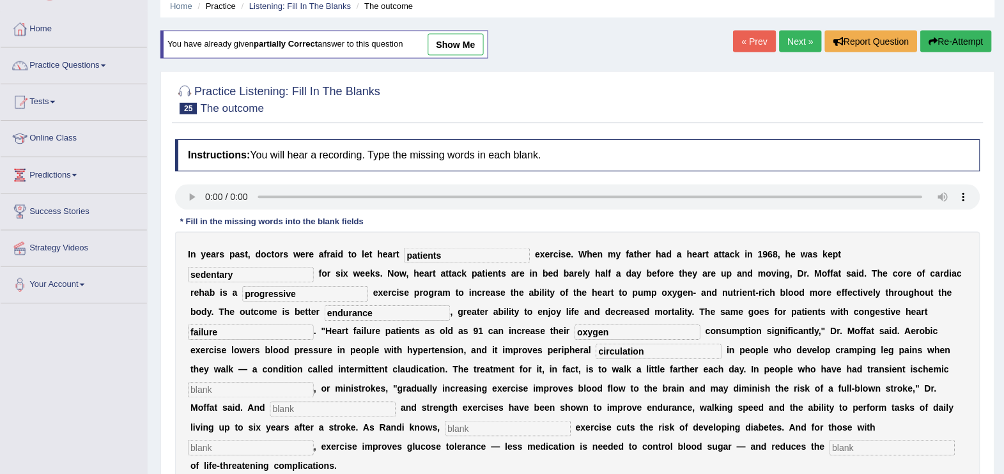
scroll to position [63, 0]
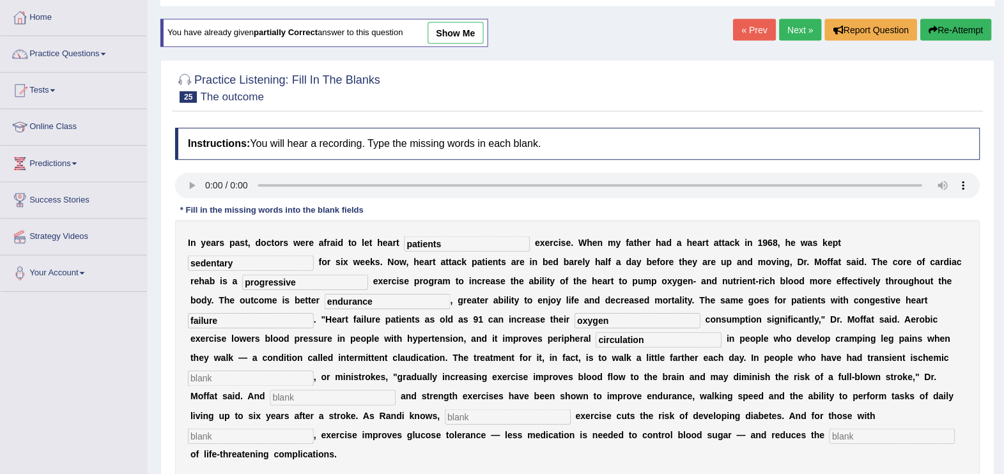
type input "circulation"
click at [478, 368] on div "I n y e a r s p a s t , d o c t o r s w e r e a f r a i d t o l e t h e a r t p…" at bounding box center [575, 348] width 802 height 256
click at [312, 371] on input "text" at bounding box center [249, 378] width 125 height 15
type input "attacks"
click at [394, 390] on input "text" at bounding box center [331, 397] width 125 height 15
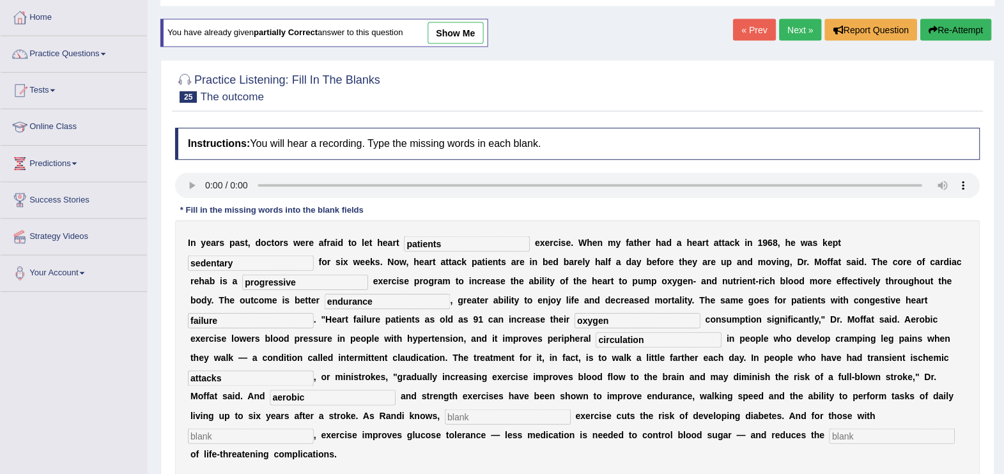
type input "aerobic"
click at [569, 409] on input "text" at bounding box center [505, 416] width 125 height 15
type input "diabetes"
click at [235, 428] on input "text" at bounding box center [249, 435] width 125 height 15
type input "moderate"
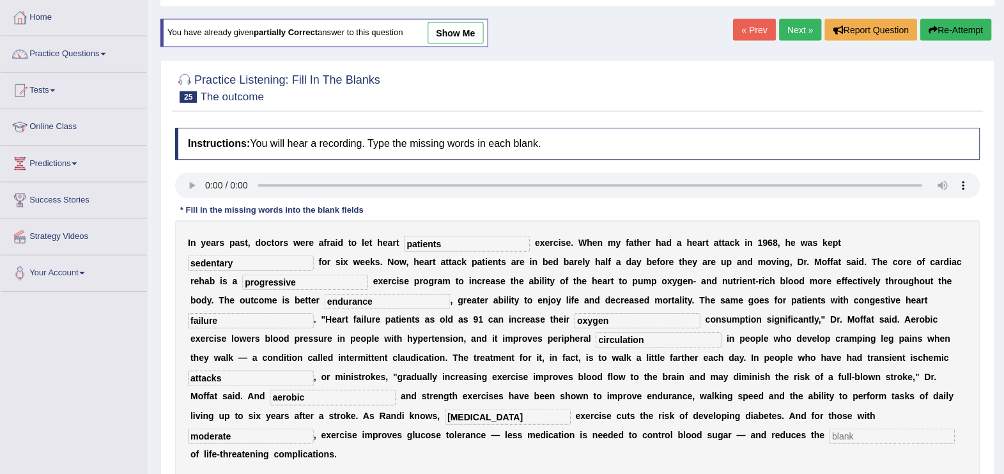
click at [835, 428] on input "text" at bounding box center [888, 435] width 125 height 15
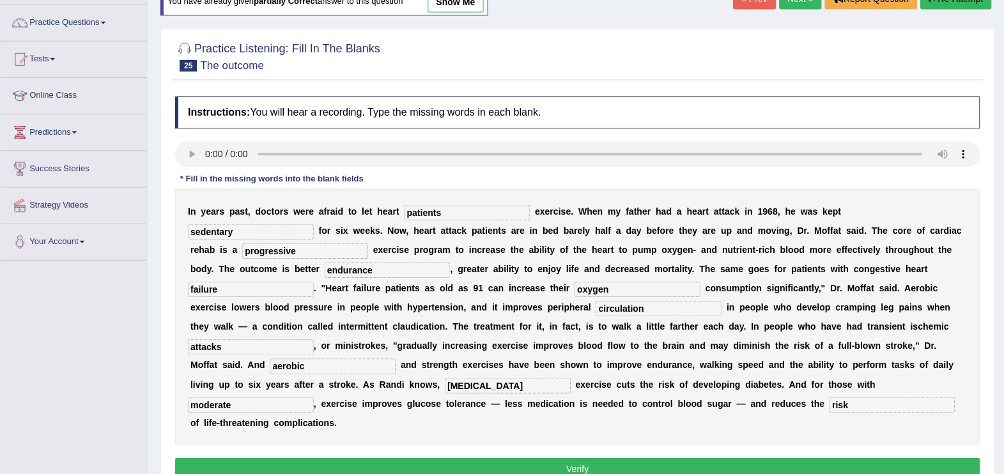
scroll to position [126, 0]
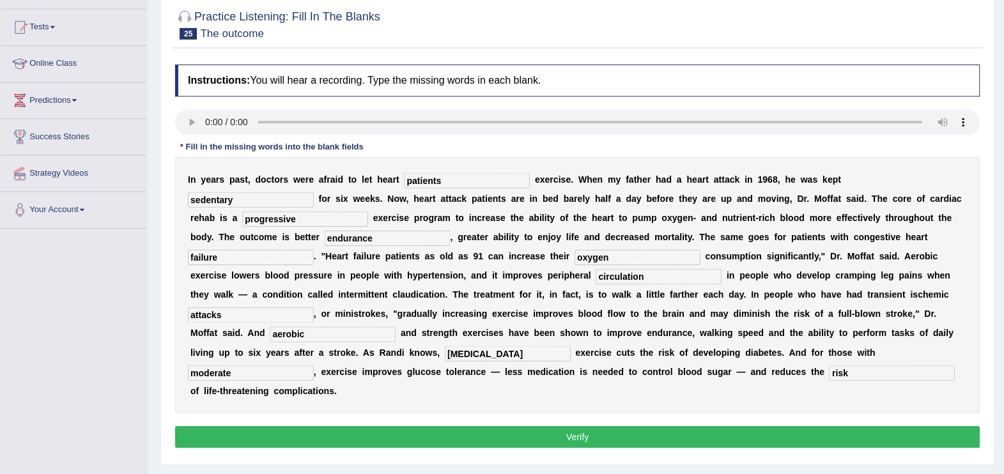
type input "risk"
click at [570, 425] on button "Verify" at bounding box center [575, 436] width 802 height 22
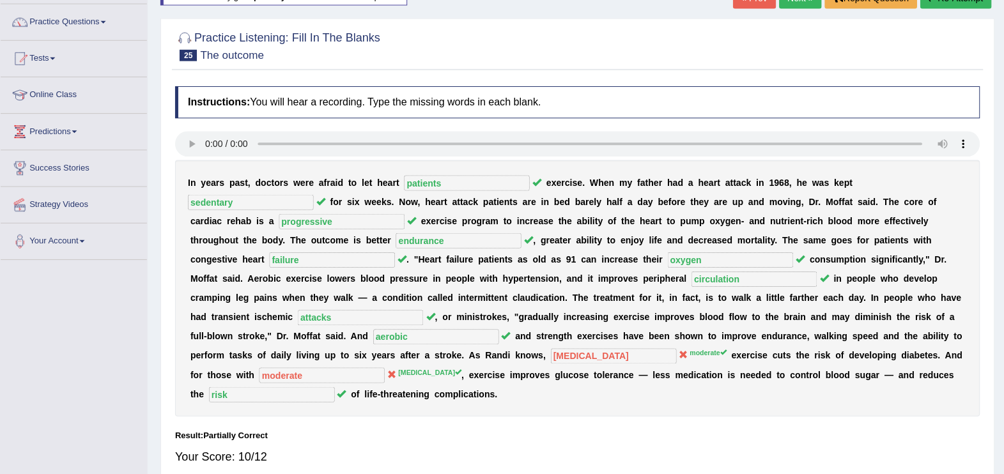
scroll to position [52, 0]
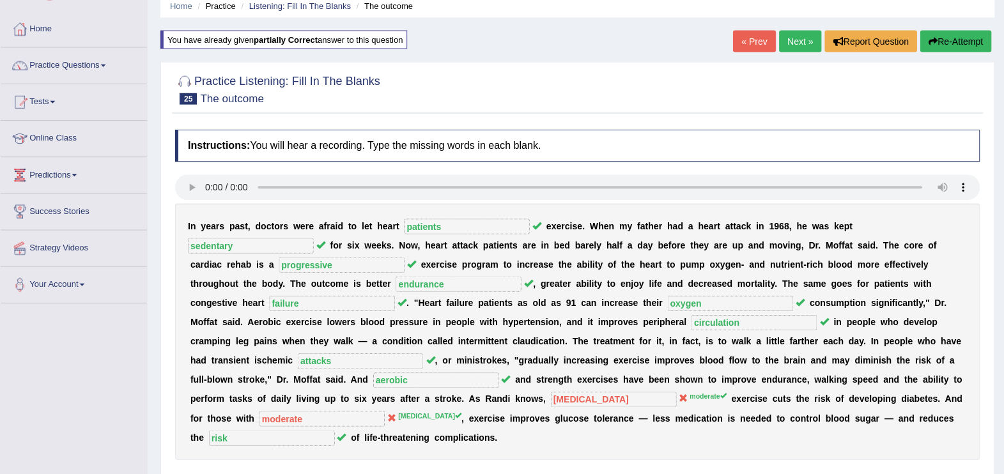
click at [945, 45] on button "Re-Attempt" at bounding box center [952, 41] width 71 height 22
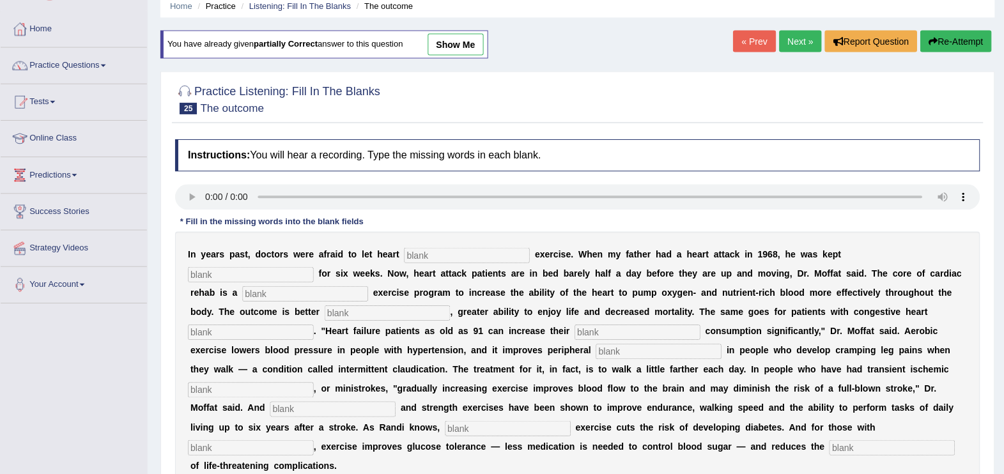
click at [422, 252] on input "text" at bounding box center [464, 254] width 125 height 15
type input "patients"
click at [312, 266] on input "text" at bounding box center [249, 273] width 125 height 15
type input "sedentary"
click at [367, 285] on input "text" at bounding box center [303, 292] width 125 height 15
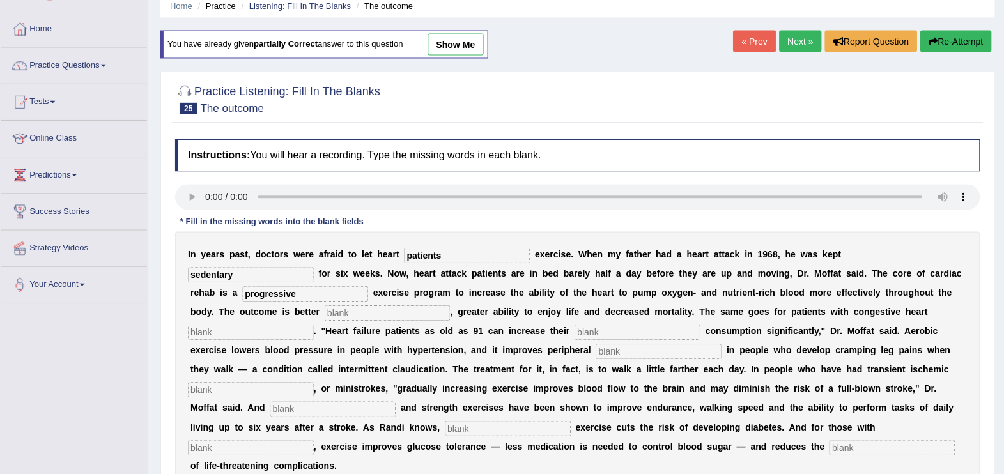
type input "progressive"
click at [448, 304] on input "text" at bounding box center [385, 311] width 125 height 15
type input "endurance"
click at [312, 323] on input "text" at bounding box center [249, 330] width 125 height 15
type input "failure"
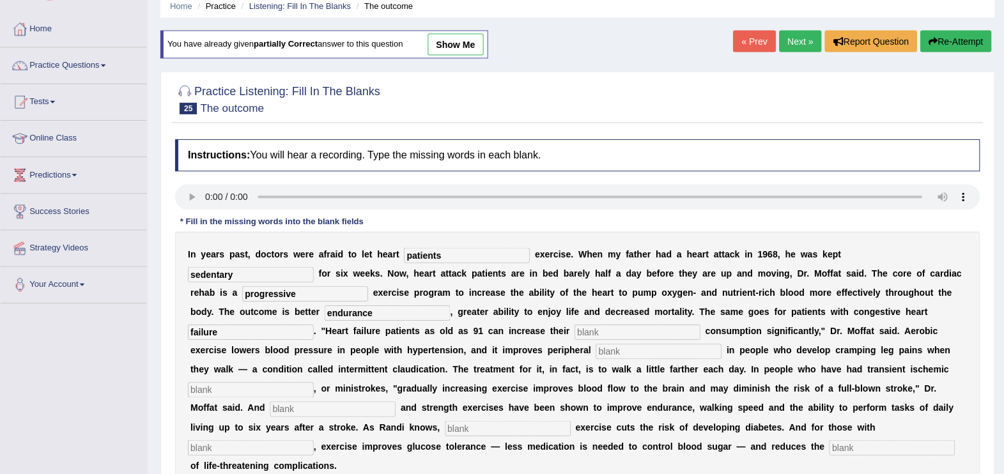
click at [572, 328] on input "text" at bounding box center [634, 330] width 125 height 15
type input "oxygen"
click at [593, 353] on input "text" at bounding box center [655, 349] width 125 height 15
type input "ciculation"
click at [312, 381] on input "text" at bounding box center [249, 388] width 125 height 15
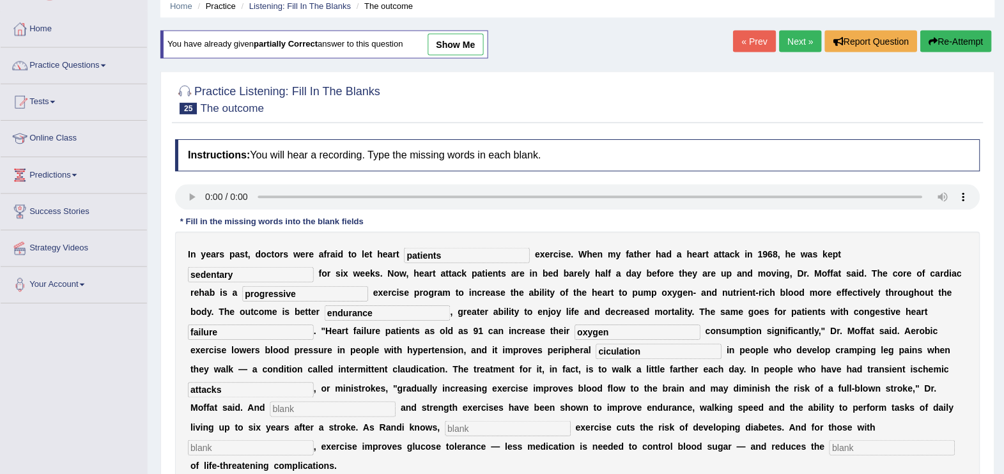
type input "attacks"
click at [394, 400] on input "text" at bounding box center [331, 407] width 125 height 15
type input "aerobic"
click at [569, 419] on input "text" at bounding box center [505, 426] width 125 height 15
type input "moderate"
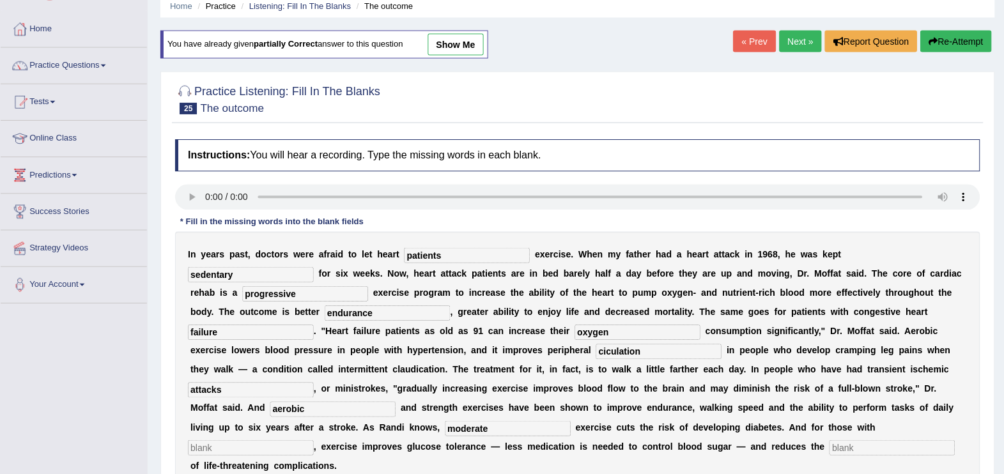
click at [275, 438] on input "text" at bounding box center [249, 445] width 125 height 15
type input "[MEDICAL_DATA]"
click at [846, 438] on input "text" at bounding box center [888, 445] width 125 height 15
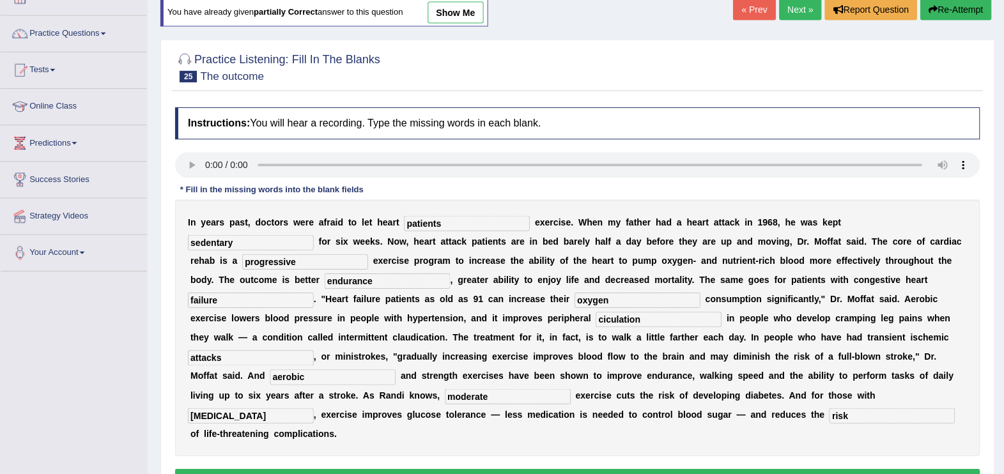
type input "risk"
click at [613, 468] on button "Verify" at bounding box center [575, 479] width 802 height 22
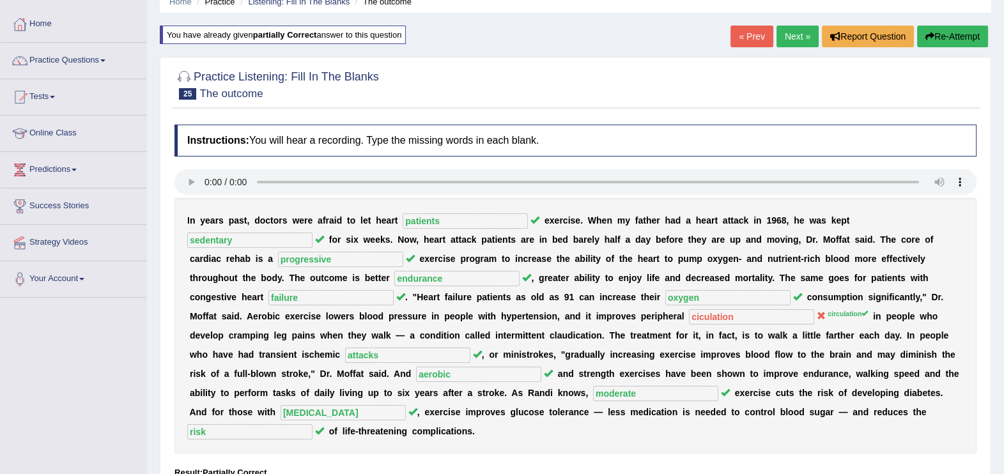
scroll to position [25, 0]
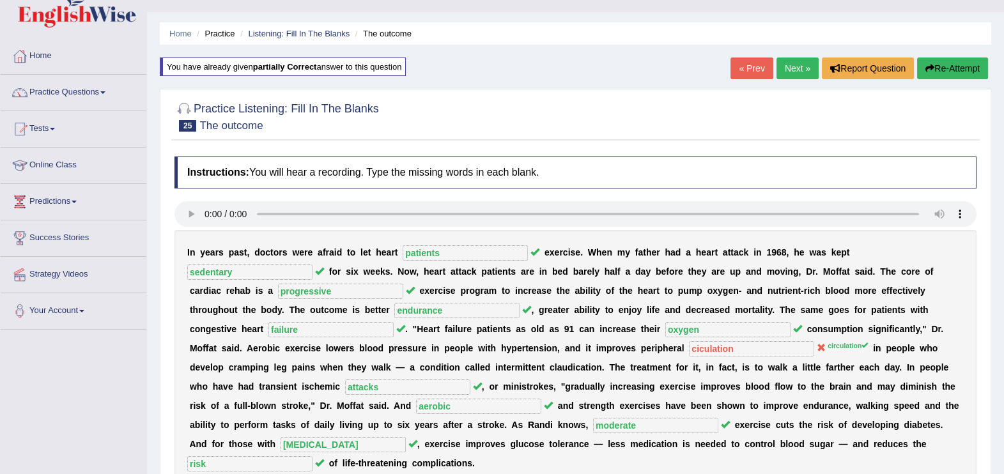
click at [793, 72] on link "Next »" at bounding box center [797, 68] width 42 height 22
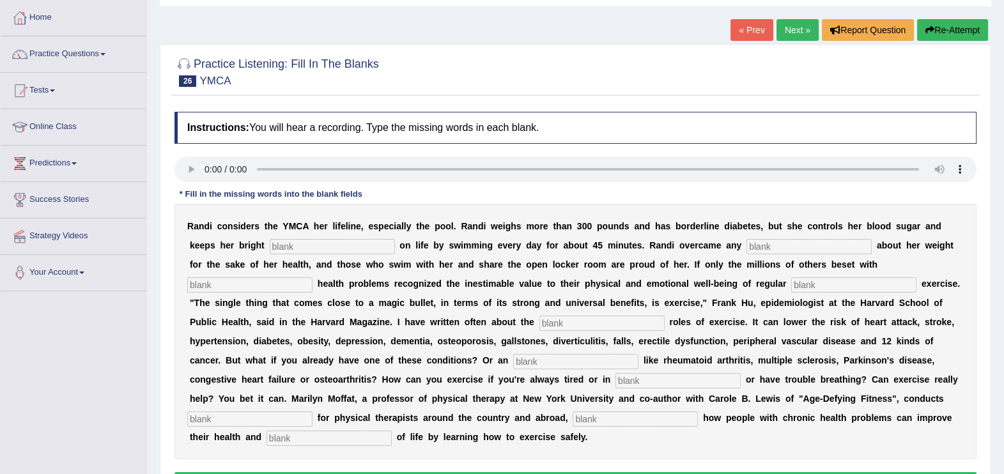
scroll to position [96, 0]
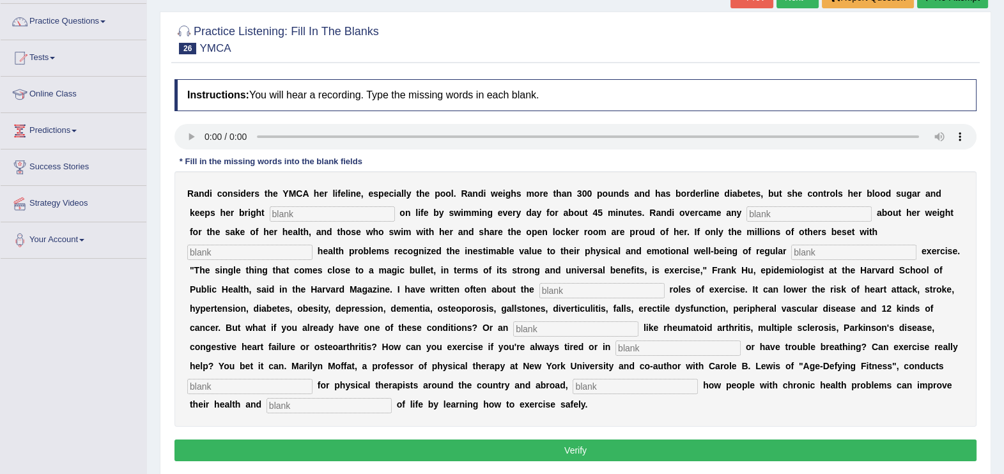
click at [270, 215] on input "text" at bounding box center [332, 213] width 125 height 15
type input "out"
click at [746, 214] on input "text" at bounding box center [808, 213] width 125 height 15
type input "selfconsiuness"
click at [312, 245] on input "text" at bounding box center [249, 252] width 125 height 15
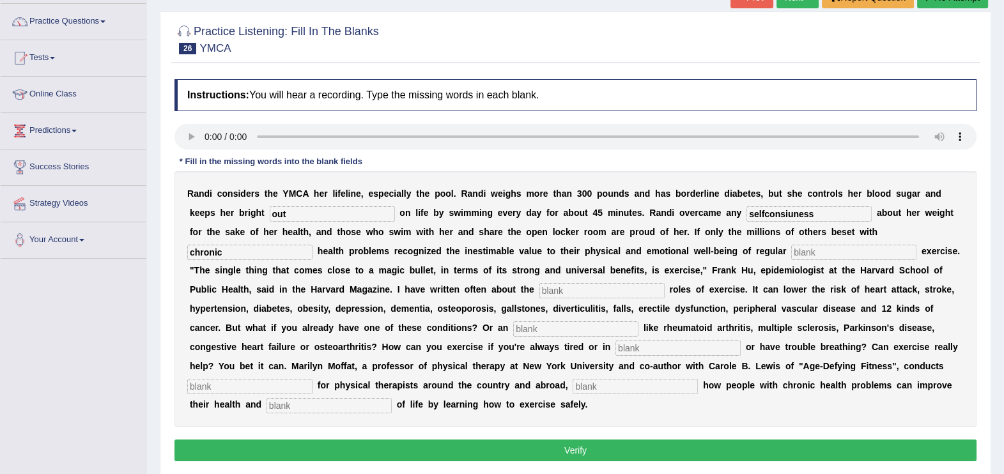
type input "chronic"
click at [791, 254] on input "text" at bounding box center [853, 252] width 125 height 15
type input "physical"
click at [539, 297] on input "text" at bounding box center [601, 290] width 125 height 15
type input "element"
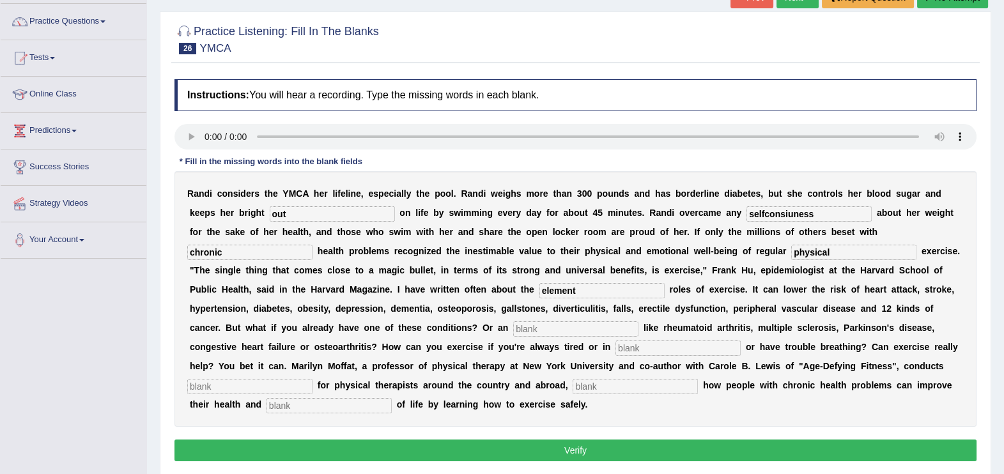
click at [513, 330] on input "text" at bounding box center [575, 328] width 125 height 15
type input "pain"
click at [615, 351] on input "text" at bounding box center [677, 347] width 125 height 15
type input "workshop"
click at [312, 379] on input "text" at bounding box center [249, 386] width 125 height 15
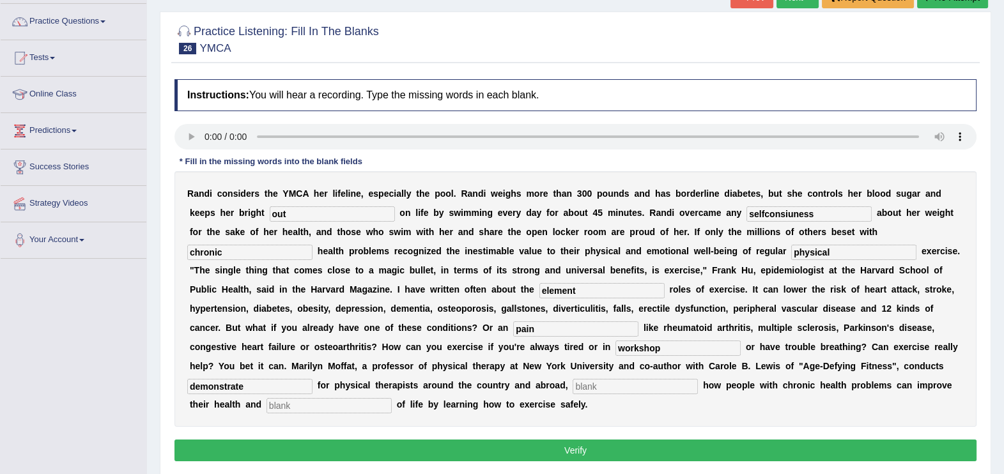
click at [392, 398] on input "text" at bounding box center [328, 405] width 125 height 15
click at [312, 379] on input "demonstrate" at bounding box center [249, 386] width 125 height 15
type input "demonstrate"
click at [312, 379] on input "demonstrate" at bounding box center [249, 386] width 125 height 15
click at [698, 379] on input "text" at bounding box center [634, 386] width 125 height 15
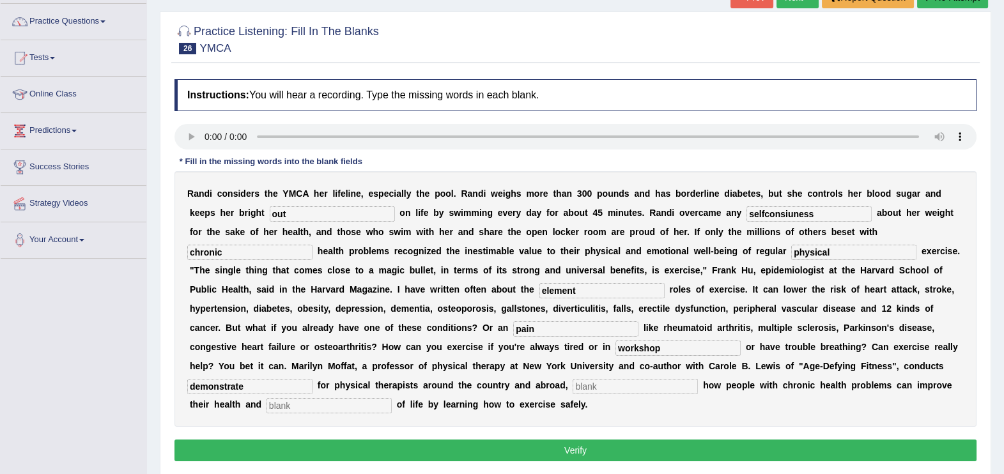
click at [539, 291] on input "element" at bounding box center [601, 290] width 125 height 15
type input "e"
type input "protective"
click at [513, 329] on input "pain" at bounding box center [575, 328] width 125 height 15
type input "p"
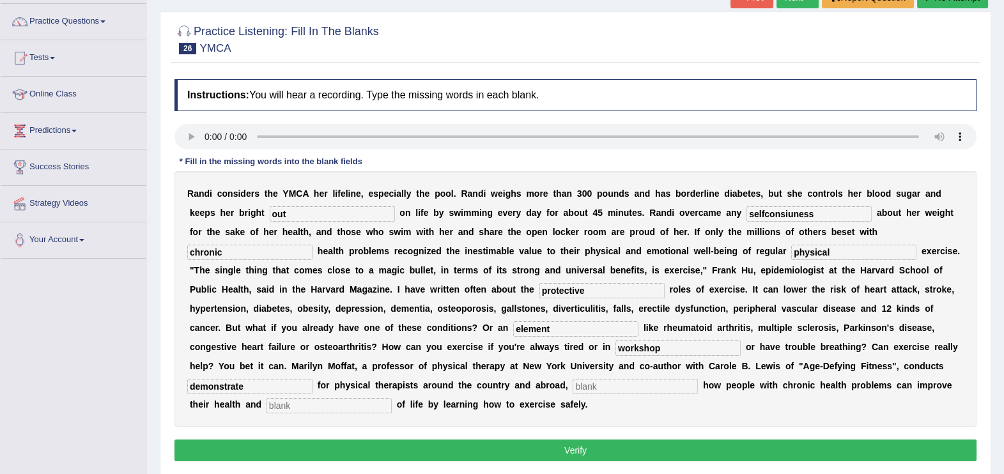
type input "element"
click at [615, 353] on input "workshop" at bounding box center [677, 347] width 125 height 15
type input "w"
type input "pain"
drag, startPoint x: 543, startPoint y: 367, endPoint x: 252, endPoint y: 396, distance: 292.1
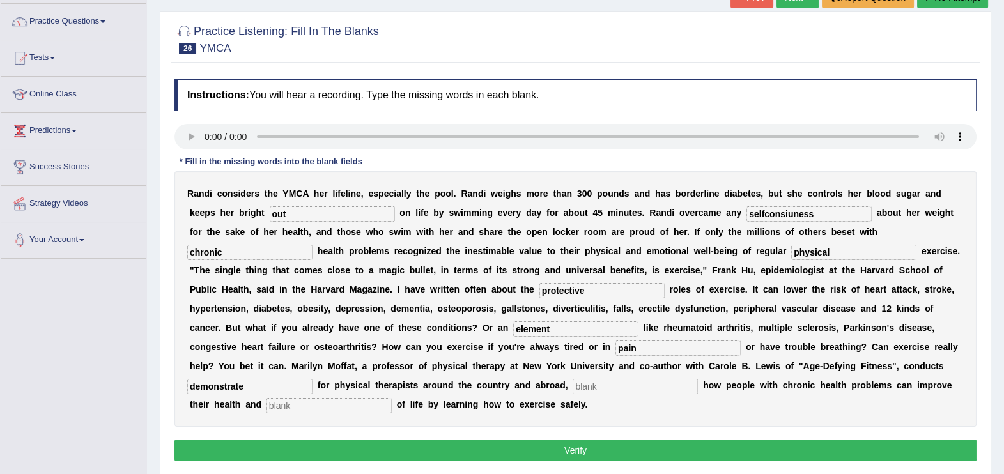
click at [252, 396] on div "R a n d i c o n s i d e r s t h e Y M C A h e r l i f e l i n e , e s p e c i a…" at bounding box center [575, 299] width 802 height 256
type input "workshop"
click at [698, 379] on input "text" at bounding box center [634, 386] width 125 height 15
type input "demonstrate"
click at [392, 398] on input "text" at bounding box center [328, 405] width 125 height 15
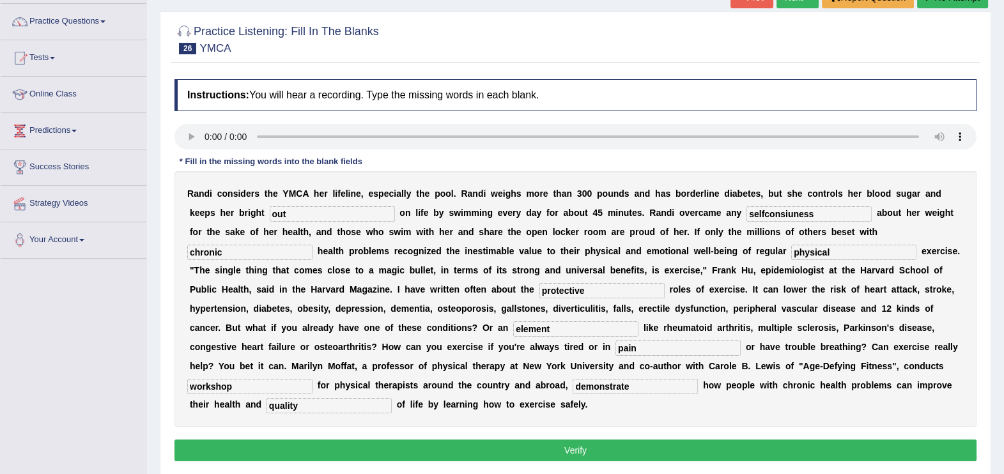
type input "quality"
click at [746, 211] on input "selfconsiuness" at bounding box center [808, 213] width 125 height 15
type input "selfconciusness"
click at [712, 439] on button "Verify" at bounding box center [575, 450] width 802 height 22
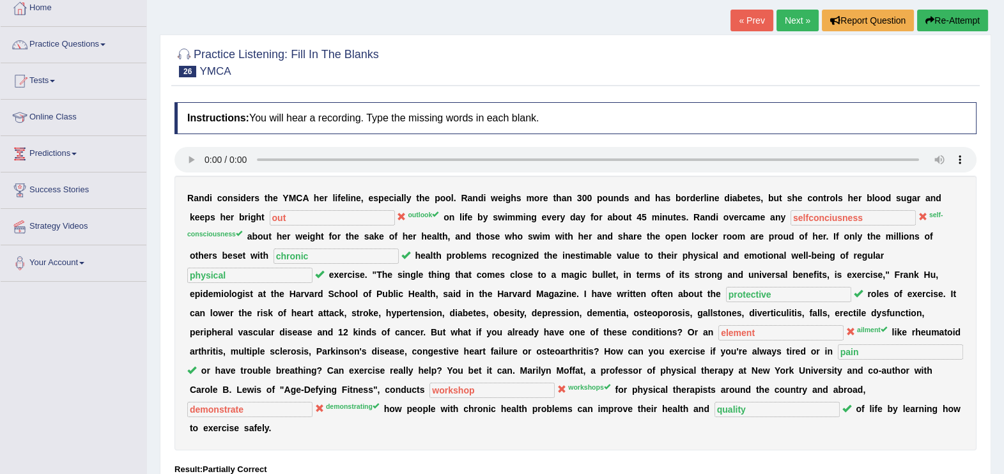
scroll to position [63, 0]
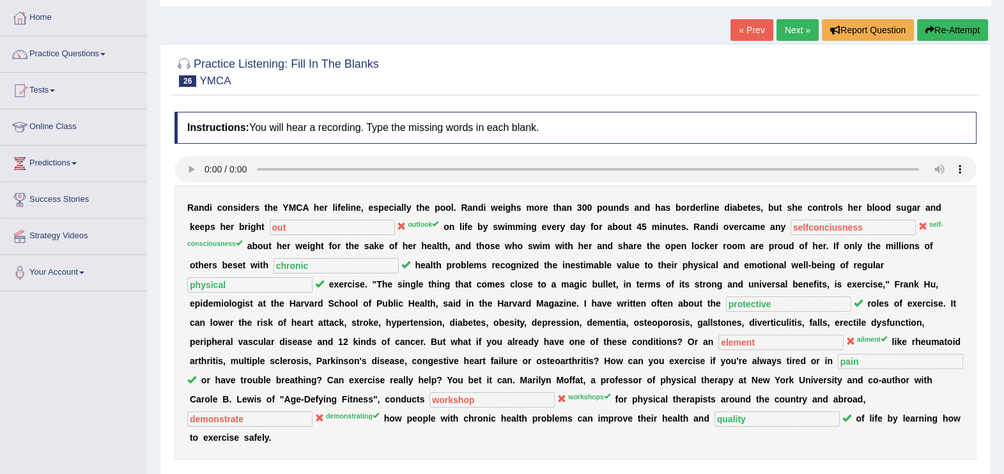
click at [956, 28] on button "Re-Attempt" at bounding box center [952, 30] width 71 height 22
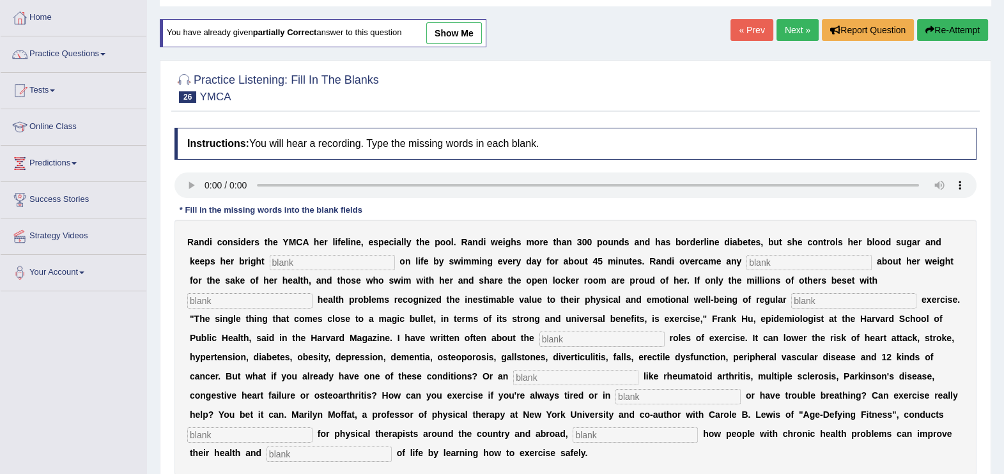
click at [270, 259] on input "text" at bounding box center [332, 262] width 125 height 15
type input "outlook"
click at [746, 264] on input "text" at bounding box center [808, 262] width 125 height 15
click at [746, 266] on input "text" at bounding box center [808, 262] width 125 height 15
type input "self-conciousness"
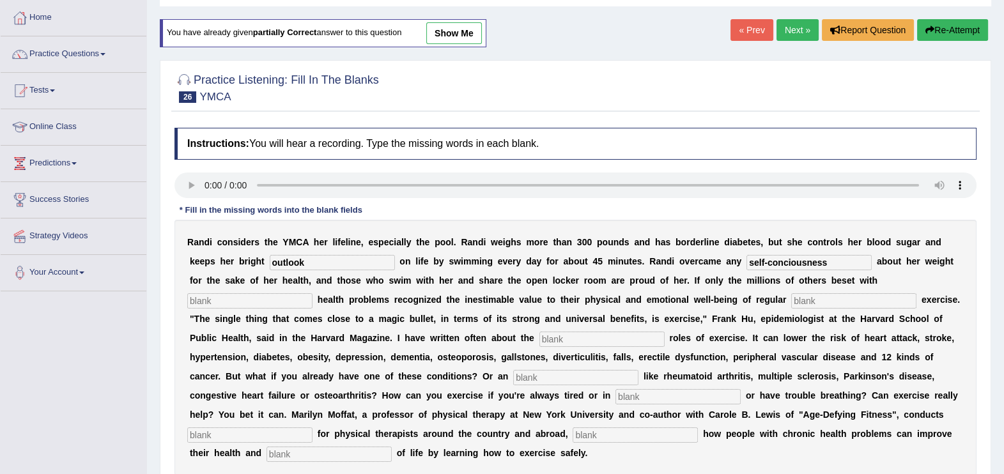
click at [312, 293] on input "text" at bounding box center [249, 300] width 125 height 15
type input "chronic"
click at [791, 300] on input "text" at bounding box center [853, 300] width 125 height 15
type input "physical"
click at [539, 335] on input "text" at bounding box center [601, 339] width 125 height 15
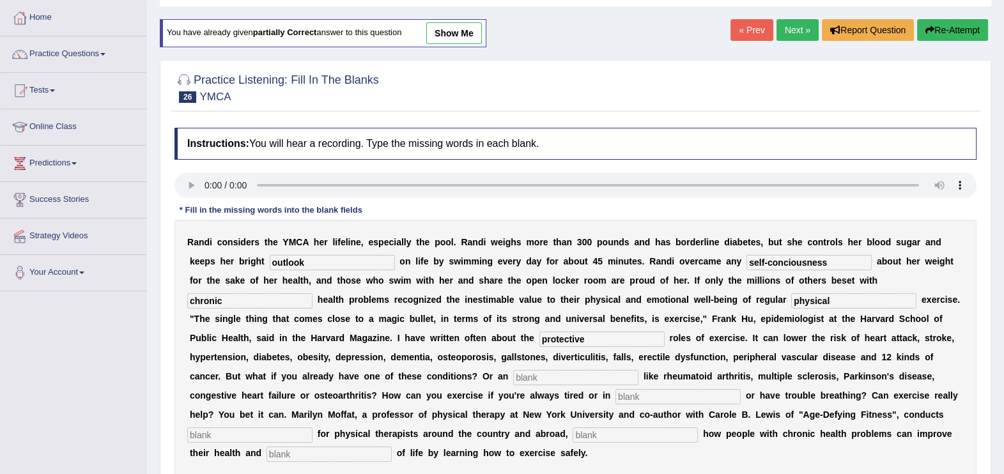
type input "protective"
click at [513, 379] on input "text" at bounding box center [575, 377] width 125 height 15
type input "aliment"
click at [615, 395] on input "text" at bounding box center [677, 396] width 125 height 15
type input "pain"
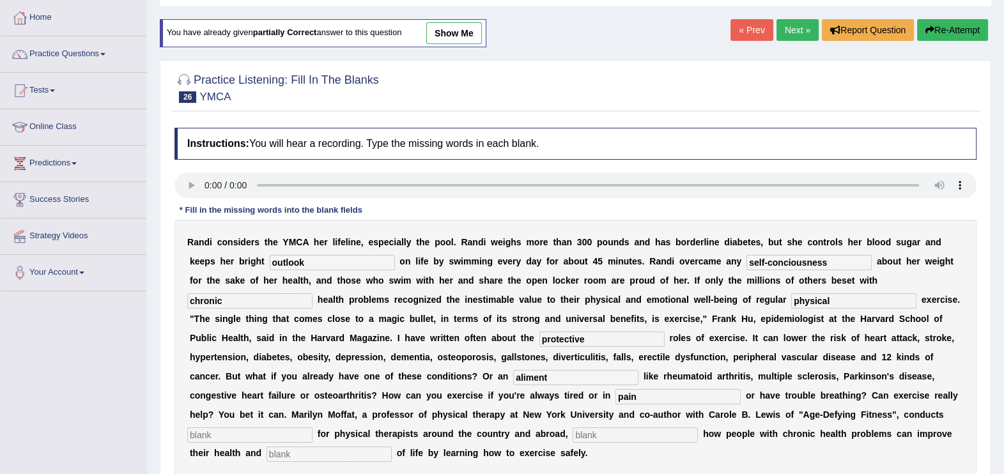
click at [312, 427] on input "text" at bounding box center [249, 434] width 125 height 15
type input "workshops"
click at [698, 427] on input "text" at bounding box center [634, 434] width 125 height 15
type input "demonstrating"
click at [392, 447] on input "text" at bounding box center [328, 454] width 125 height 15
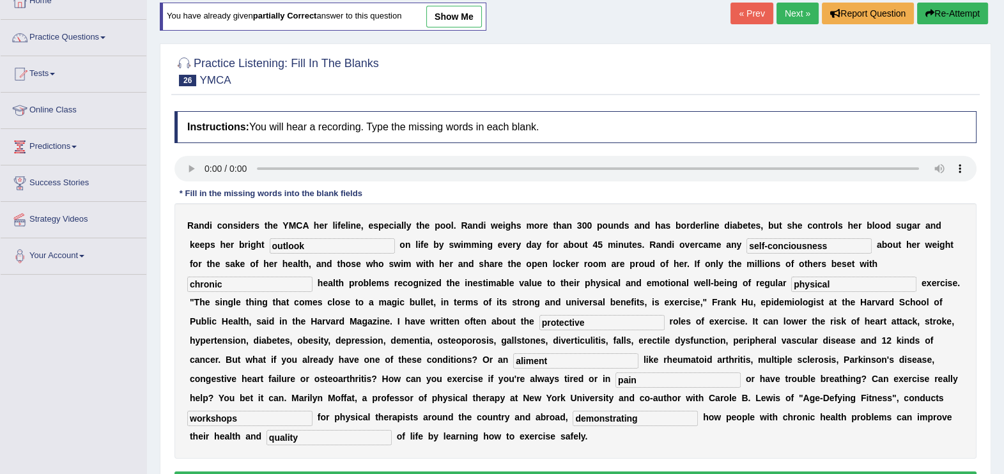
scroll to position [96, 0]
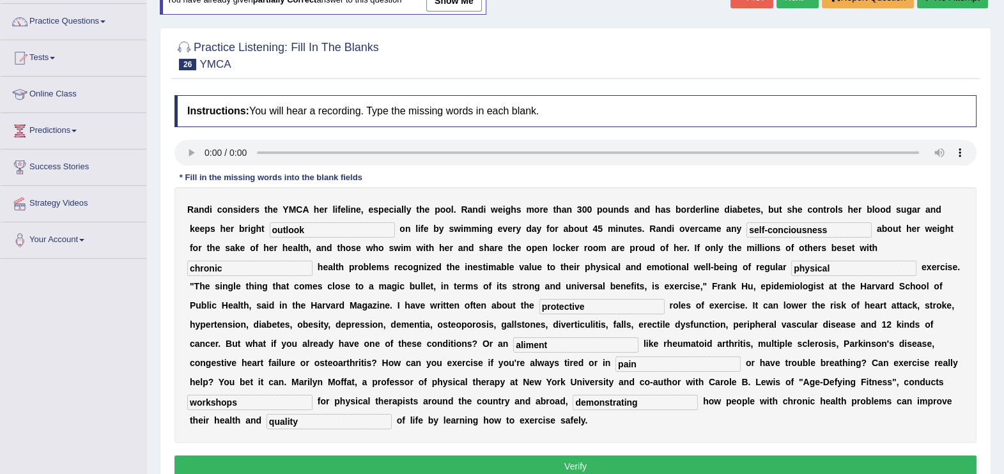
type input "quality"
click at [652, 455] on button "Verify" at bounding box center [575, 466] width 802 height 22
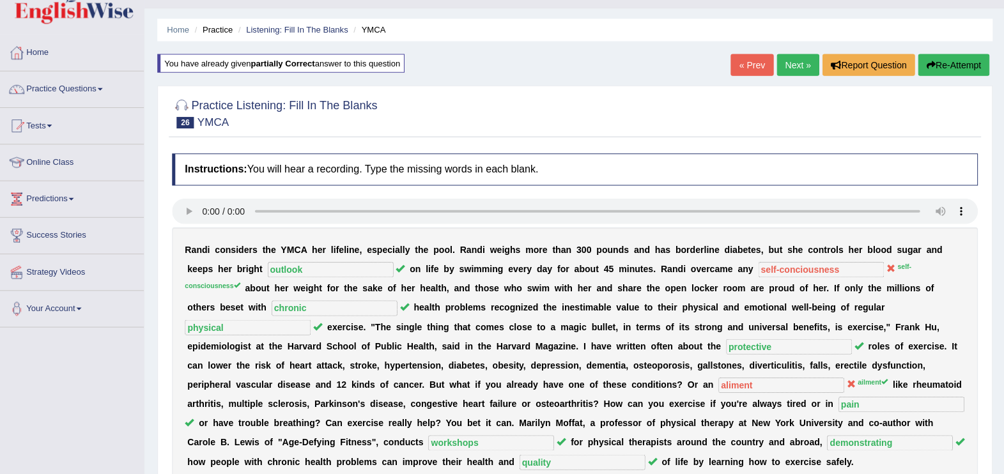
scroll to position [26, 0]
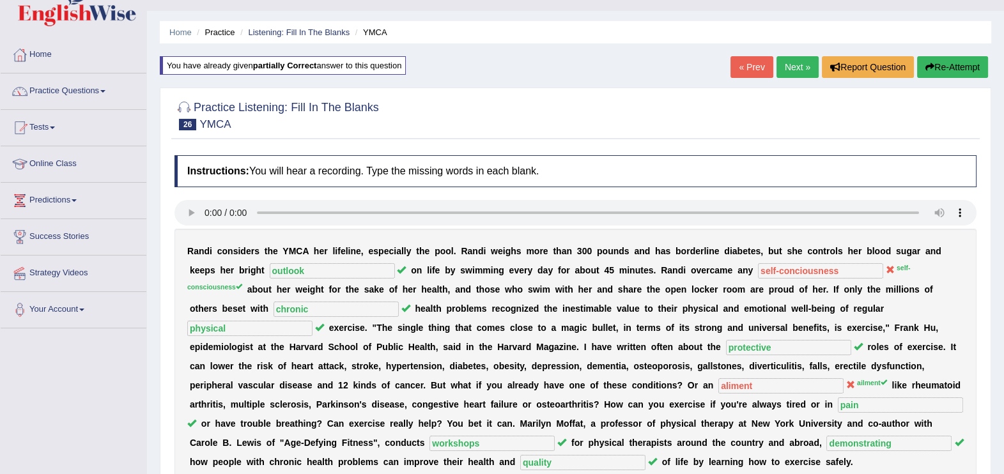
click at [955, 65] on button "Re-Attempt" at bounding box center [952, 67] width 71 height 22
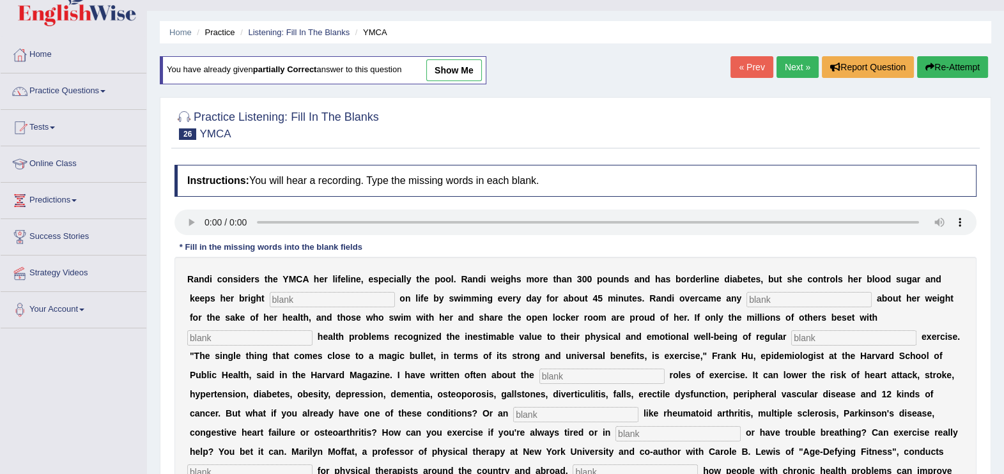
click at [270, 298] on input "text" at bounding box center [332, 299] width 125 height 15
type input "outlook"
click at [746, 298] on input "text" at bounding box center [808, 299] width 125 height 15
type input "self-consciousness"
click at [312, 330] on input "text" at bounding box center [249, 337] width 125 height 15
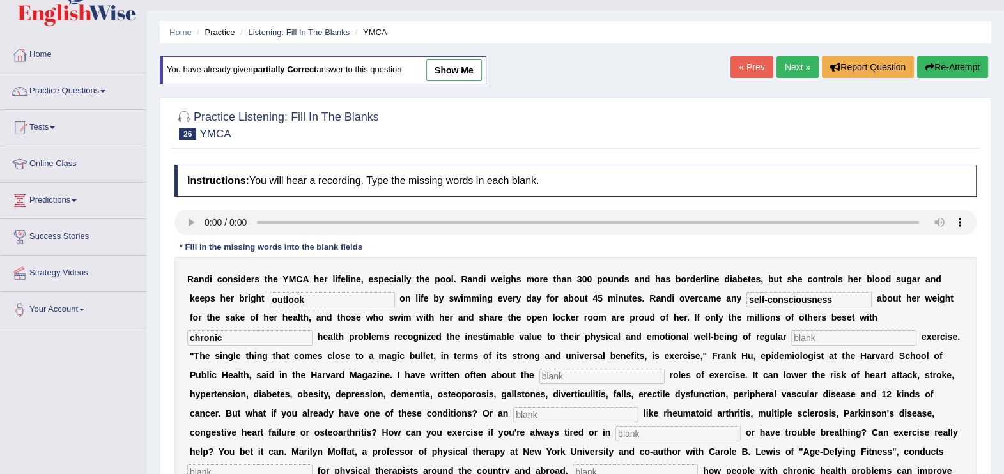
type input "chronic"
click at [791, 335] on input "text" at bounding box center [853, 337] width 125 height 15
type input "physical"
click at [539, 369] on input "text" at bounding box center [601, 376] width 125 height 15
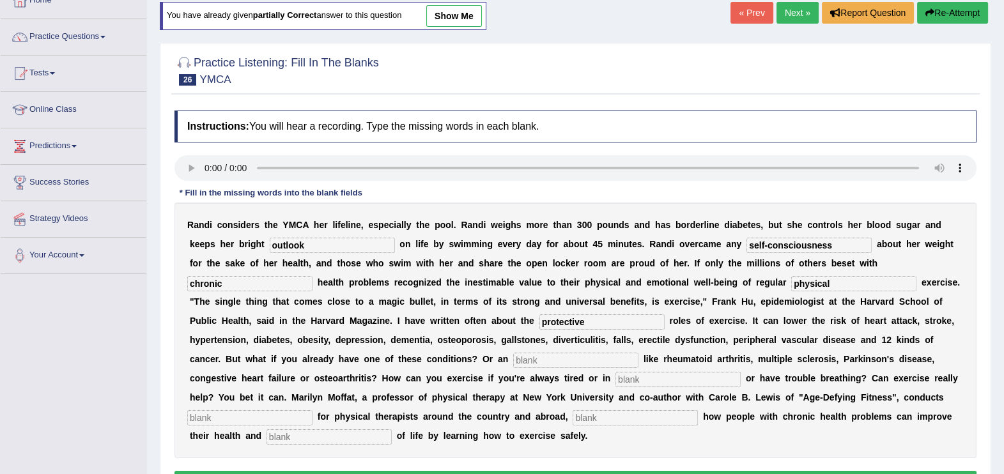
scroll to position [90, 0]
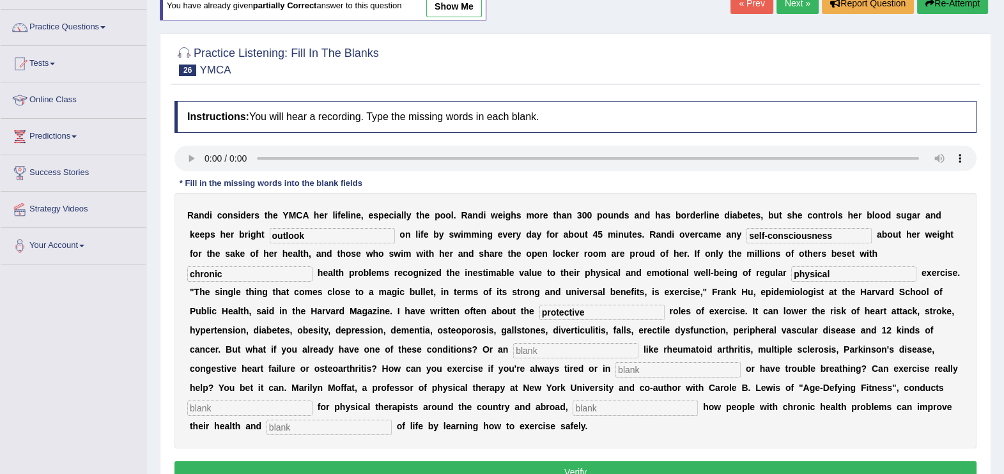
type input "protective"
click at [513, 348] on input "text" at bounding box center [575, 350] width 125 height 15
type input "ailment"
click at [615, 369] on input "text" at bounding box center [677, 369] width 125 height 15
type input "pain"
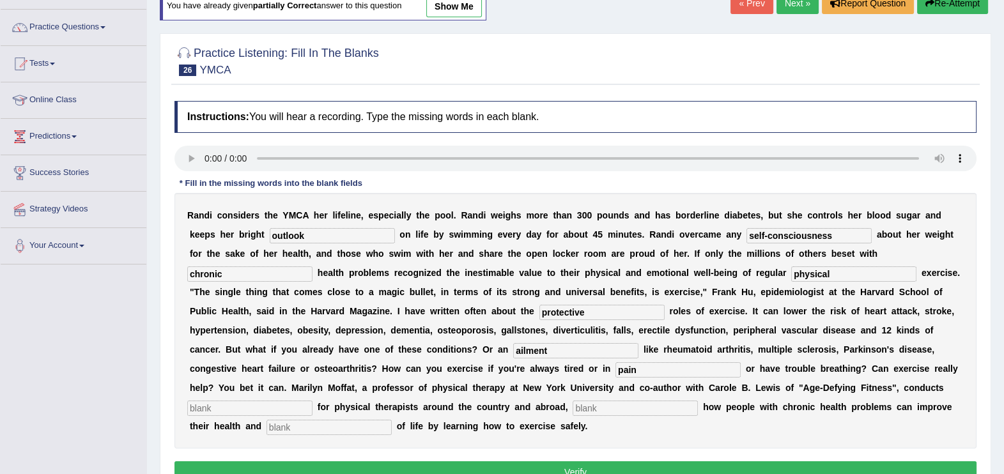
click at [312, 401] on input "text" at bounding box center [249, 408] width 125 height 15
type input "workshops"
click at [698, 401] on input "text" at bounding box center [634, 408] width 125 height 15
click at [698, 401] on input "demonstrating" at bounding box center [634, 408] width 125 height 15
type input "demonstrating"
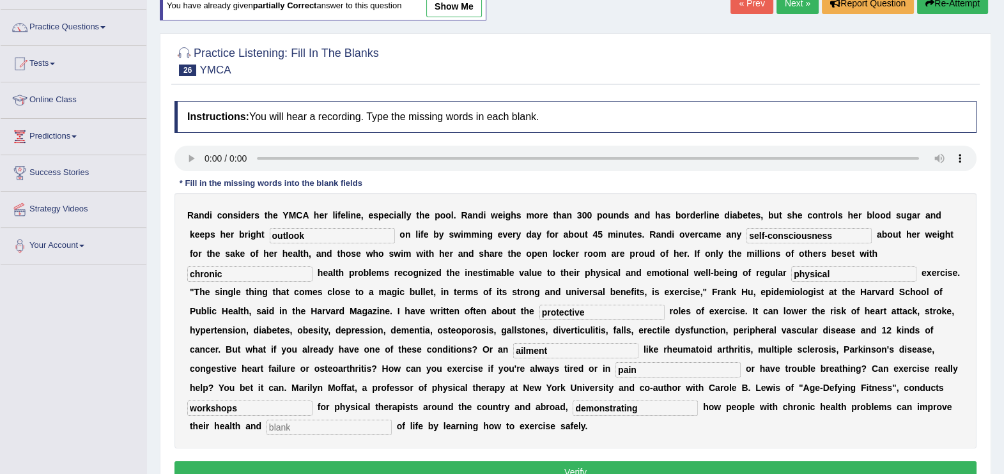
click at [392, 420] on input "text" at bounding box center [328, 427] width 125 height 15
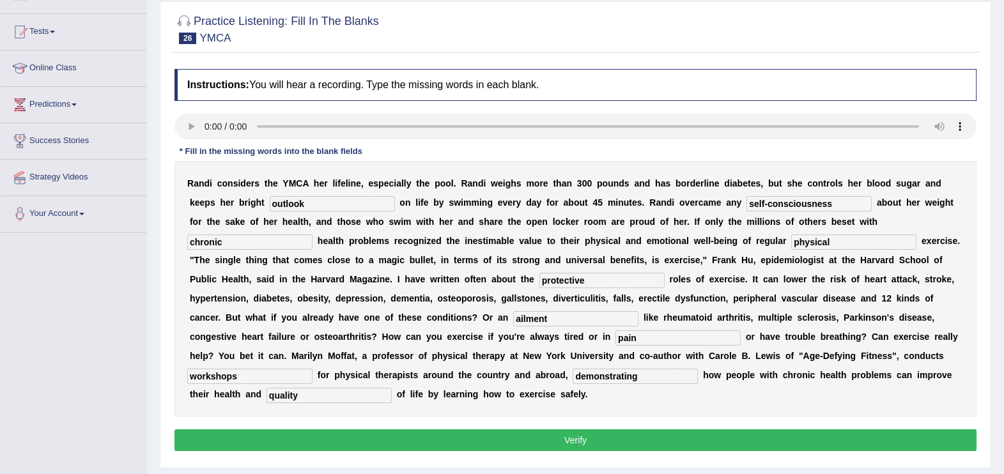
type input "quality"
click at [585, 429] on button "Verify" at bounding box center [575, 440] width 802 height 22
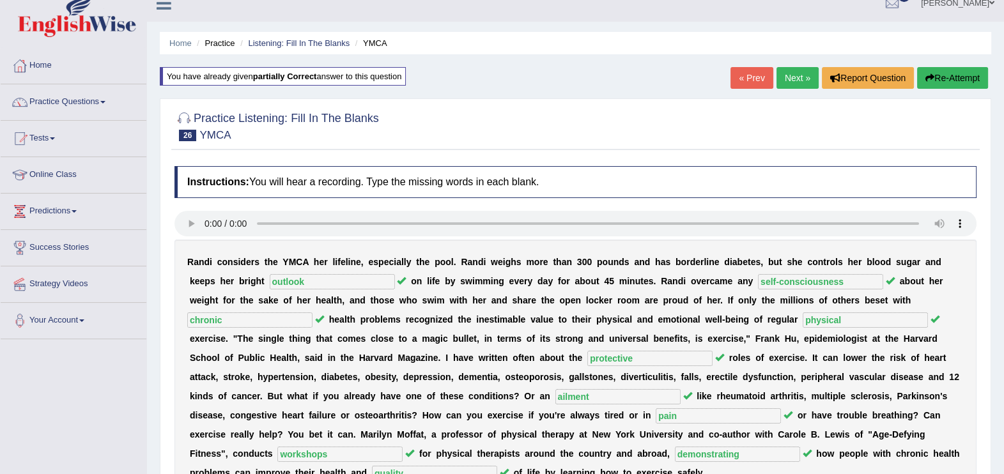
scroll to position [0, 0]
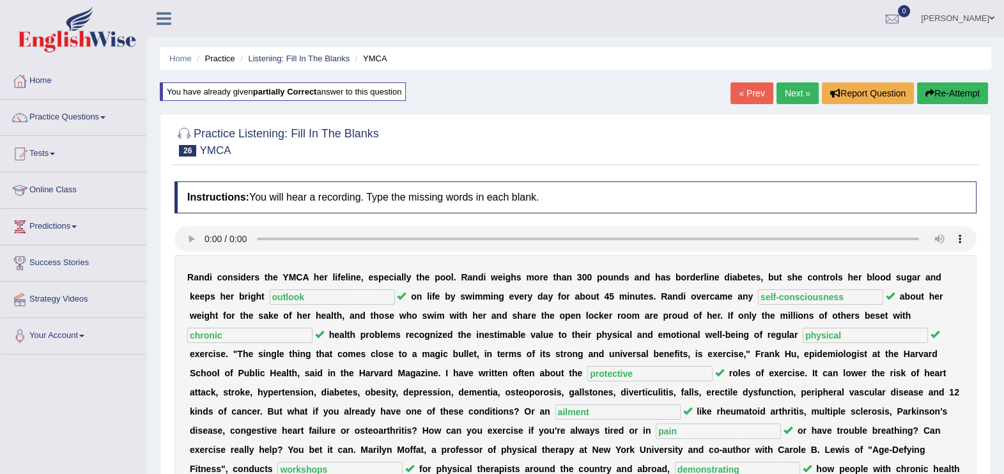
click at [795, 93] on link "Next »" at bounding box center [797, 93] width 42 height 22
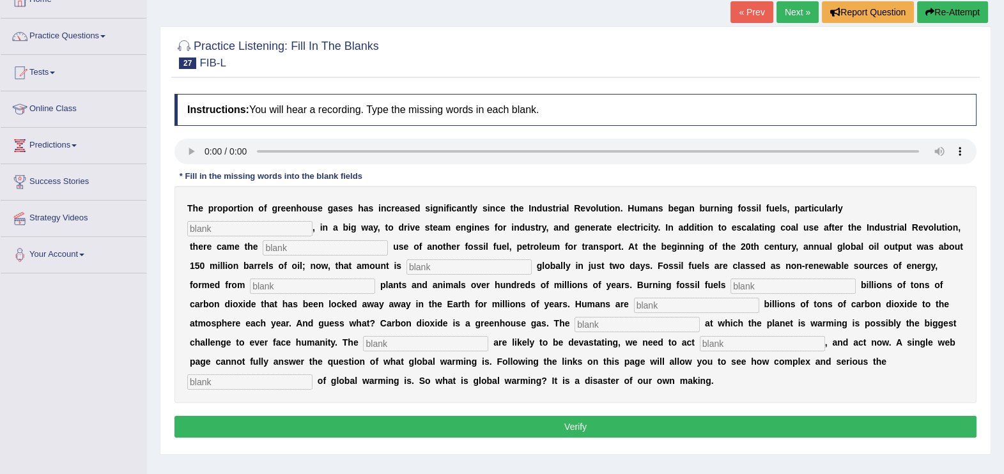
scroll to position [96, 0]
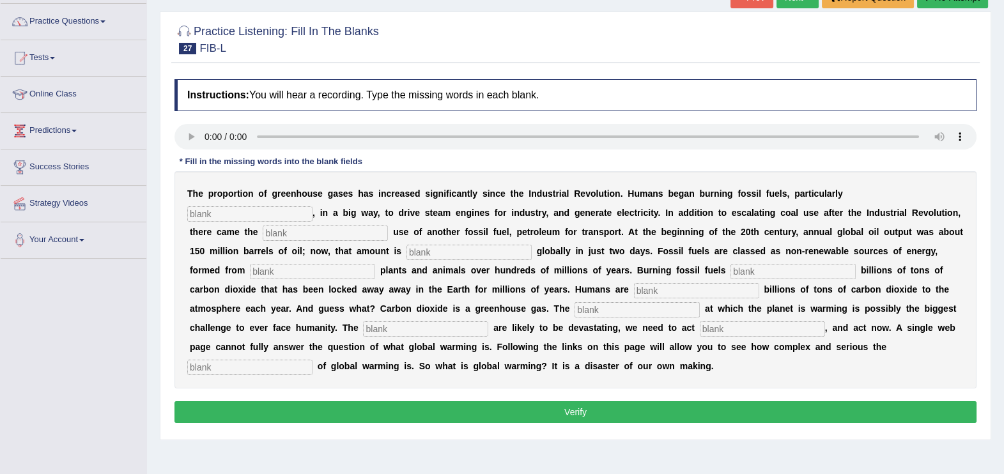
click at [836, 411] on div "Instructions: You will hear a recording. Type the missing words in each blank. …" at bounding box center [575, 253] width 808 height 360
click at [312, 206] on input "text" at bounding box center [249, 213] width 125 height 15
type input "coal"
click at [388, 225] on input "text" at bounding box center [325, 232] width 125 height 15
click at [388, 225] on input "wide sperad" at bounding box center [325, 232] width 125 height 15
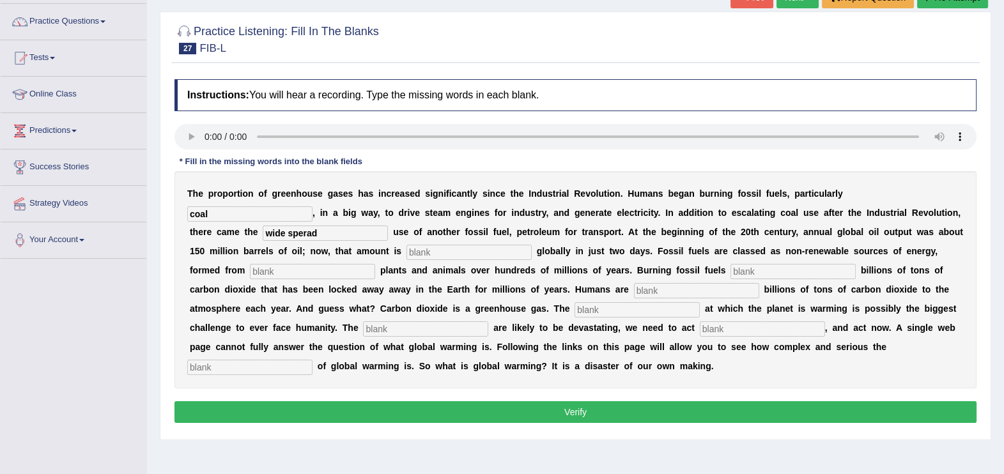
click at [388, 225] on input "wide sperad" at bounding box center [325, 232] width 125 height 15
click at [388, 225] on input "wide speard" at bounding box center [325, 232] width 125 height 15
type input "wide -speard"
click at [406, 245] on input "text" at bounding box center [468, 252] width 125 height 15
type input "extracted"
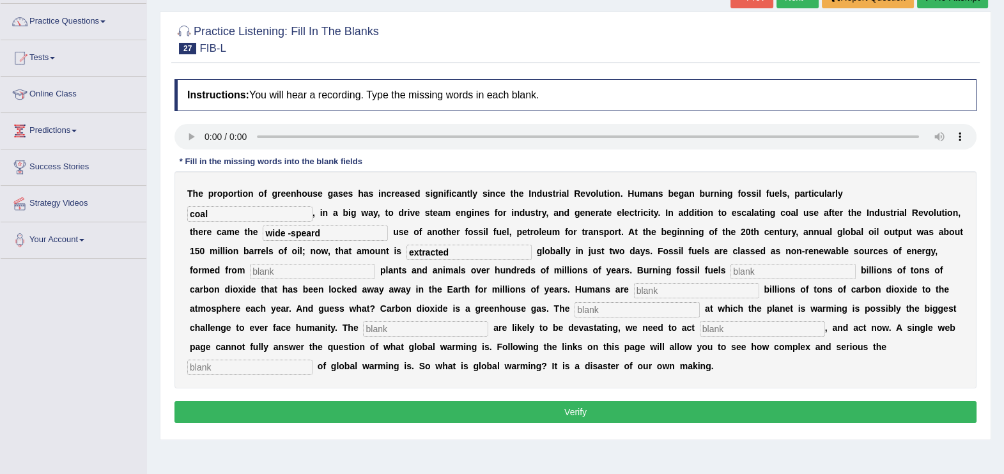
click at [375, 264] on input "text" at bounding box center [312, 271] width 125 height 15
type input "decades"
click at [730, 271] on input "text" at bounding box center [792, 271] width 125 height 15
type input "foils"
click at [634, 291] on input "text" at bounding box center [696, 290] width 125 height 15
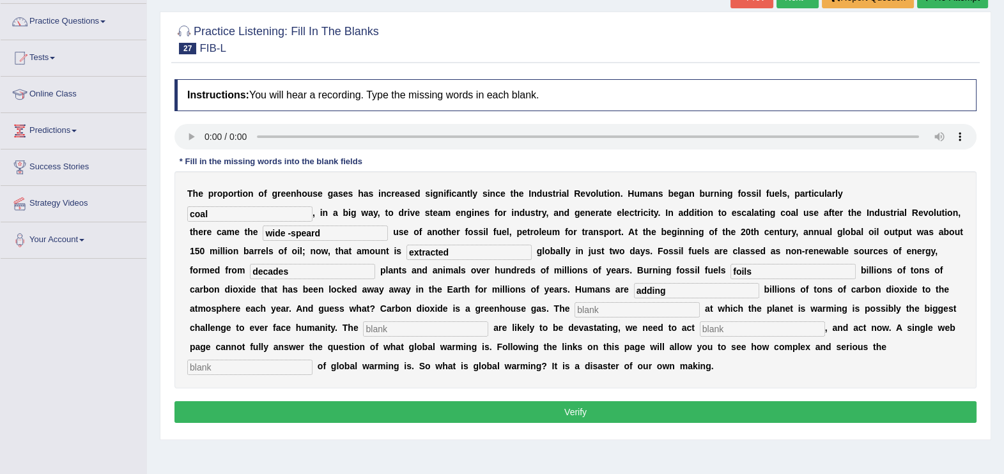
type input "adding"
click at [574, 314] on input "text" at bounding box center [636, 309] width 125 height 15
type input "rate"
click at [488, 321] on input "text" at bounding box center [425, 328] width 125 height 15
type input "impact"
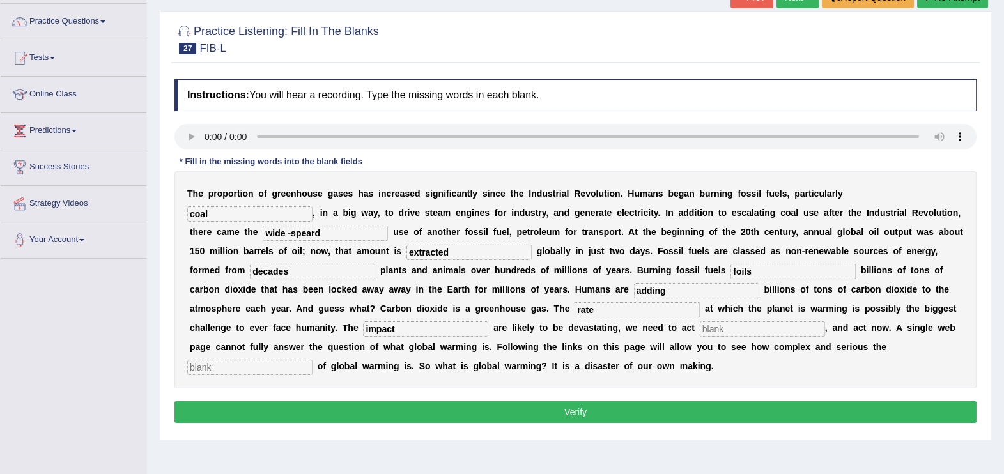
click at [699, 330] on input "text" at bounding box center [761, 328] width 125 height 15
click at [699, 330] on input "diavestly" at bounding box center [761, 328] width 125 height 15
click at [312, 360] on input "text" at bounding box center [249, 367] width 125 height 15
click at [699, 330] on input "divestly" at bounding box center [761, 328] width 125 height 15
type input "diverstly"
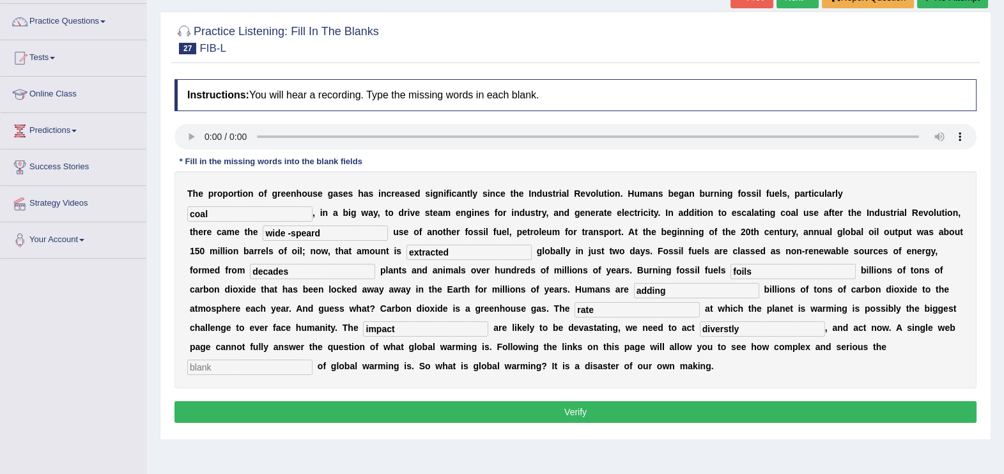
click at [312, 360] on input "text" at bounding box center [249, 367] width 125 height 15
type input "issue"
click at [375, 264] on input "decades" at bounding box center [312, 271] width 125 height 15
type input "decade"
click at [553, 401] on button "Verify" at bounding box center [575, 412] width 802 height 22
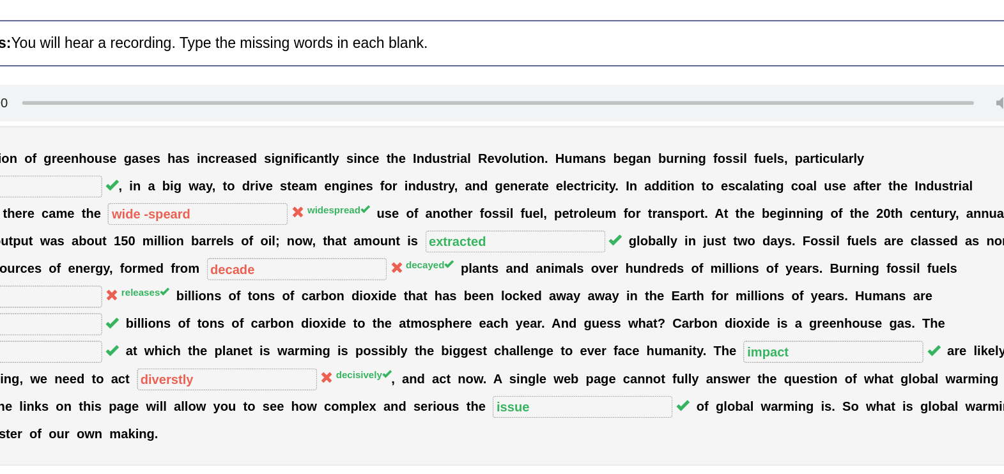
scroll to position [89, 0]
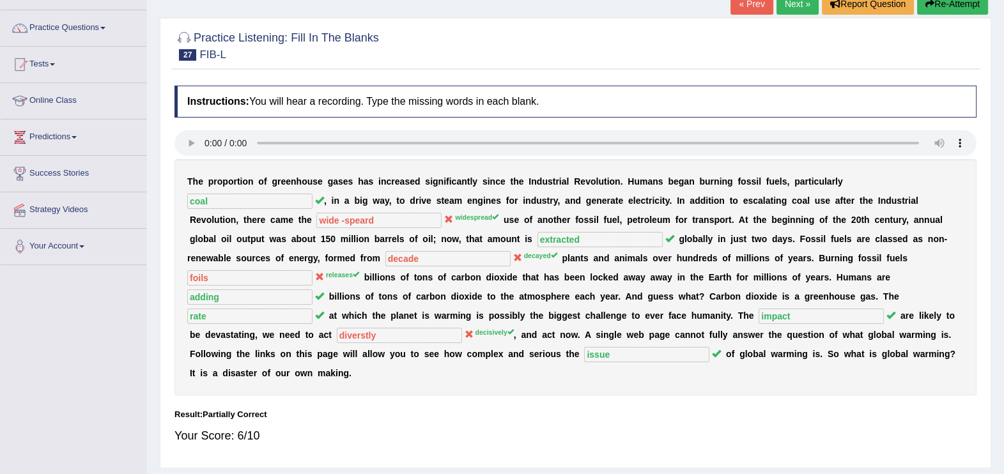
click at [940, 11] on button "Re-Attempt" at bounding box center [952, 4] width 71 height 22
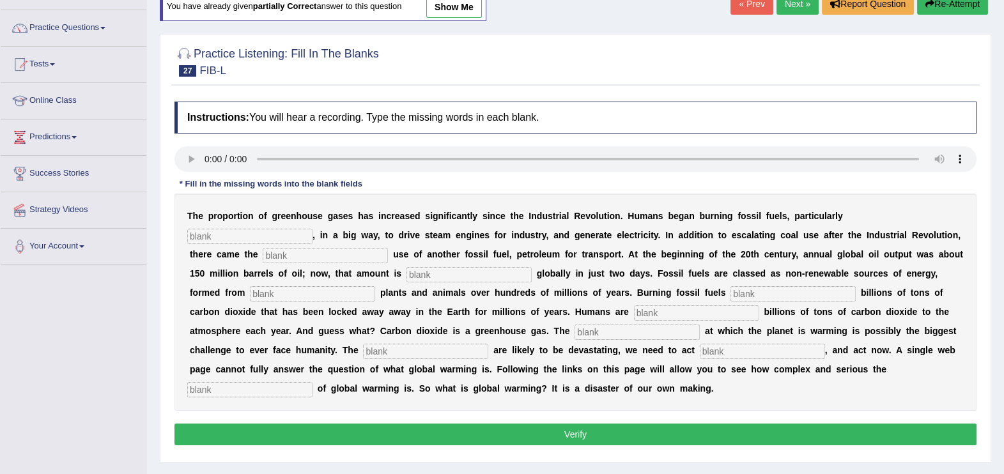
click at [312, 229] on input "text" at bounding box center [249, 236] width 125 height 15
type input "coal"
click at [388, 248] on input "text" at bounding box center [325, 255] width 125 height 15
type input "widespread"
click at [406, 275] on input "text" at bounding box center [468, 274] width 125 height 15
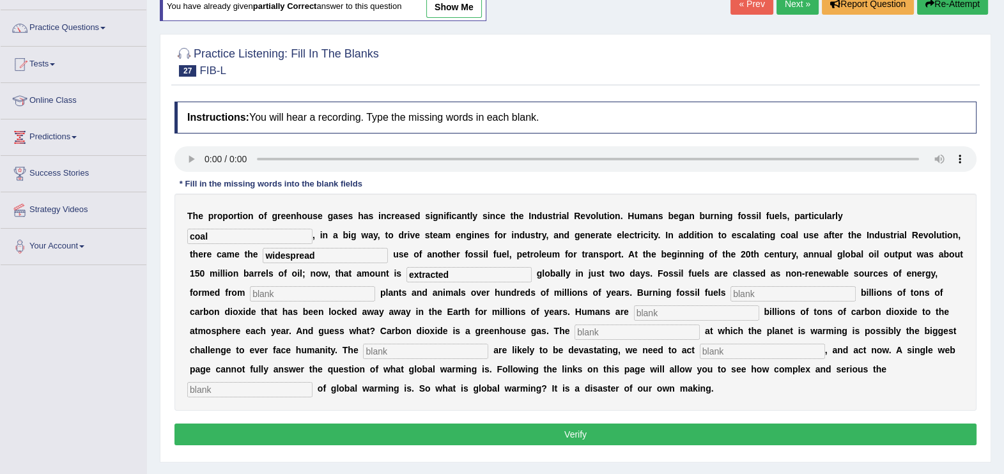
type input "extracted"
click at [375, 286] on input "text" at bounding box center [312, 293] width 125 height 15
type input "decayed"
click at [730, 291] on input "text" at bounding box center [792, 293] width 125 height 15
type input "releases"
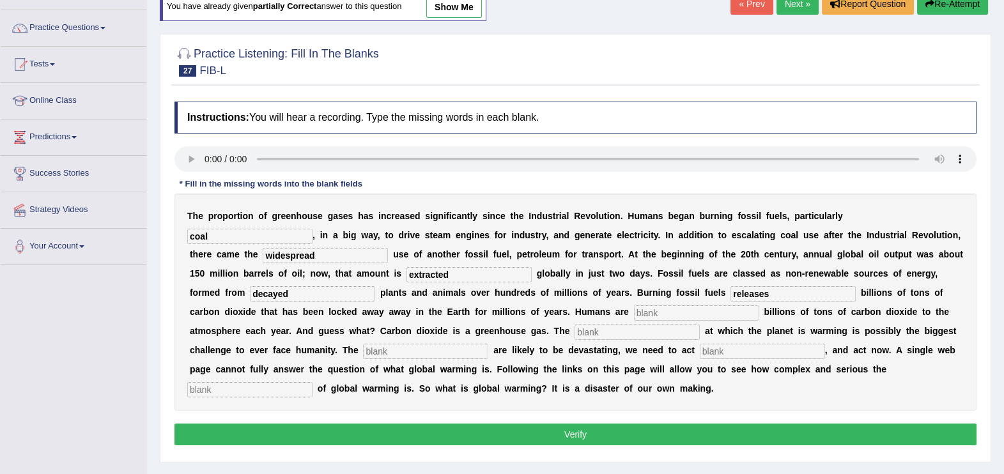
click at [634, 317] on input "text" at bounding box center [696, 312] width 125 height 15
type input "adding"
click at [574, 329] on input "text" at bounding box center [636, 332] width 125 height 15
click at [574, 329] on input "rate" at bounding box center [636, 332] width 125 height 15
type input "rate"
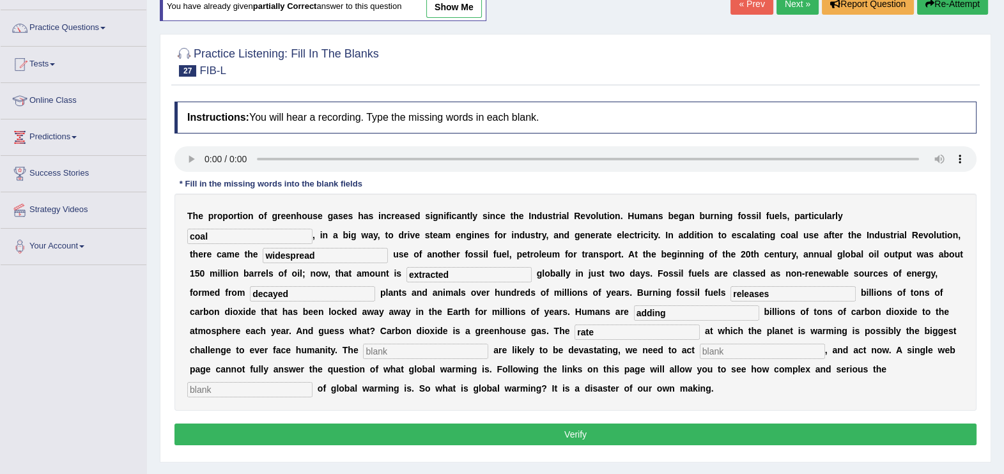
click at [488, 344] on input "text" at bounding box center [425, 351] width 125 height 15
type input "impact"
click at [699, 355] on input "text" at bounding box center [761, 351] width 125 height 15
type input "decisively"
click at [392, 360] on div "T h e p r o p o r t i o n o f g r e e n h o u s e g a s e s h a s i n c r e a s…" at bounding box center [575, 302] width 802 height 217
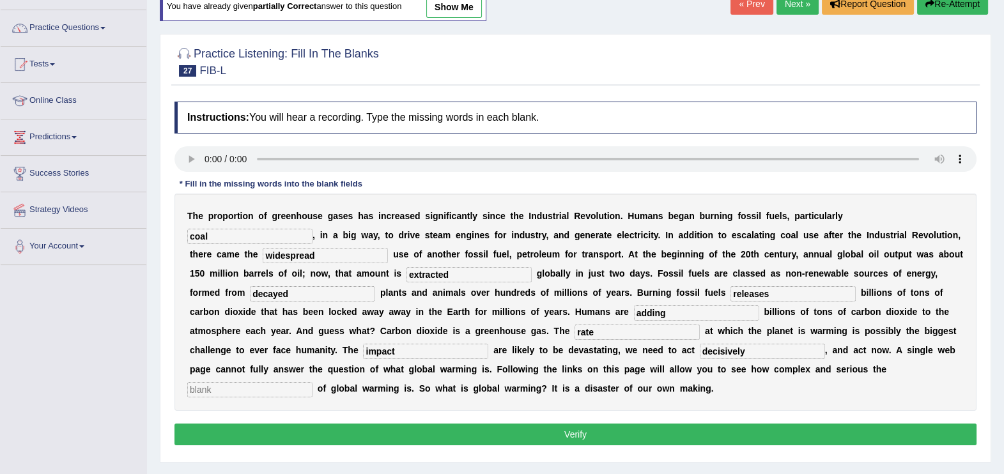
click at [312, 382] on input "text" at bounding box center [249, 389] width 125 height 15
type input "issue"
click at [535, 424] on button "Verify" at bounding box center [575, 435] width 802 height 22
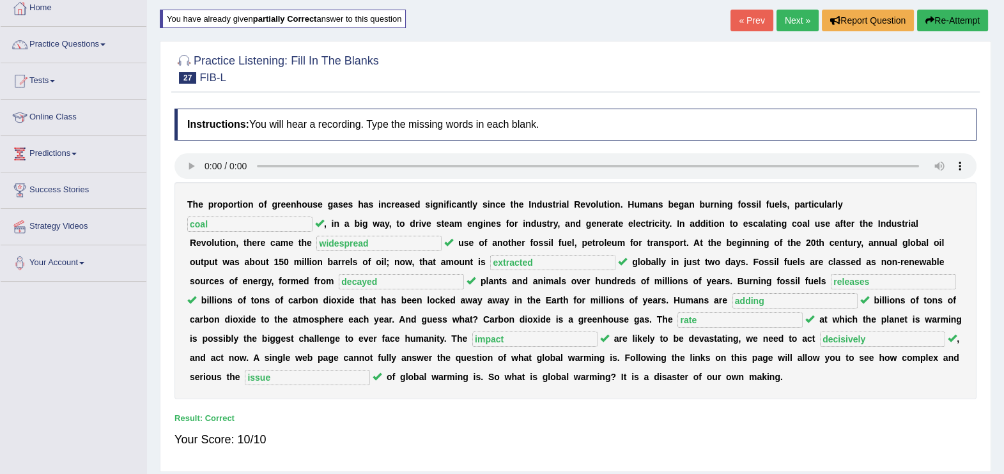
scroll to position [57, 0]
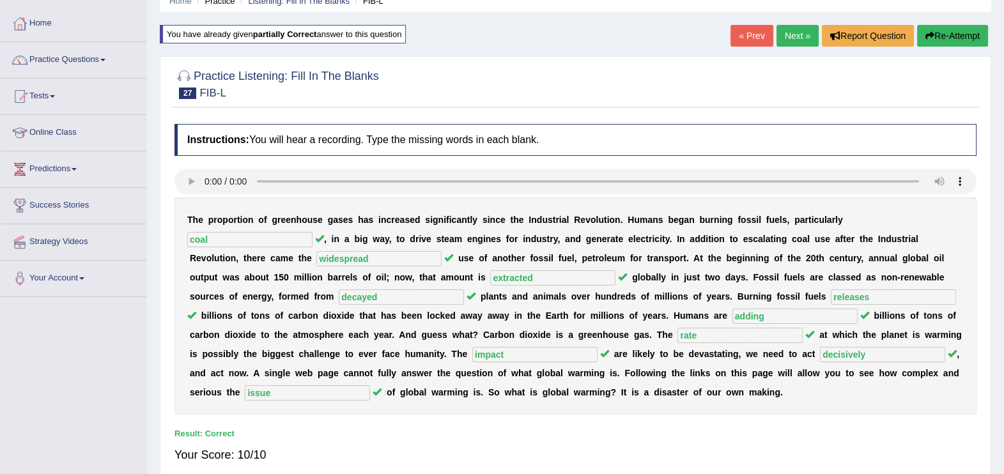
click at [795, 35] on link "Next »" at bounding box center [797, 36] width 42 height 22
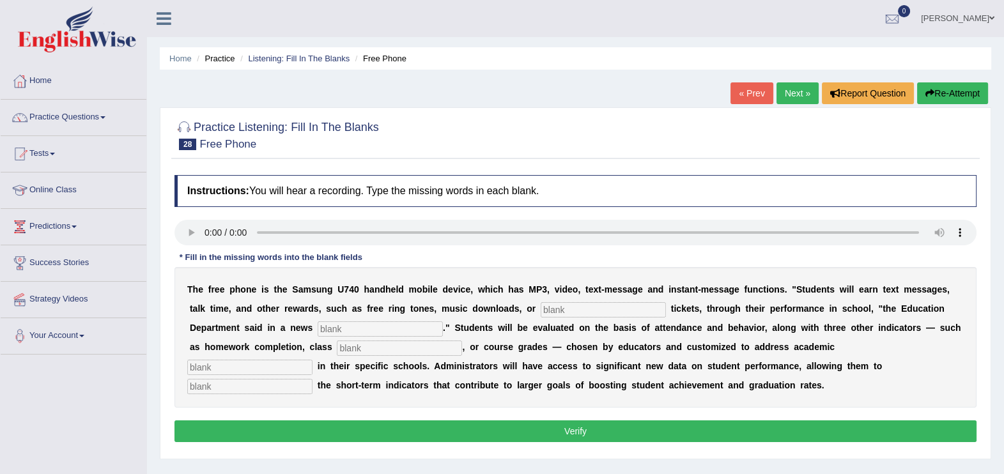
click at [540, 311] on input "text" at bounding box center [602, 309] width 125 height 15
type input "event"
click at [317, 332] on input "text" at bounding box center [379, 328] width 125 height 15
type input "release"
click at [337, 349] on input "text" at bounding box center [399, 347] width 125 height 15
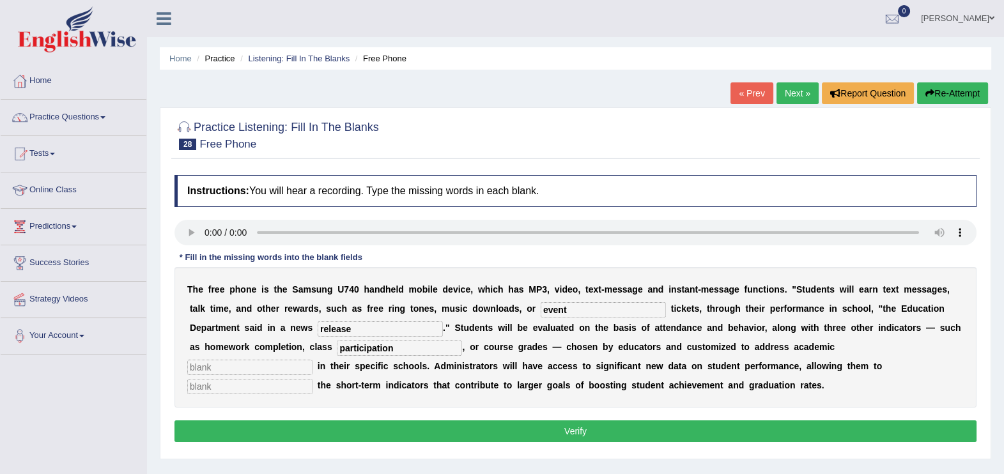
type input "participation"
click at [312, 360] on input "text" at bounding box center [249, 367] width 125 height 15
type input "priority"
click at [312, 379] on input "text" at bounding box center [249, 386] width 125 height 15
type input "track"
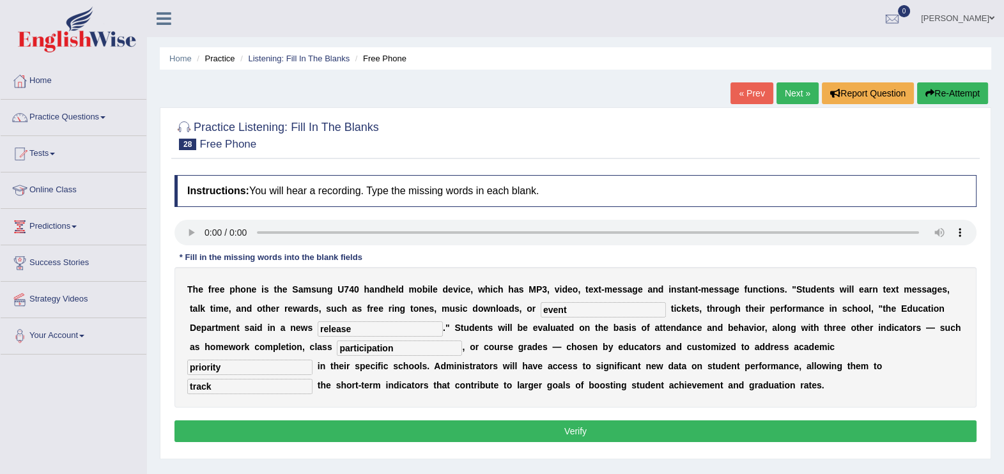
click at [580, 424] on button "Verify" at bounding box center [575, 431] width 802 height 22
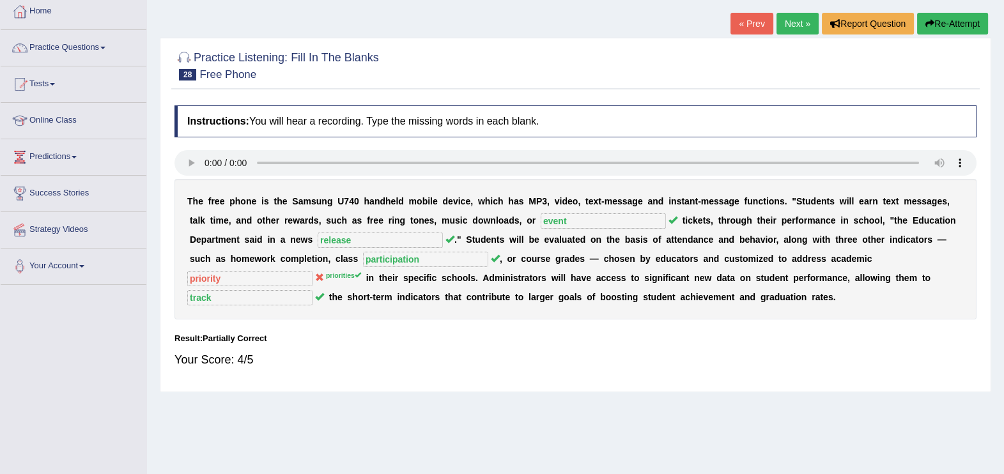
scroll to position [54, 0]
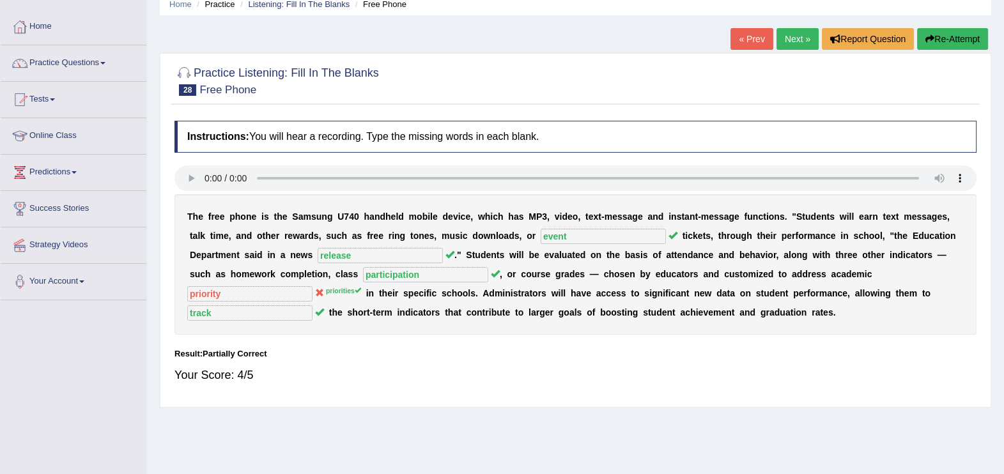
click at [970, 29] on button "Re-Attempt" at bounding box center [952, 39] width 71 height 22
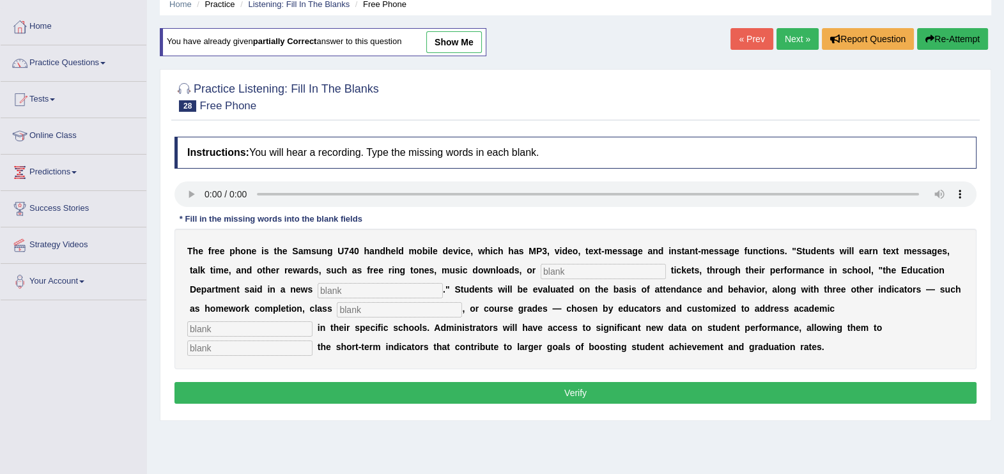
click at [540, 264] on input "text" at bounding box center [602, 271] width 125 height 15
type input "event"
click at [317, 287] on input "text" at bounding box center [379, 290] width 125 height 15
type input "release"
click at [337, 307] on input "text" at bounding box center [399, 309] width 125 height 15
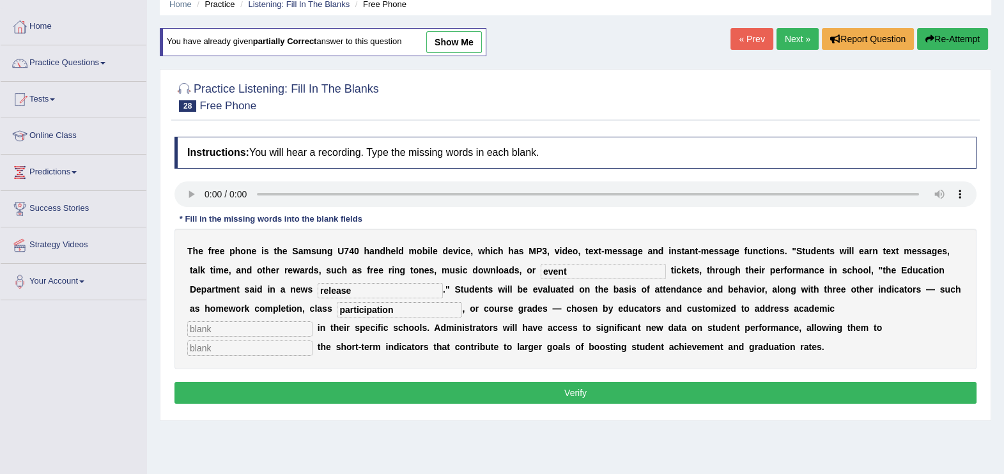
type input "participation"
click at [312, 321] on input "text" at bounding box center [249, 328] width 125 height 15
type input "priorities"
click at [312, 340] on input "text" at bounding box center [249, 347] width 125 height 15
type input "track"
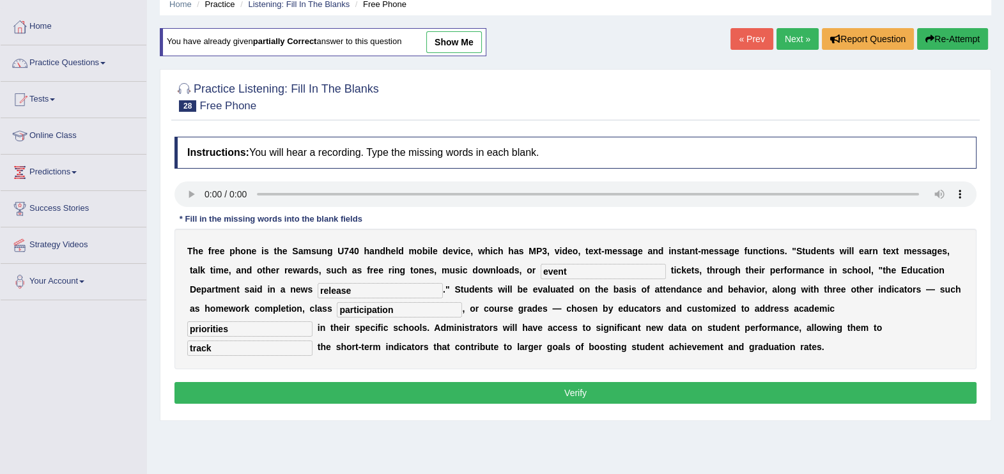
click at [602, 395] on button "Verify" at bounding box center [575, 393] width 802 height 22
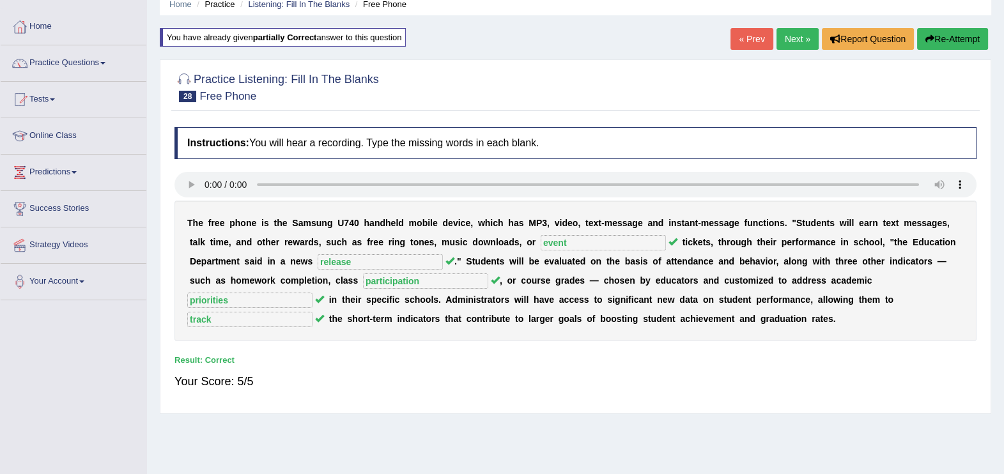
click at [792, 40] on link "Next »" at bounding box center [797, 39] width 42 height 22
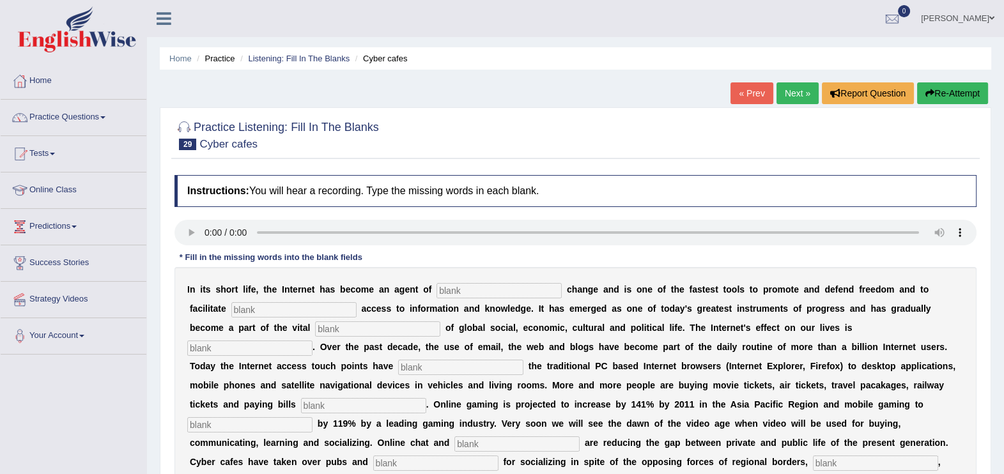
click at [1002, 464] on div "Home Practice Listening: Fill In The Blanks Cyber cafes « Prev Next » Report Qu…" at bounding box center [575, 319] width 857 height 639
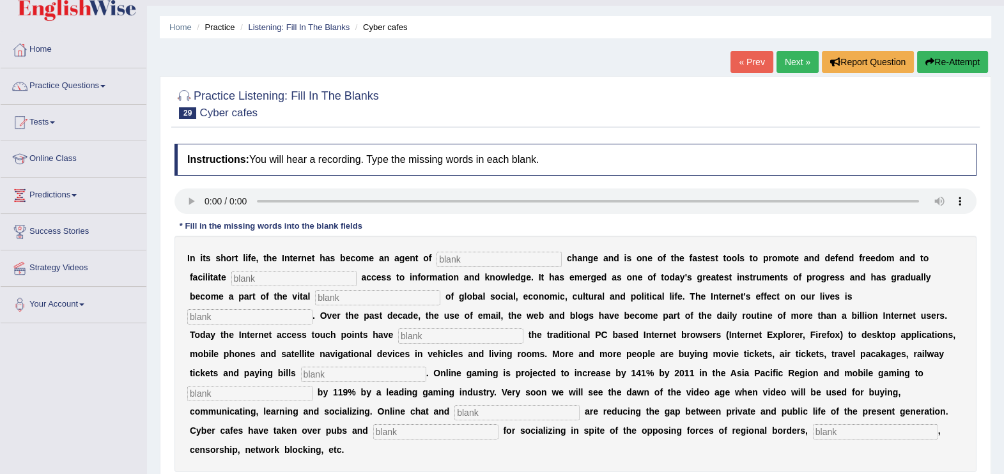
scroll to position [63, 0]
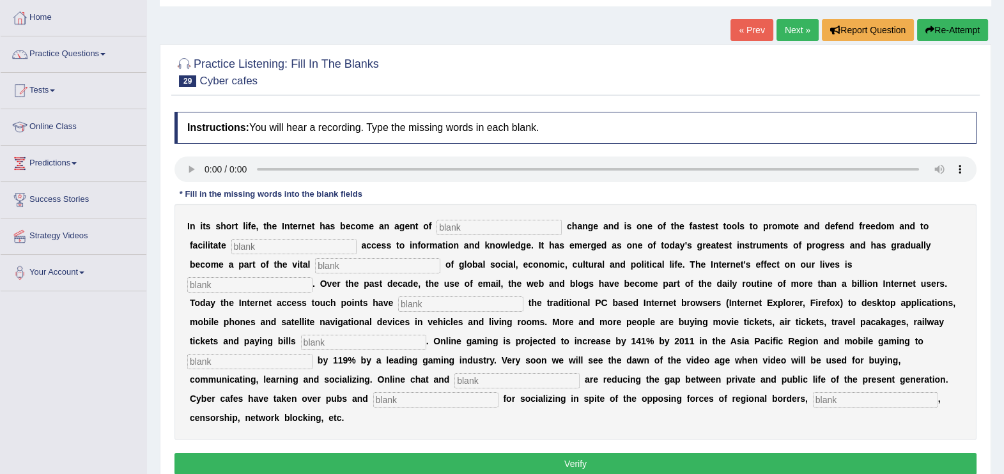
click at [476, 227] on input "text" at bounding box center [498, 227] width 125 height 15
drag, startPoint x: 476, startPoint y: 227, endPoint x: 469, endPoint y: 229, distance: 7.1
click at [469, 229] on input "text" at bounding box center [498, 227] width 125 height 15
click at [242, 250] on input "text" at bounding box center [293, 246] width 125 height 15
click at [476, 230] on input "revolutnary" at bounding box center [498, 227] width 125 height 15
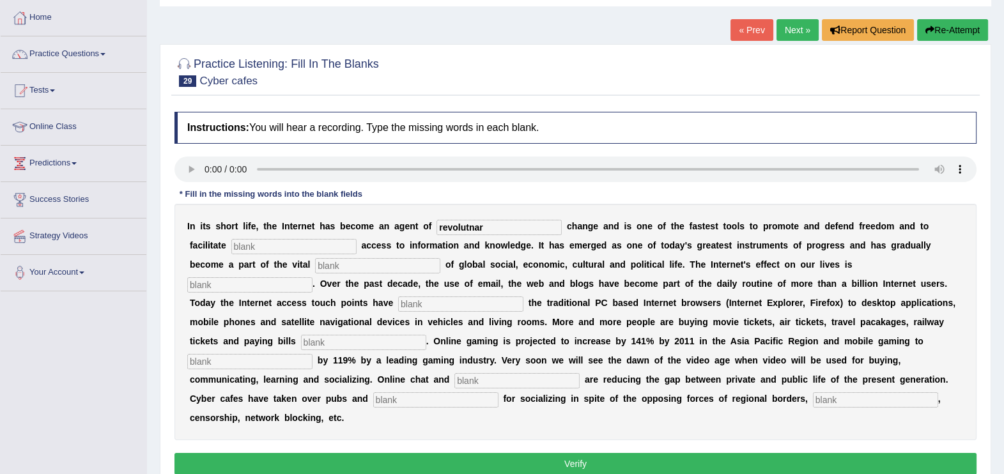
type input "revolutnary"
click at [245, 241] on input "text" at bounding box center [293, 246] width 125 height 15
type input "democretice"
click at [315, 266] on input "text" at bounding box center [377, 265] width 125 height 15
type input "infrastructure"
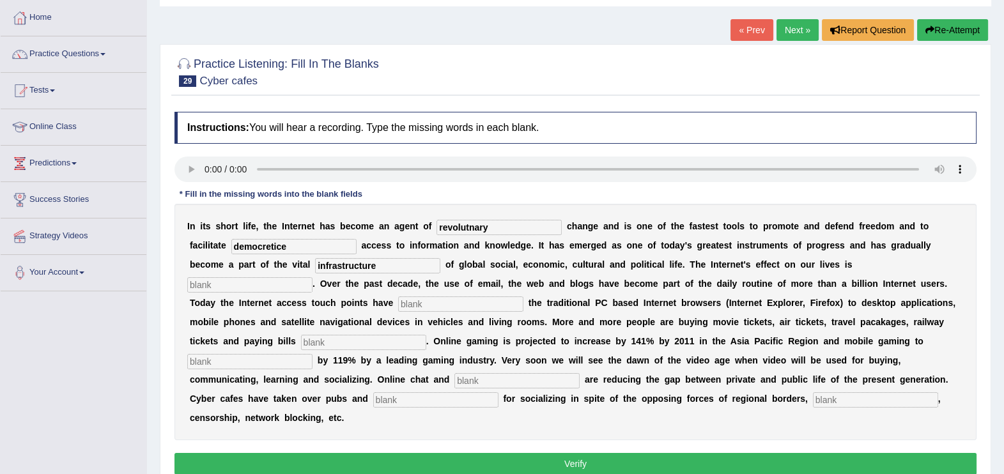
click at [312, 277] on input "text" at bounding box center [249, 284] width 125 height 15
type input "precasive"
click at [523, 296] on input "text" at bounding box center [460, 303] width 125 height 15
type input "outgrown"
click at [426, 335] on input "text" at bounding box center [363, 342] width 125 height 15
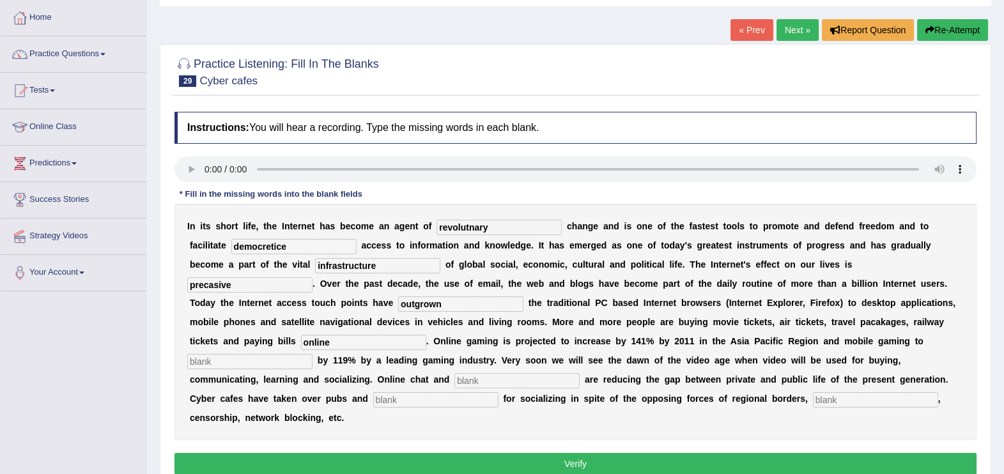
type input "online"
click at [312, 354] on input "text" at bounding box center [249, 361] width 125 height 15
type input "increased"
click at [579, 373] on input "text" at bounding box center [516, 380] width 125 height 15
click at [579, 373] on input "blogs" at bounding box center [516, 380] width 125 height 15
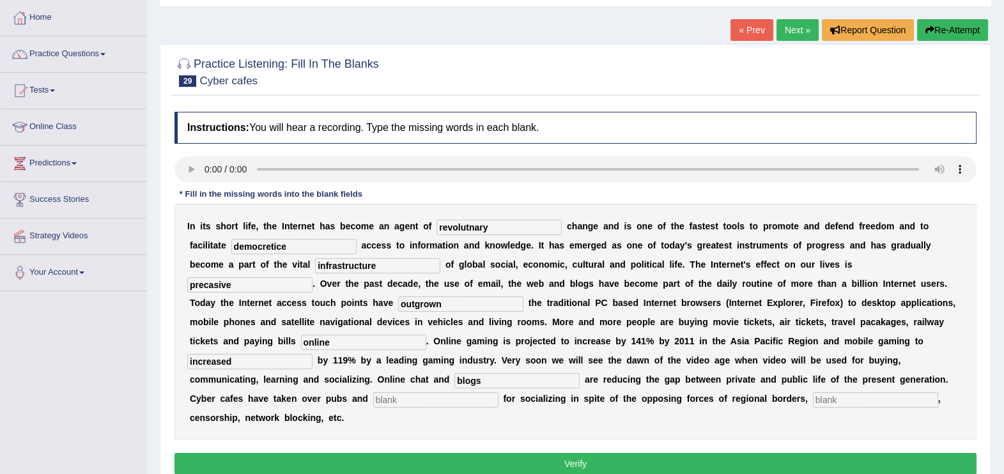
type input "blogs"
click at [498, 392] on input "text" at bounding box center [435, 399] width 125 height 15
type input "bars"
click at [238, 388] on div "I n i t s s h o r t l i f e , t h e I n t e r n e t h a s b e c o m e a n a g e…" at bounding box center [575, 322] width 802 height 236
click at [813, 399] on input "text" at bounding box center [875, 399] width 125 height 15
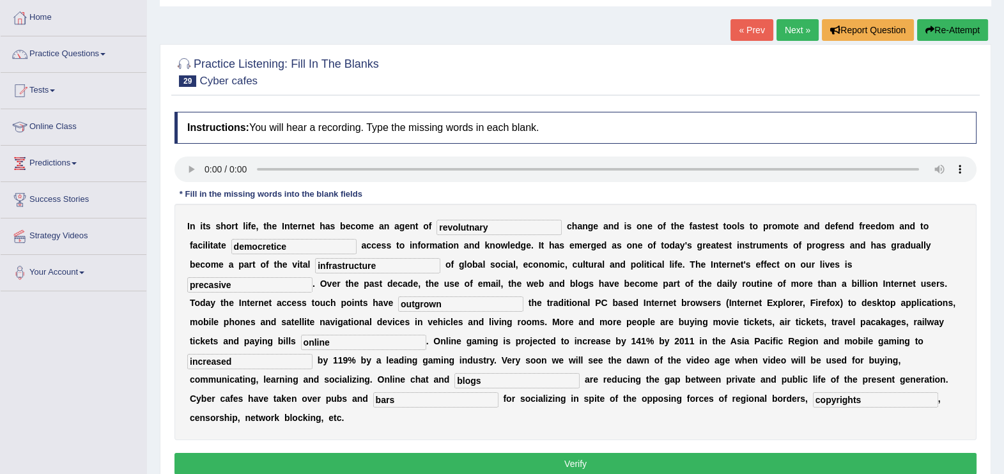
scroll to position [96, 0]
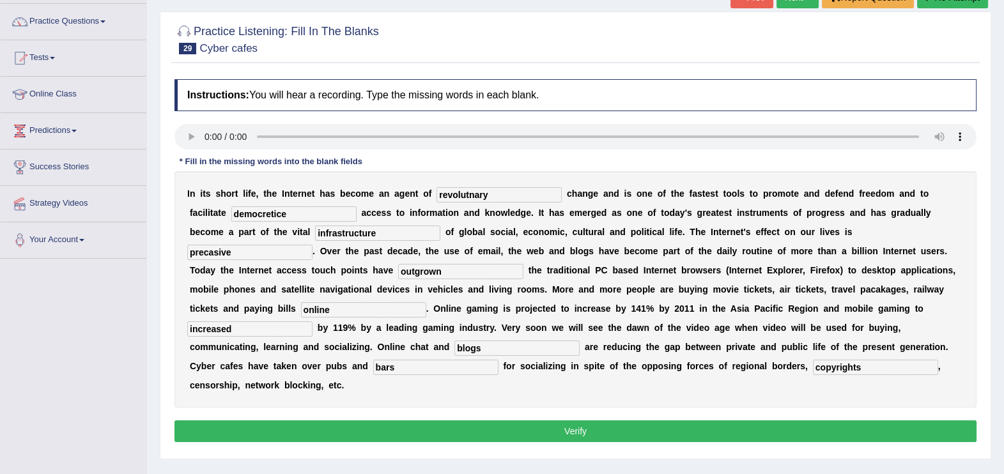
type input "copyrights"
click at [597, 420] on button "Verify" at bounding box center [575, 431] width 802 height 22
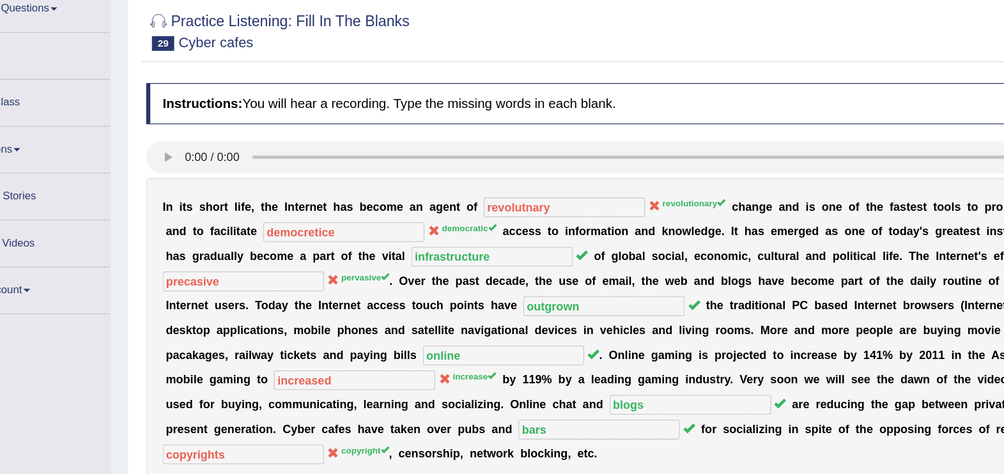
scroll to position [91, 0]
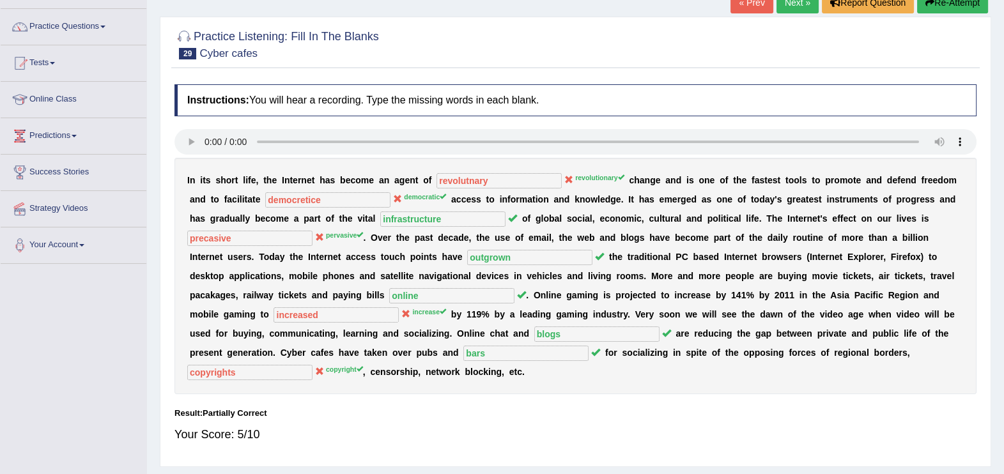
click at [597, 419] on div "Your Score: 5/10" at bounding box center [575, 434] width 802 height 31
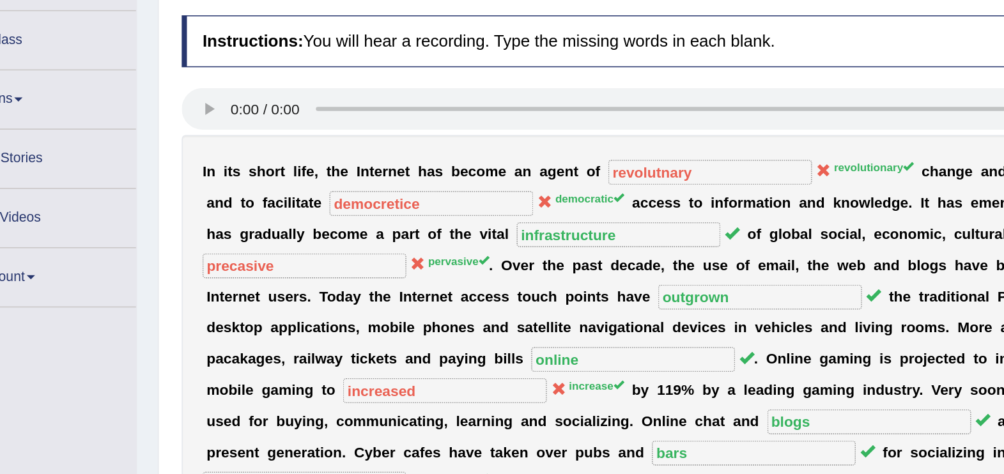
scroll to position [80, 0]
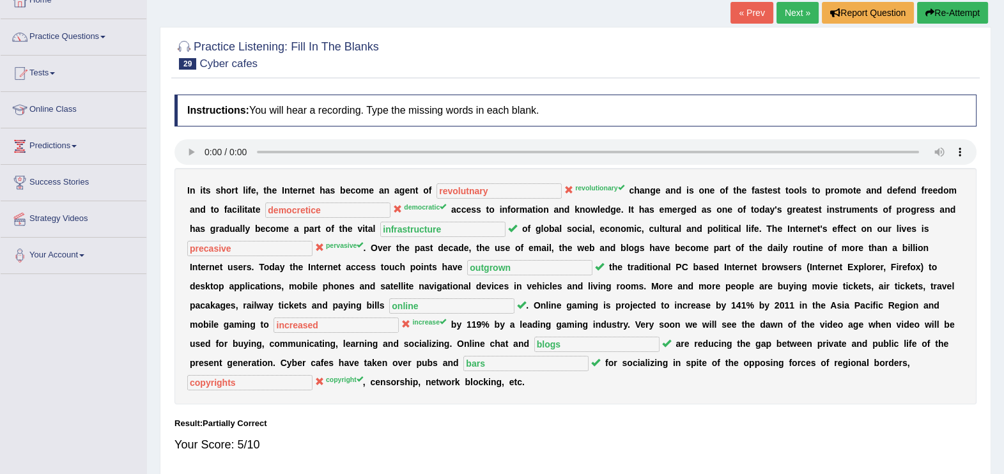
click at [962, 8] on button "Re-Attempt" at bounding box center [952, 13] width 71 height 22
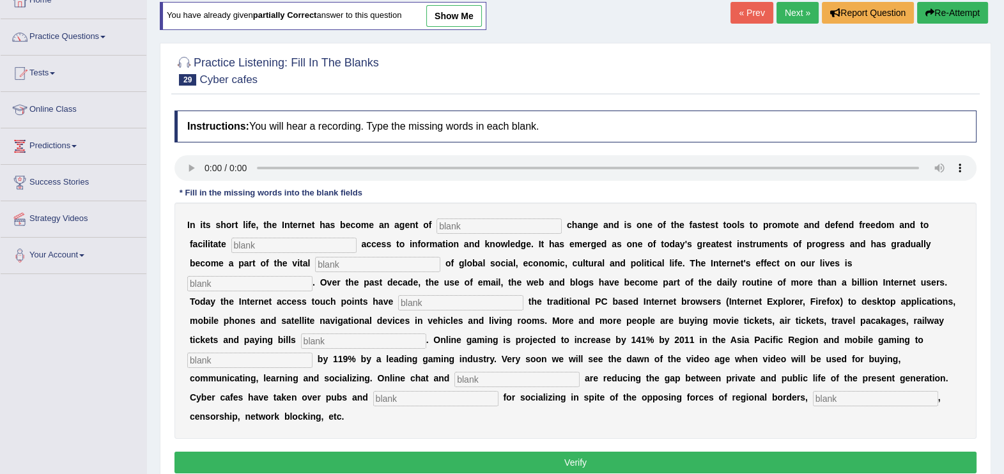
click at [490, 211] on div "I n i t s s h o r t l i f e , t h e I n t e r n e t h a s b e c o m e a n a g e…" at bounding box center [575, 321] width 802 height 236
click at [476, 224] on input "text" at bounding box center [498, 225] width 125 height 15
type input "revolutionary"
click at [263, 246] on input "text" at bounding box center [293, 245] width 125 height 15
type input "democratic"
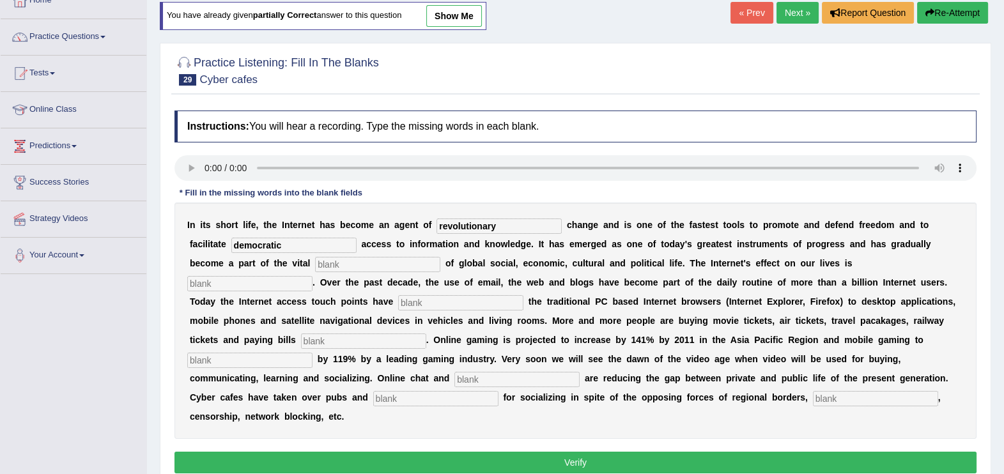
click at [315, 265] on input "text" at bounding box center [377, 264] width 125 height 15
type input "infrastructure"
click at [312, 276] on input "text" at bounding box center [249, 283] width 125 height 15
type input "pervasive"
click at [523, 295] on input "text" at bounding box center [460, 302] width 125 height 15
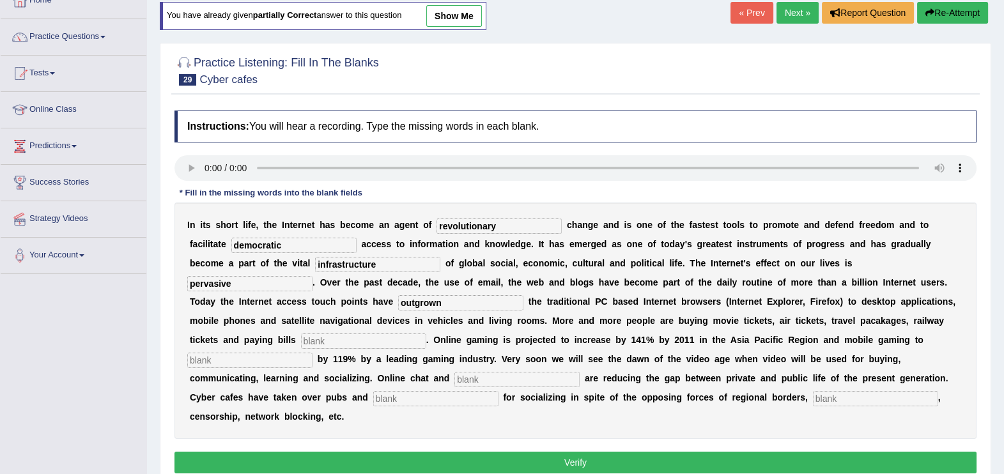
type input "outgrown"
click at [426, 333] on input "text" at bounding box center [363, 340] width 125 height 15
type input "online"
click at [312, 353] on input "text" at bounding box center [249, 360] width 125 height 15
type input "increase"
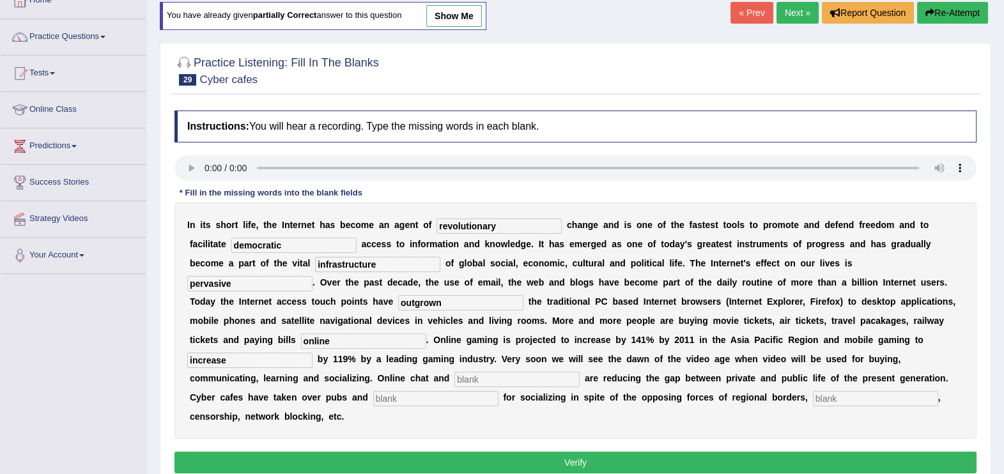
click at [579, 372] on input "text" at bounding box center [516, 379] width 125 height 15
type input "blogs"
click at [470, 391] on input "text" at bounding box center [435, 398] width 125 height 15
type input "bars"
click at [813, 399] on input "text" at bounding box center [875, 398] width 125 height 15
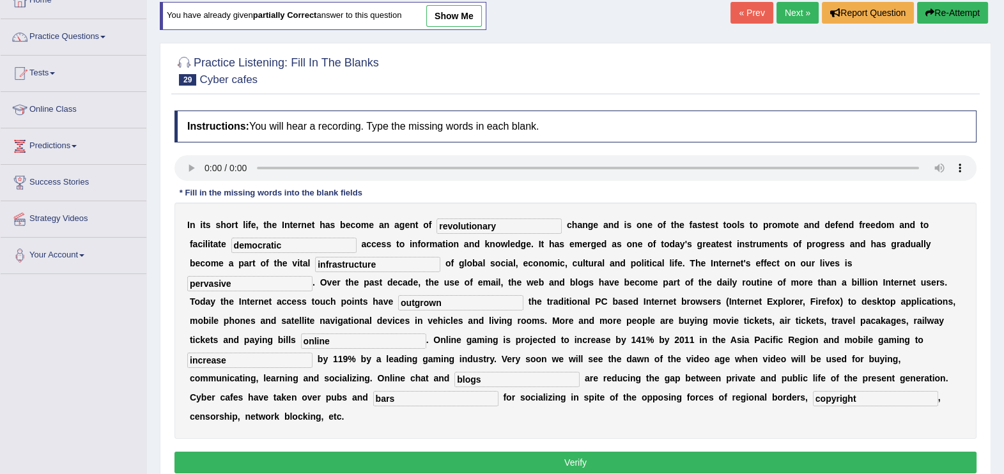
type input "copyright"
click at [379, 452] on button "Verify" at bounding box center [575, 463] width 802 height 22
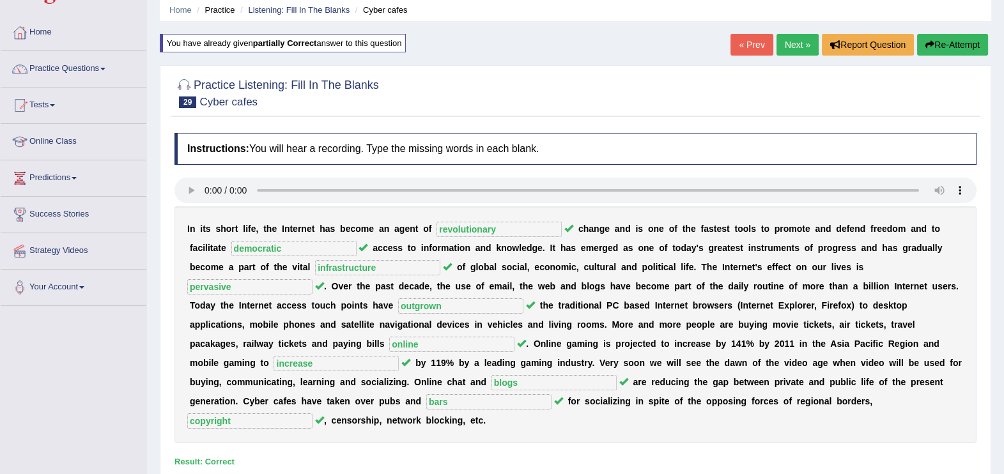
scroll to position [38, 0]
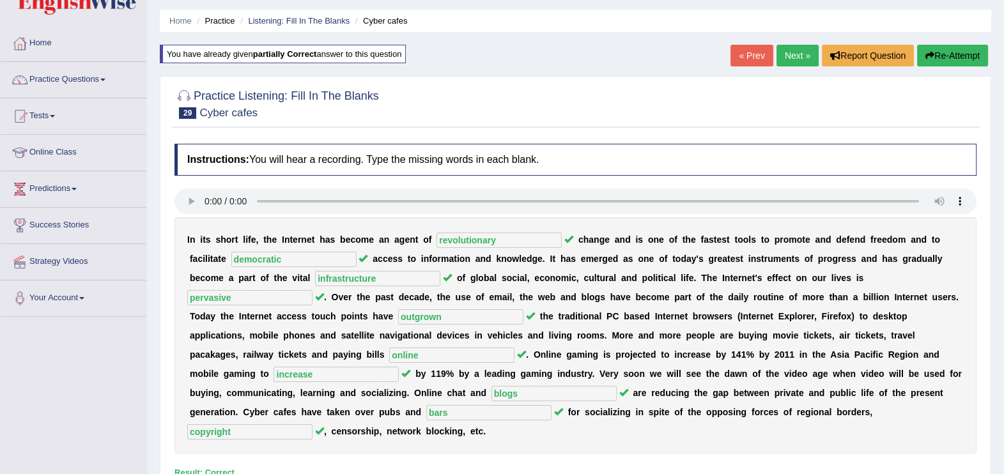
click at [799, 59] on link "Next »" at bounding box center [797, 56] width 42 height 22
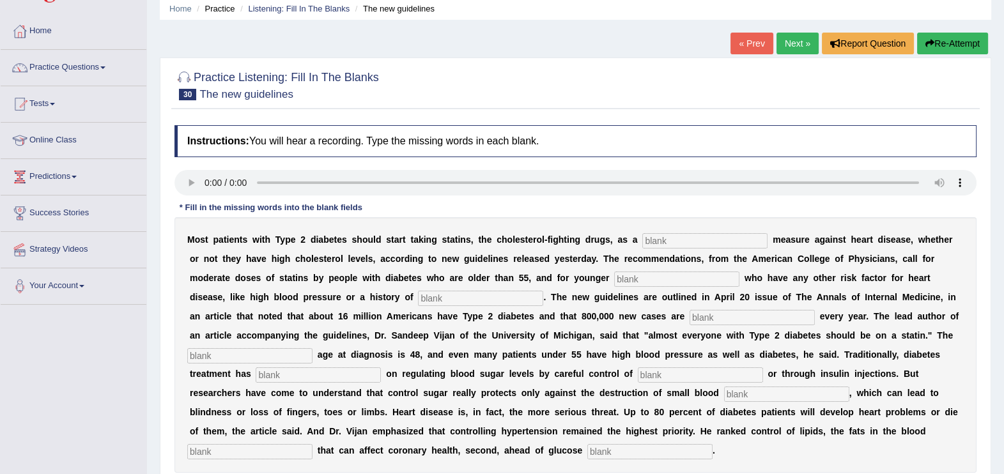
scroll to position [63, 0]
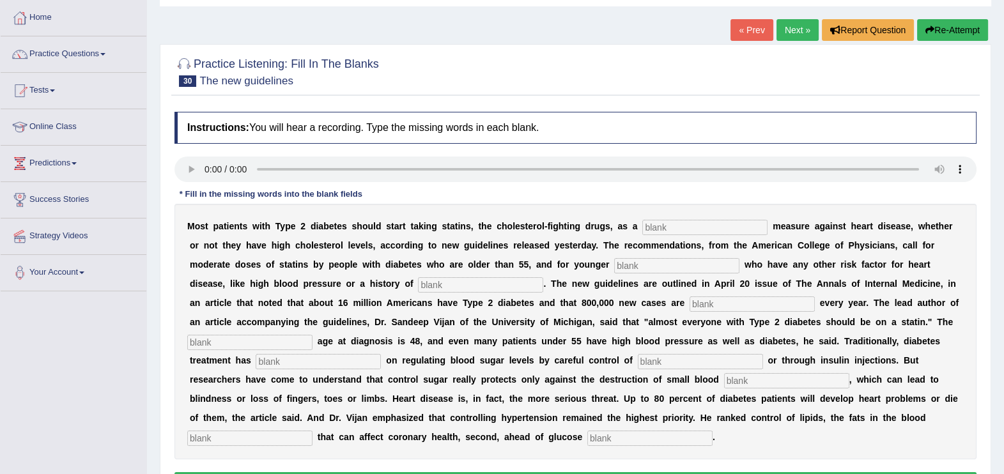
click at [642, 226] on input "text" at bounding box center [704, 227] width 125 height 15
click at [642, 223] on input "preventitive" at bounding box center [704, 227] width 125 height 15
type input "perventitive"
click at [614, 259] on input "text" at bounding box center [676, 265] width 125 height 15
type input "patients"
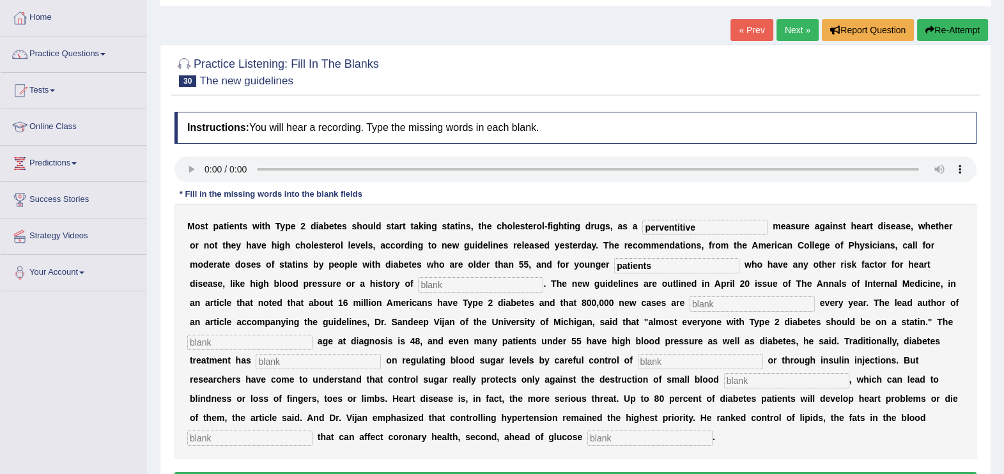
click at [418, 291] on input "text" at bounding box center [480, 284] width 125 height 15
type input "smoking"
click at [689, 307] on input "text" at bounding box center [751, 303] width 125 height 15
type input "diagnose"
click at [312, 335] on input "text" at bounding box center [249, 342] width 125 height 15
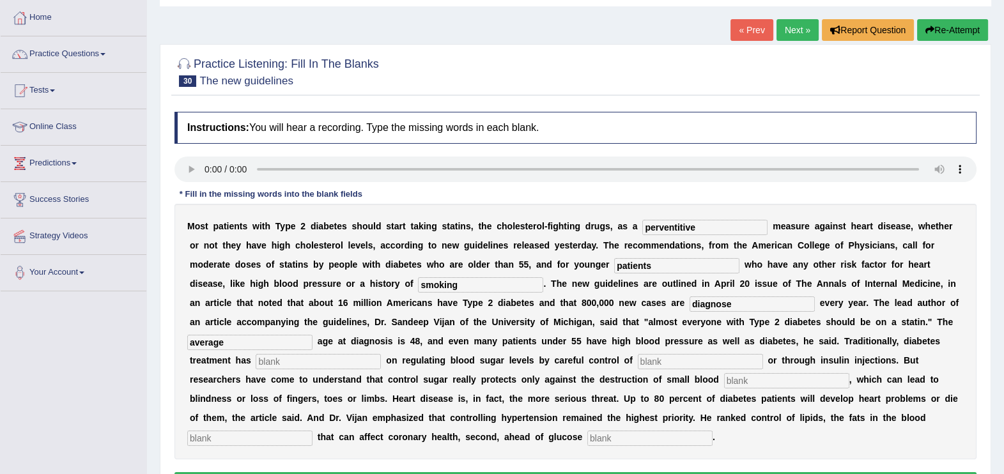
type input "average"
click at [381, 354] on input "text" at bounding box center [318, 361] width 125 height 15
type input "focused"
click at [296, 371] on div "M o s t p a t i e n t s w i t h T y p e 2 d i a b e t e s s h o u l d s t a r t…" at bounding box center [575, 332] width 802 height 256
click at [638, 364] on input "text" at bounding box center [700, 361] width 125 height 15
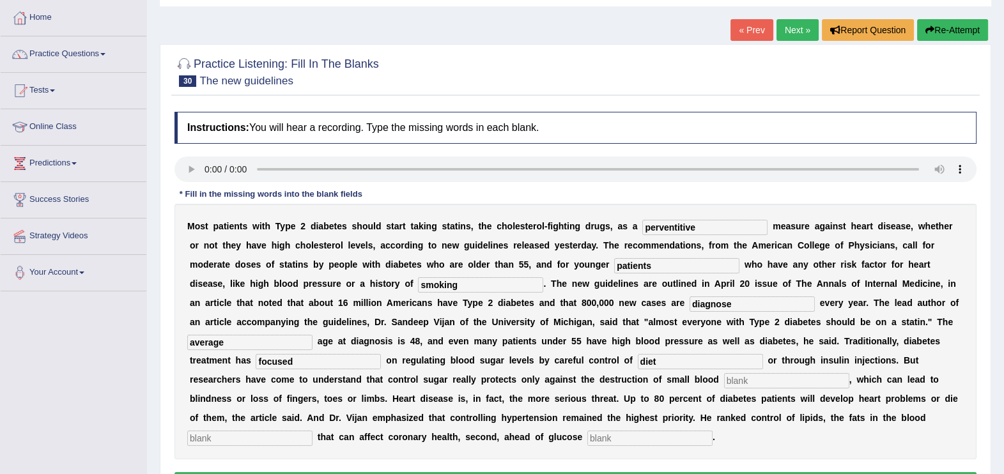
type input "diet"
click at [724, 381] on input "text" at bounding box center [786, 380] width 125 height 15
type input "vessels"
click at [312, 431] on input "text" at bounding box center [249, 438] width 125 height 15
type input "strain"
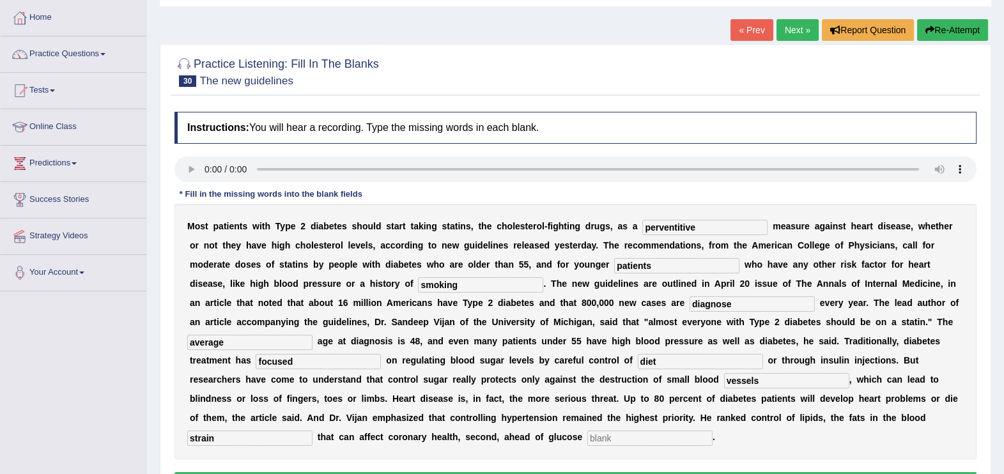
click at [712, 431] on input "text" at bounding box center [649, 438] width 125 height 15
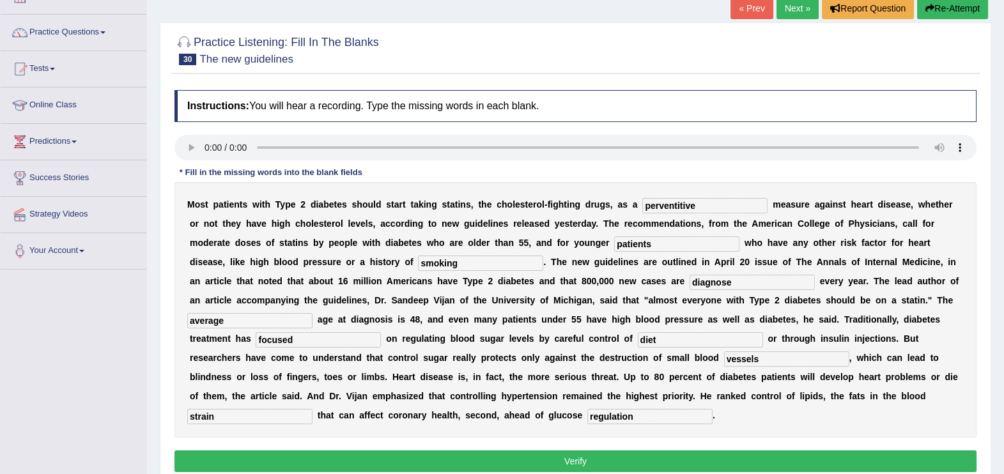
scroll to position [96, 0]
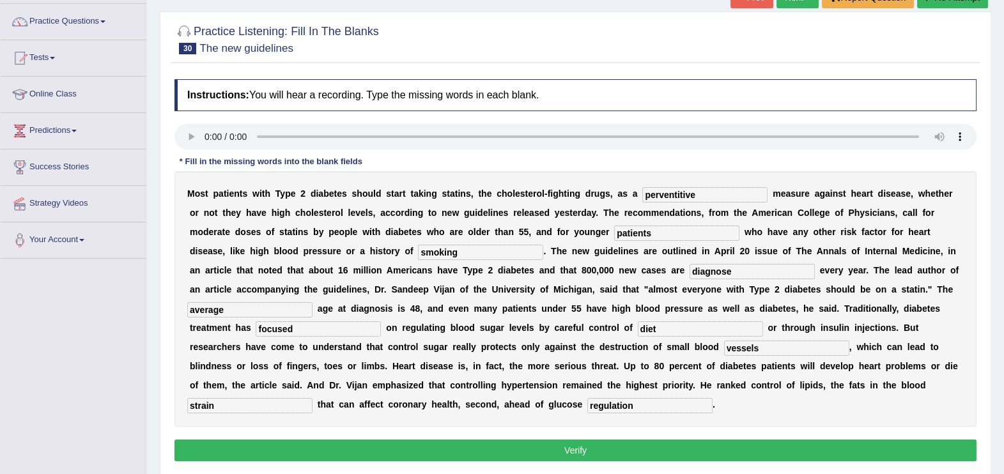
type input "regulation"
click at [587, 439] on button "Verify" at bounding box center [575, 450] width 802 height 22
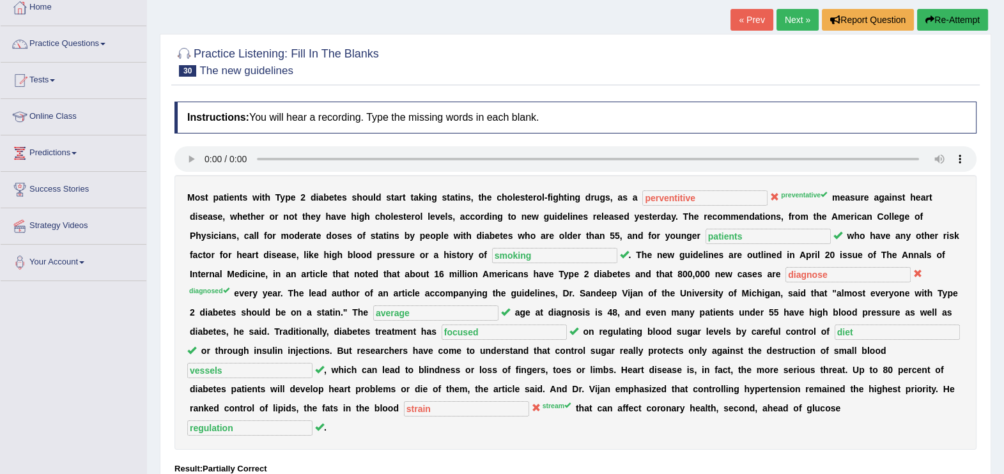
scroll to position [63, 0]
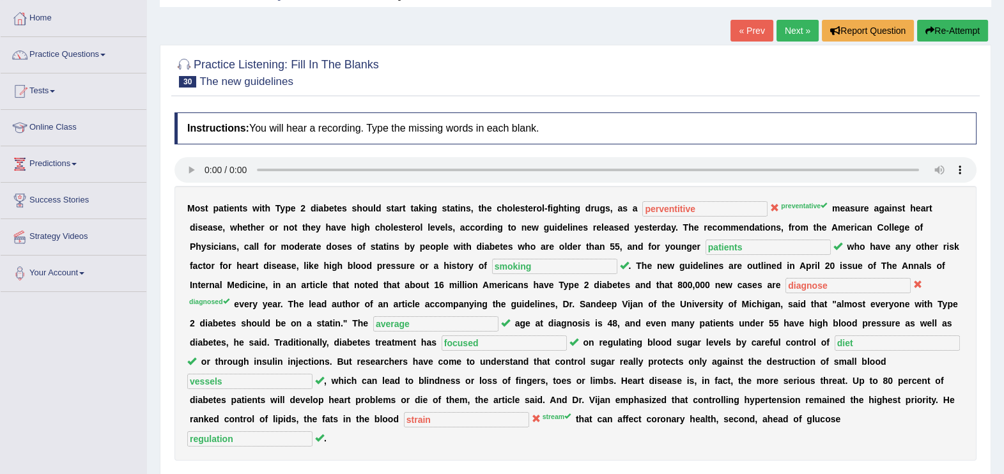
click at [965, 31] on button "Re-Attempt" at bounding box center [952, 31] width 71 height 22
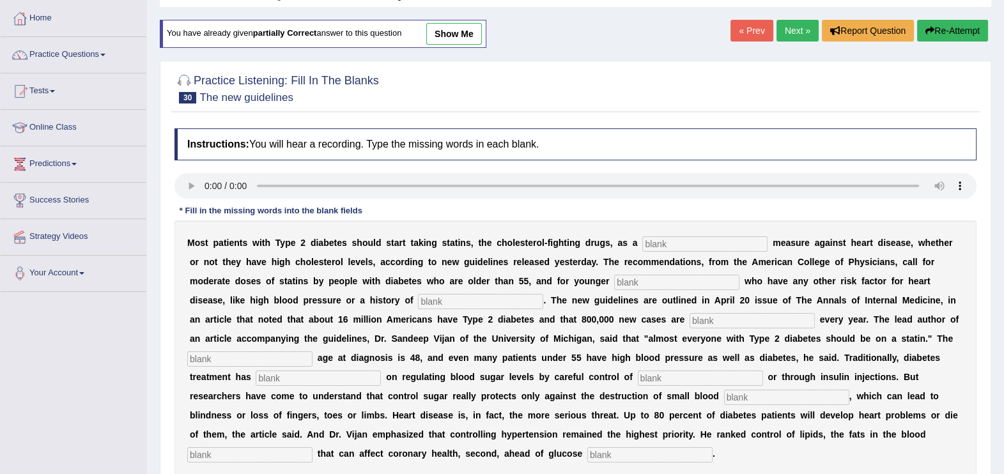
click at [642, 238] on input "text" at bounding box center [704, 243] width 125 height 15
type input "preventative"
click at [614, 285] on input "text" at bounding box center [676, 282] width 125 height 15
type input "patients"
click at [418, 304] on input "text" at bounding box center [480, 301] width 125 height 15
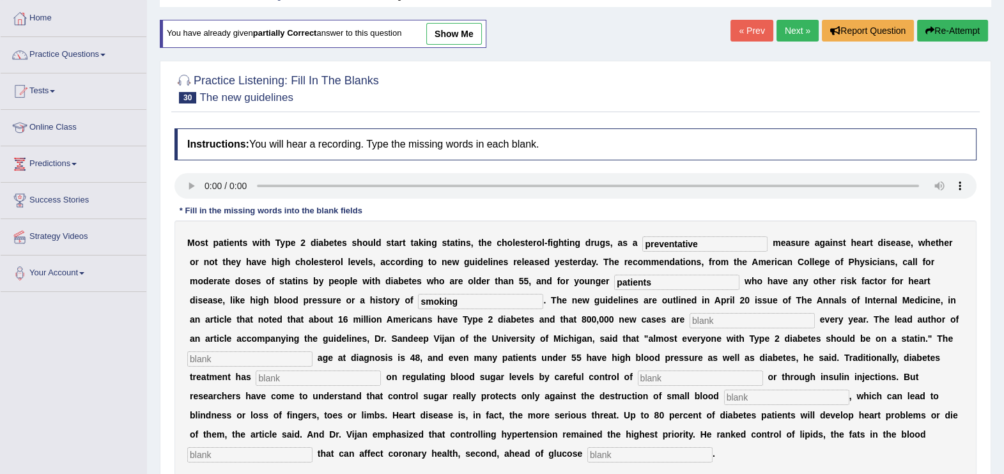
type input "smoking"
click at [689, 317] on input "text" at bounding box center [751, 320] width 125 height 15
type input "diagnosed"
click at [312, 351] on input "text" at bounding box center [249, 358] width 125 height 15
click at [312, 351] on input "average" at bounding box center [249, 358] width 125 height 15
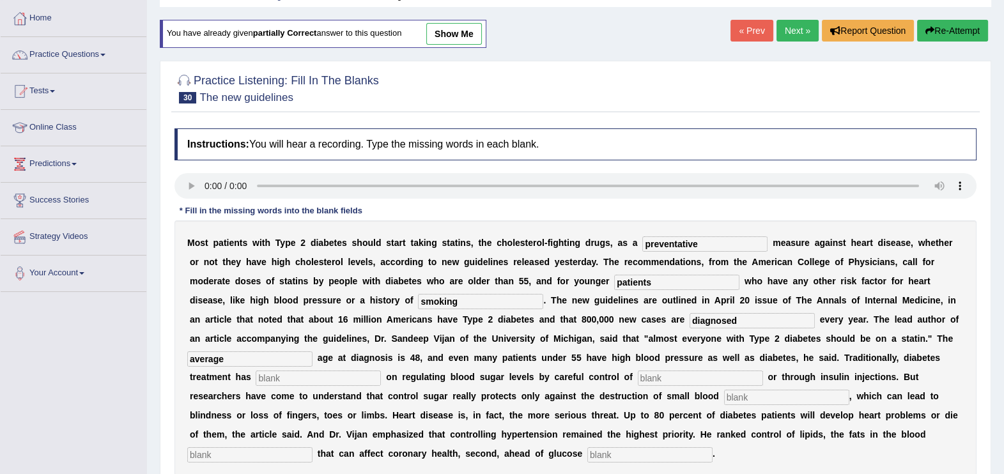
type input "average"
click at [381, 371] on input "text" at bounding box center [318, 378] width 125 height 15
type input "focused"
click at [638, 379] on input "text" at bounding box center [700, 378] width 125 height 15
type input "diet"
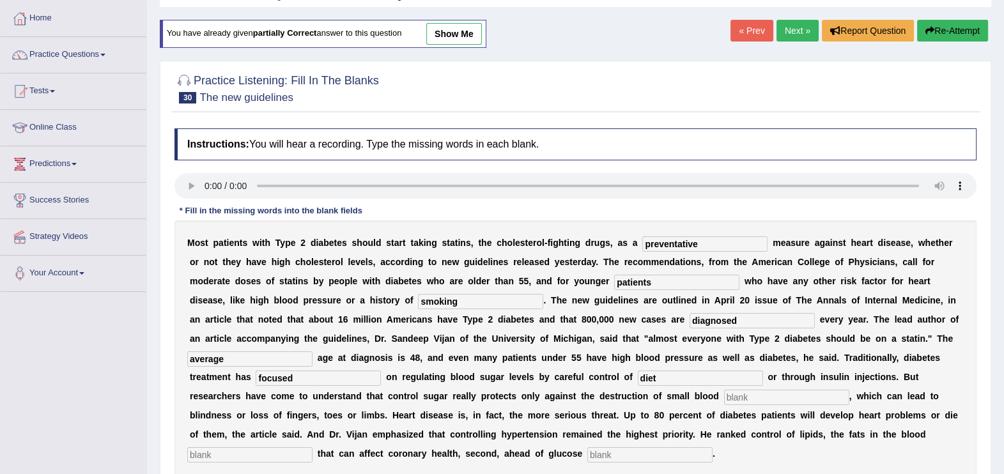
click at [724, 397] on input "text" at bounding box center [786, 397] width 125 height 15
type input "vessels"
click at [312, 447] on input "text" at bounding box center [249, 454] width 125 height 15
type input "stream"
click at [712, 447] on input "text" at bounding box center [649, 454] width 125 height 15
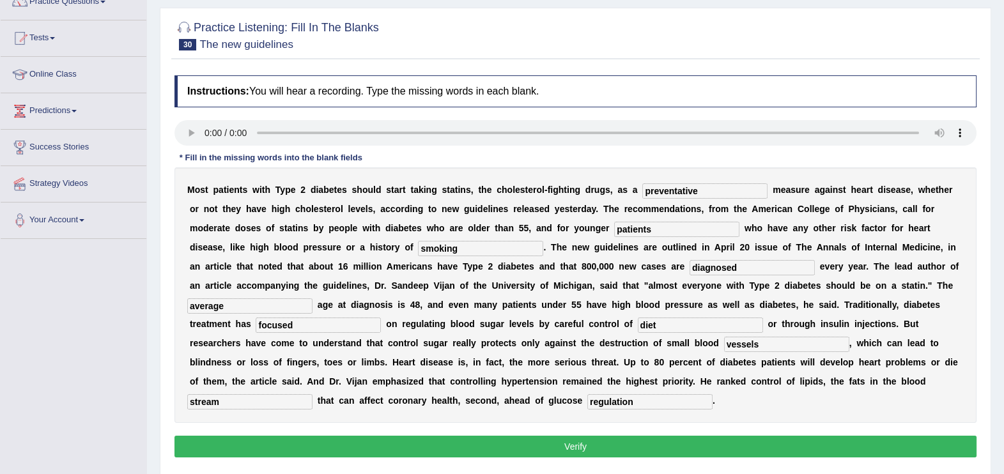
scroll to position [126, 0]
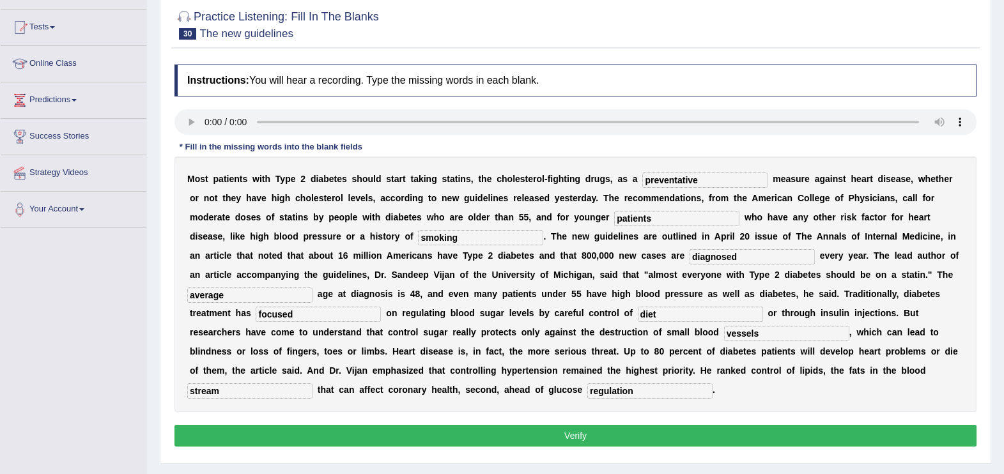
type input "regulation"
click at [622, 425] on button "Verify" at bounding box center [575, 436] width 802 height 22
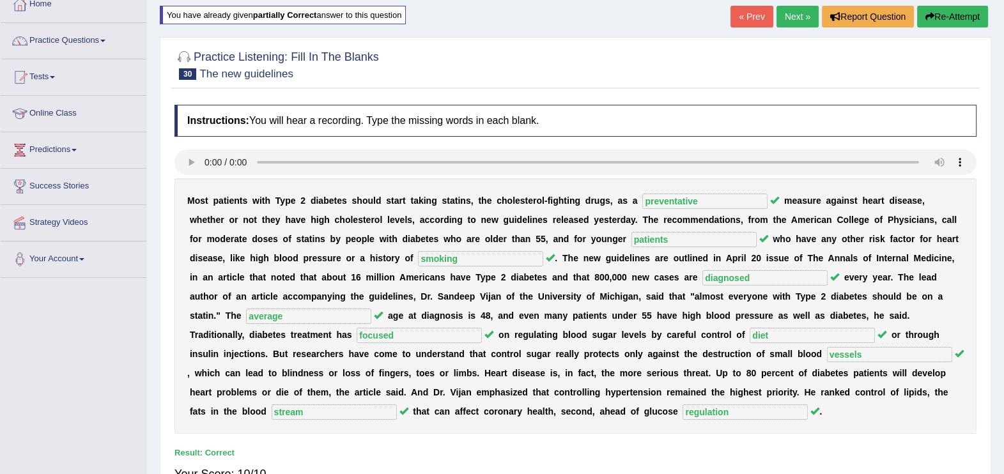
scroll to position [63, 0]
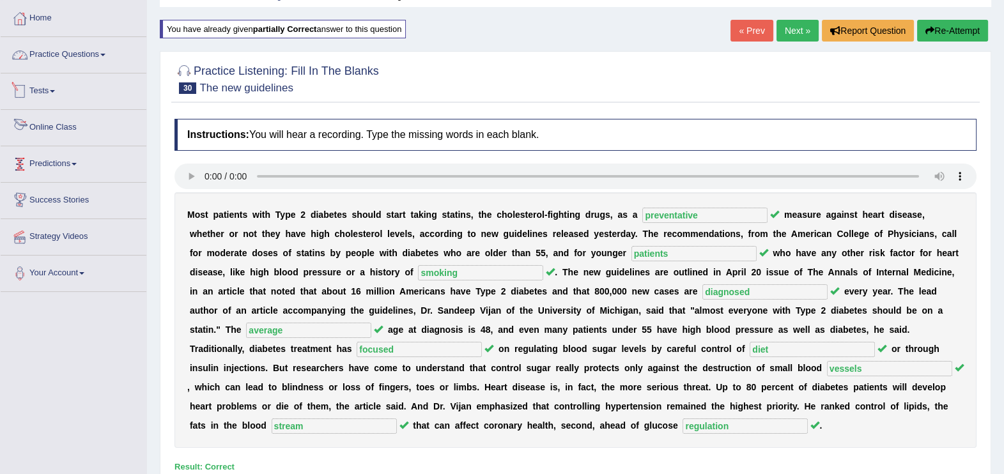
click at [63, 63] on link "Practice Questions" at bounding box center [74, 53] width 146 height 32
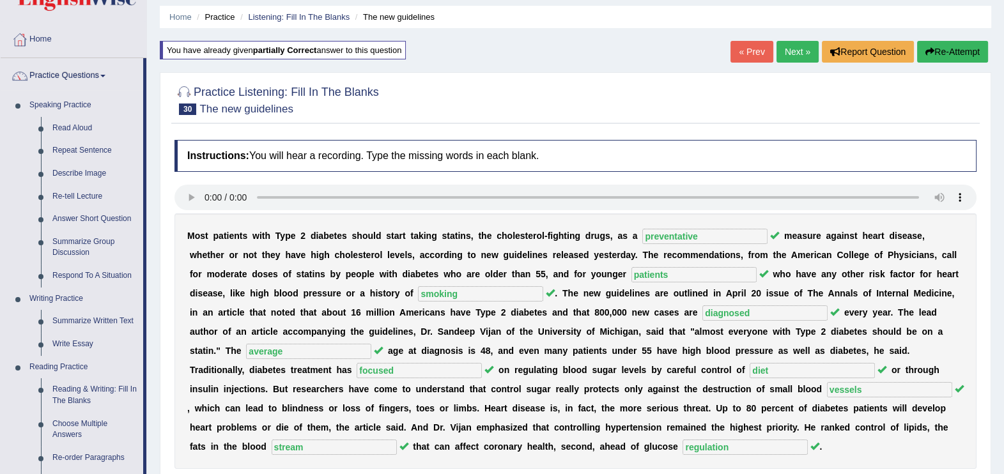
scroll to position [20, 0]
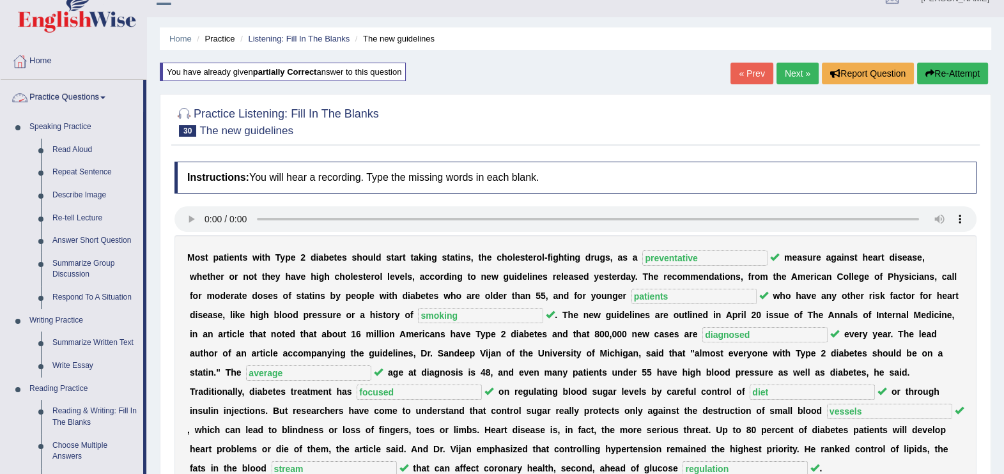
click at [67, 102] on link "Practice Questions" at bounding box center [72, 96] width 142 height 32
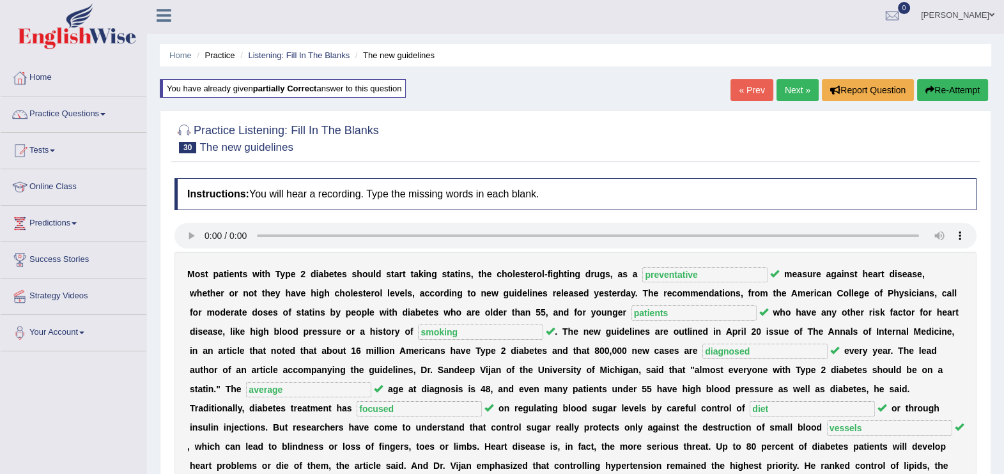
scroll to position [0, 0]
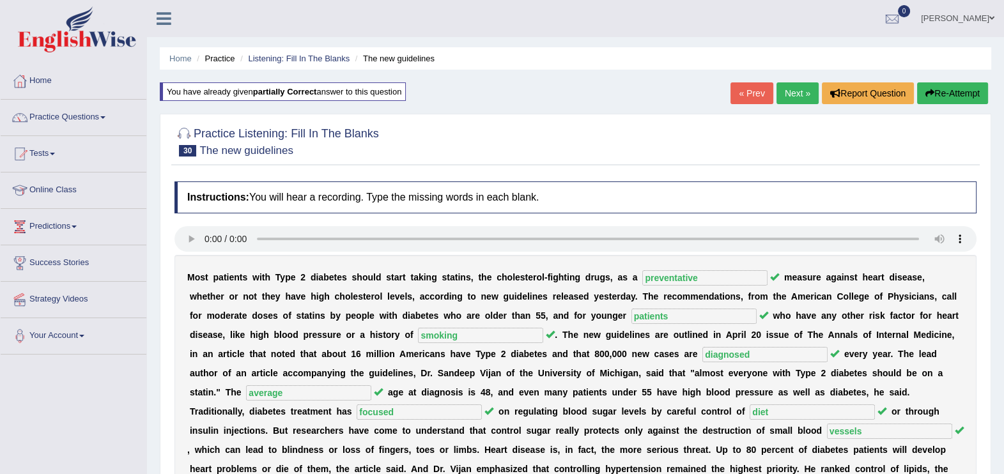
click at [962, 17] on link "[PERSON_NAME]" at bounding box center [957, 16] width 93 height 33
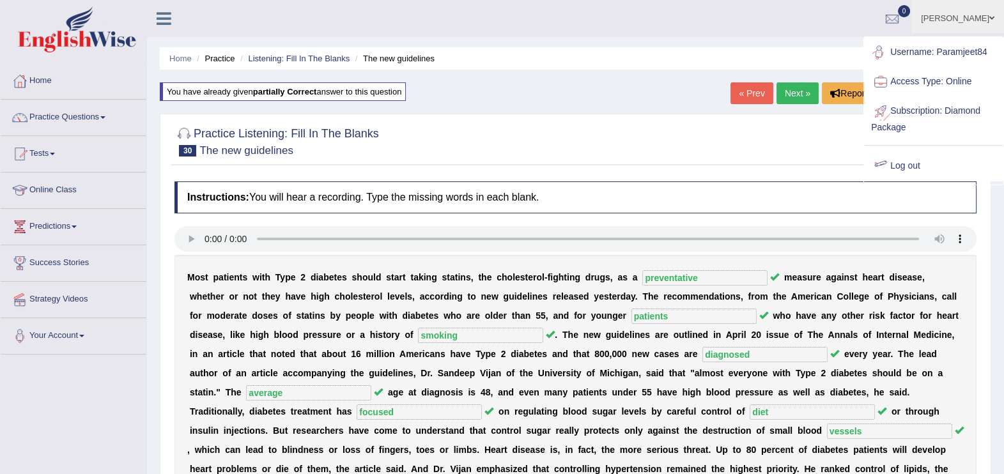
click at [905, 161] on link "Log out" at bounding box center [933, 165] width 138 height 29
